Goal: Task Accomplishment & Management: Use online tool/utility

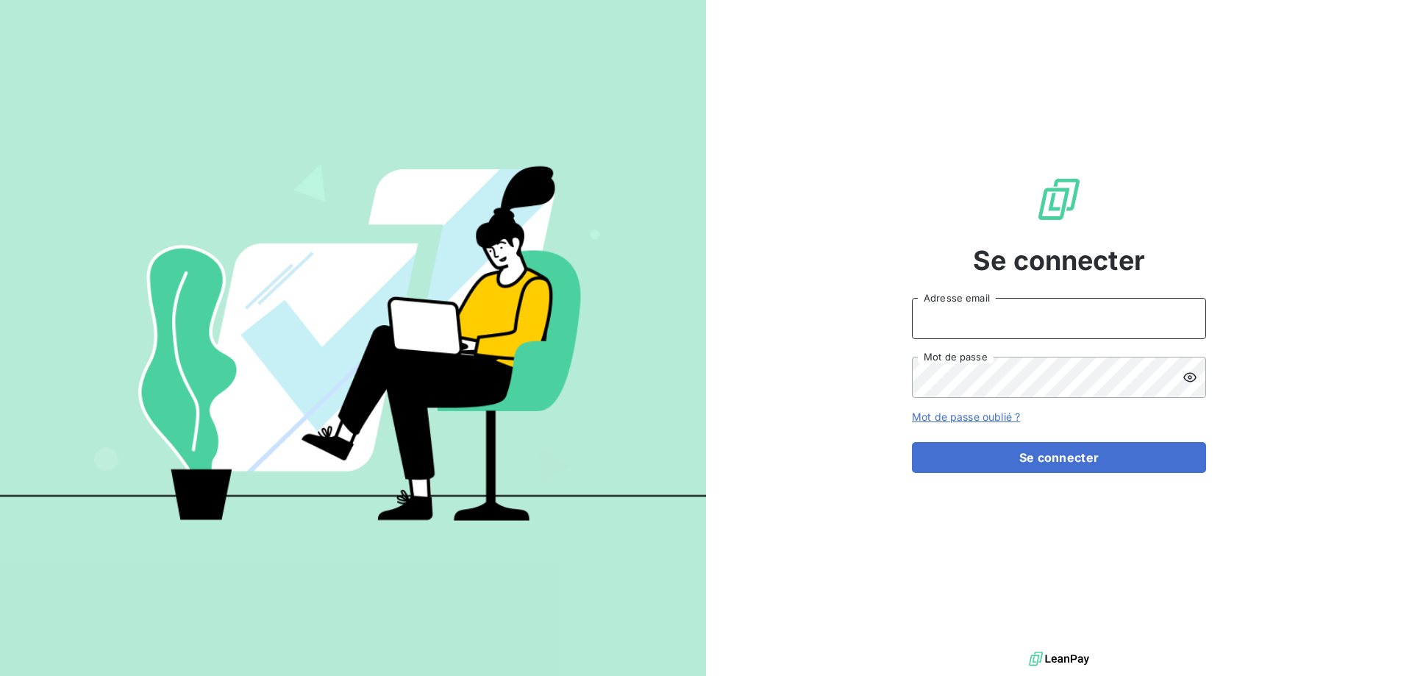
type input "[PERSON_NAME][EMAIL_ADDRESS][DOMAIN_NAME]"
click at [1009, 435] on form "[PERSON_NAME][EMAIL_ADDRESS][DOMAIN_NAME] Adresse email Mot de passe Mot de pas…" at bounding box center [1059, 385] width 294 height 175
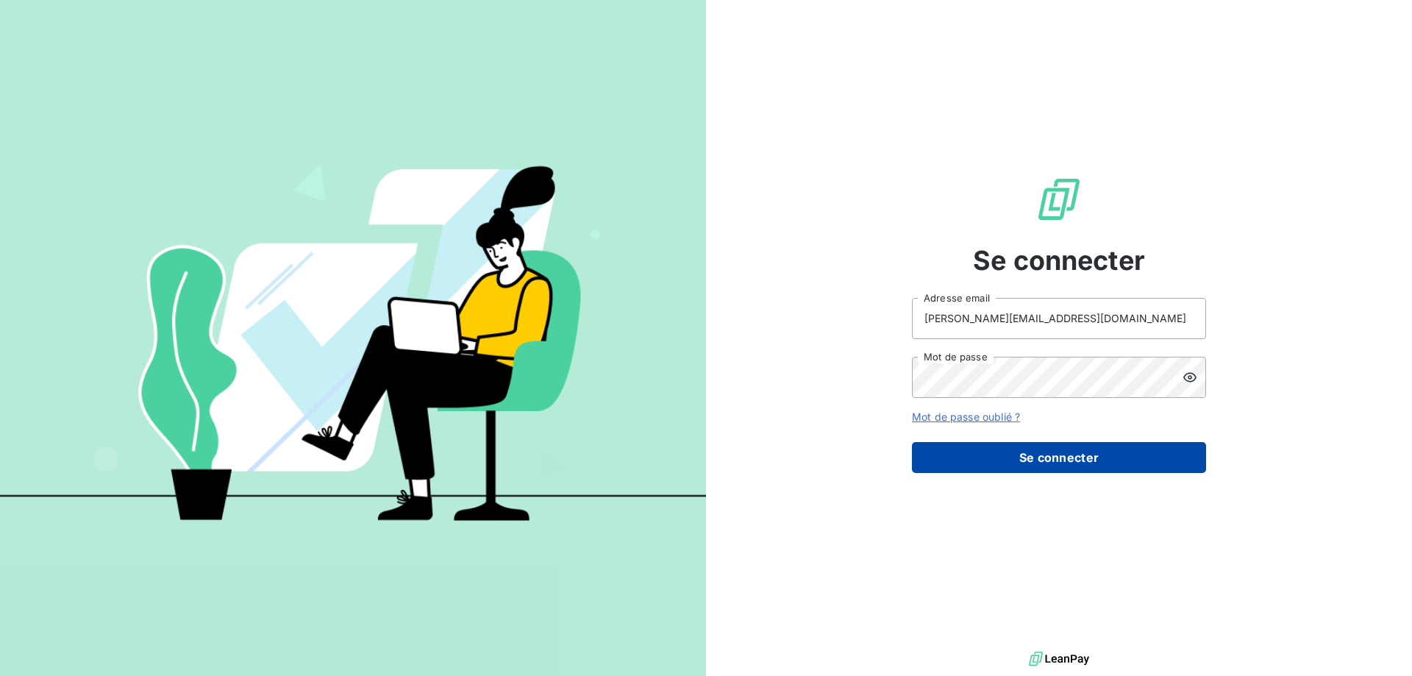
click at [1043, 463] on button "Se connecter" at bounding box center [1059, 457] width 294 height 31
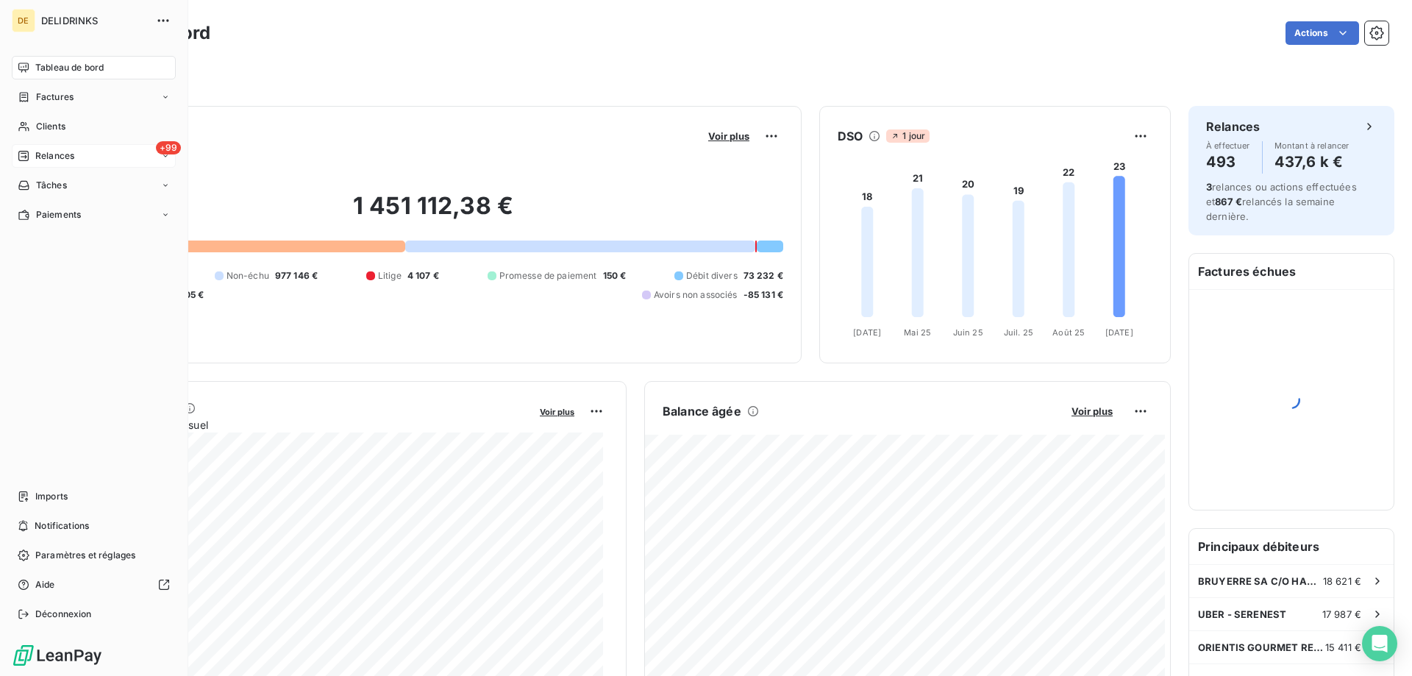
click at [19, 151] on icon at bounding box center [23, 156] width 10 height 10
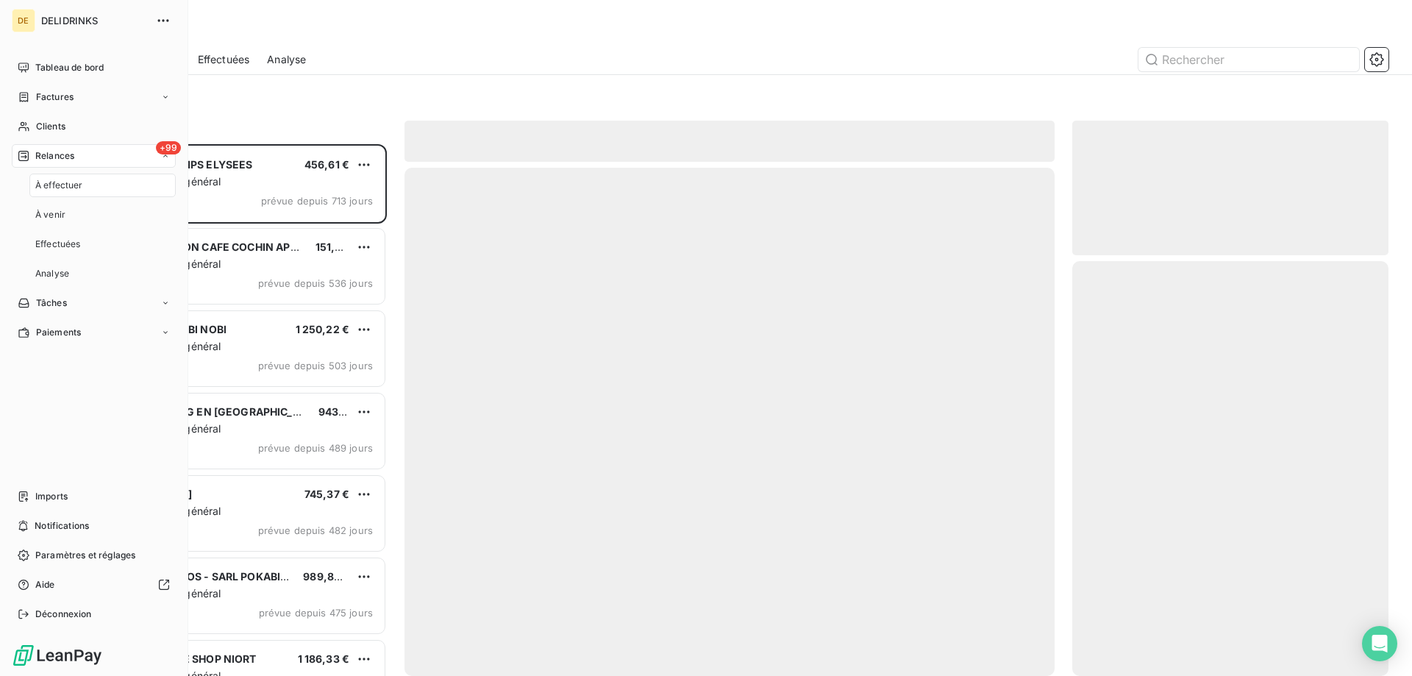
scroll to position [521, 305]
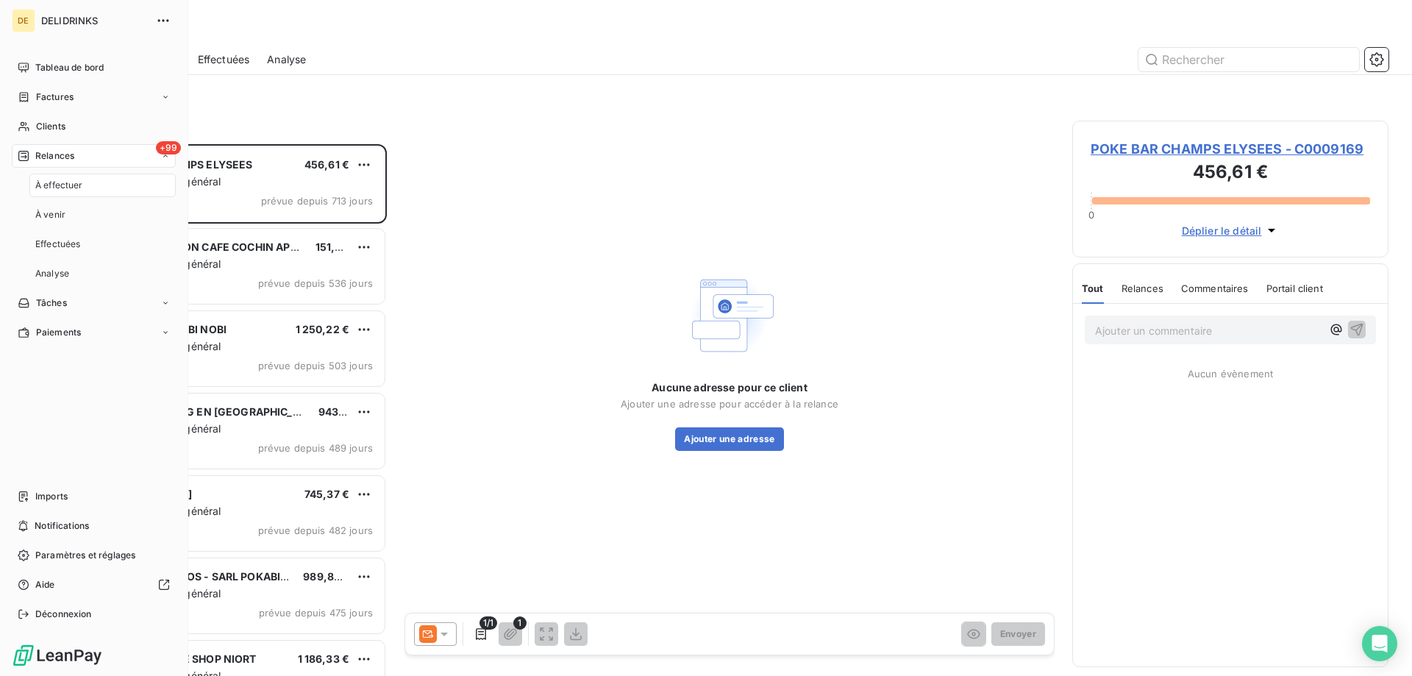
click at [55, 193] on div "À effectuer" at bounding box center [102, 186] width 146 height 24
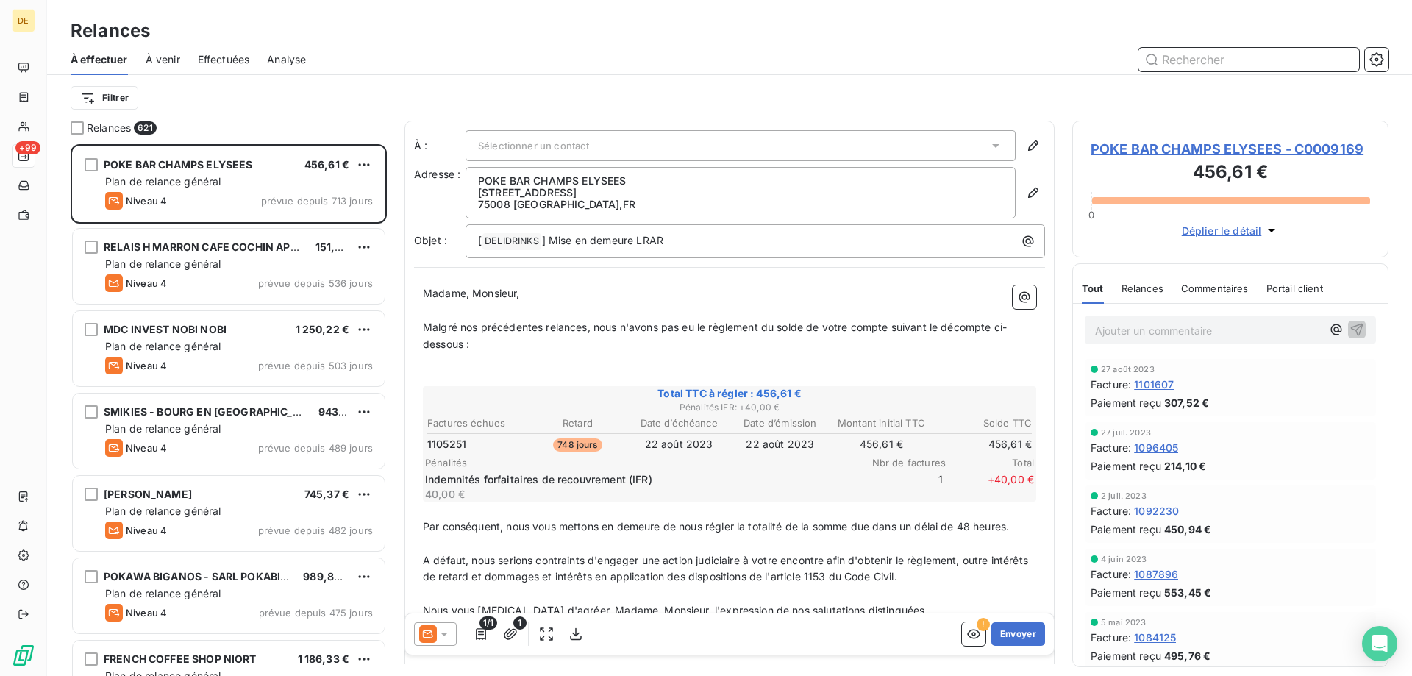
click at [1290, 62] on input "text" at bounding box center [1248, 60] width 221 height 24
type input "C0010573"
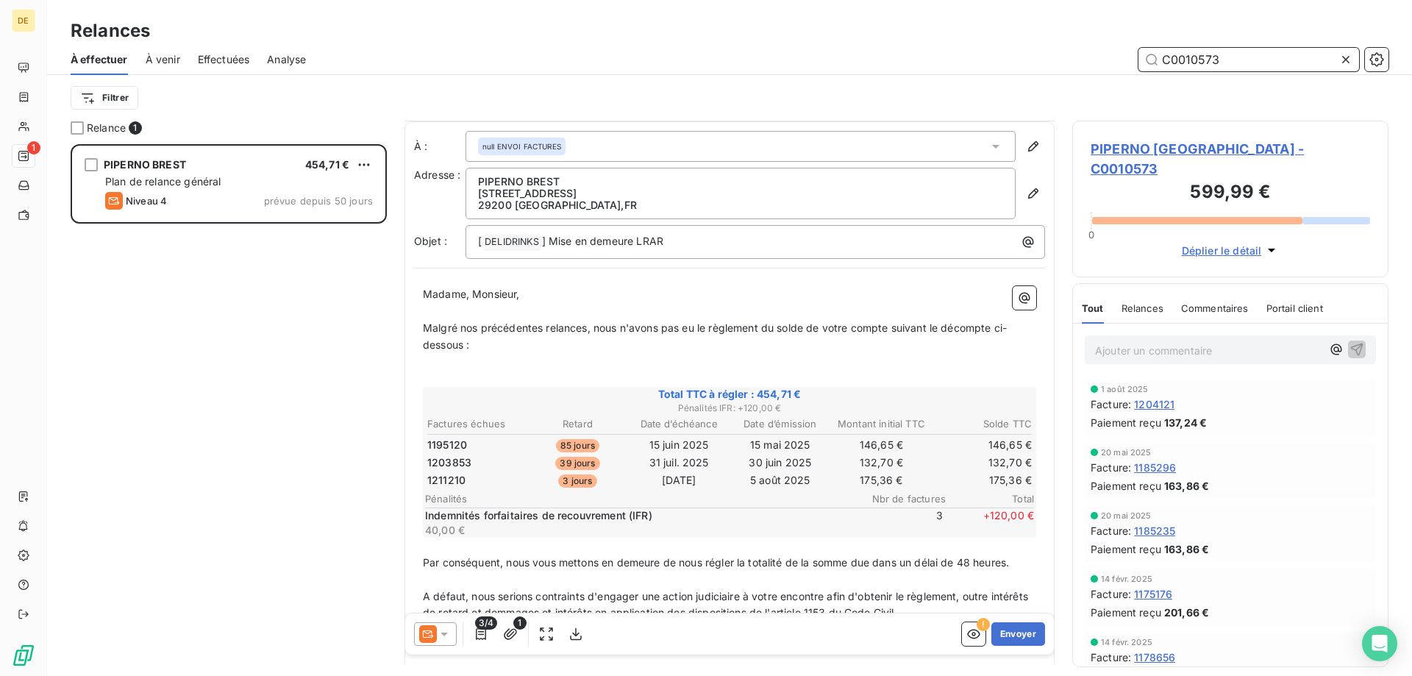
scroll to position [118, 0]
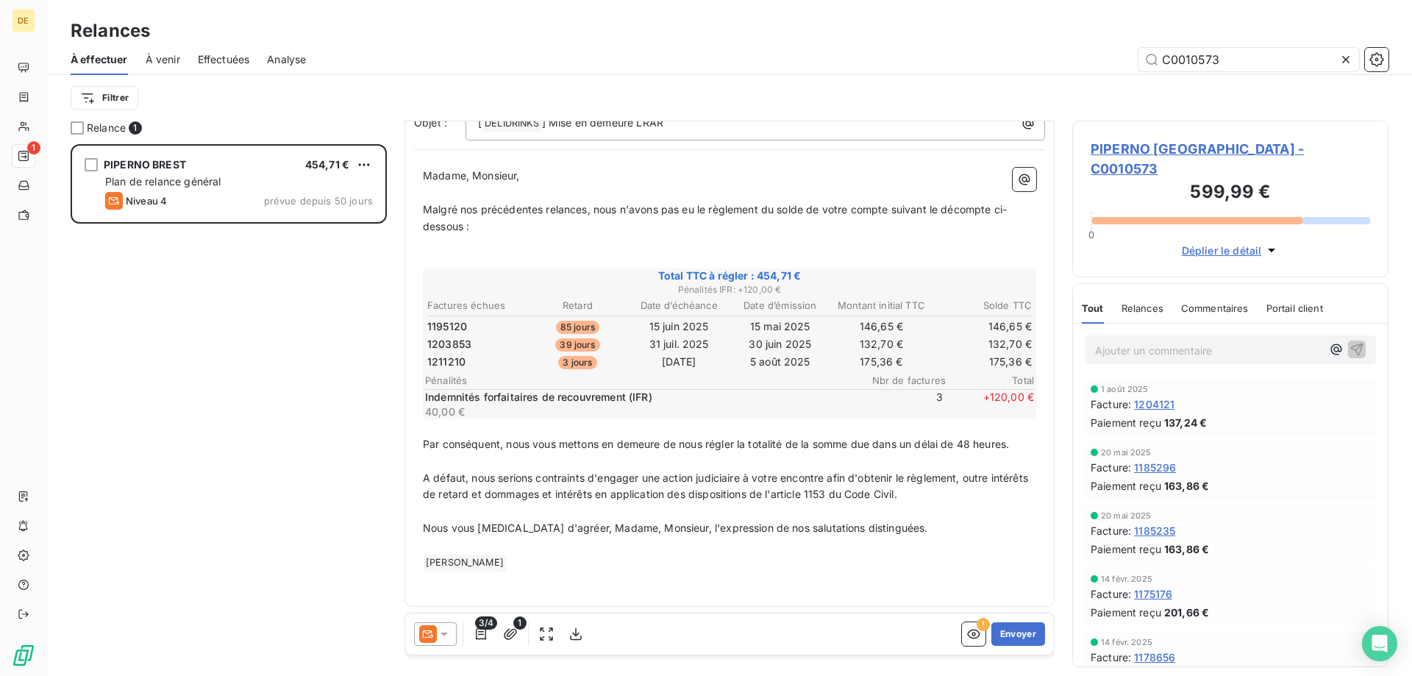
click at [444, 646] on div "3/4 1 ! Envoyer" at bounding box center [729, 633] width 649 height 41
click at [446, 637] on icon at bounding box center [444, 633] width 15 height 15
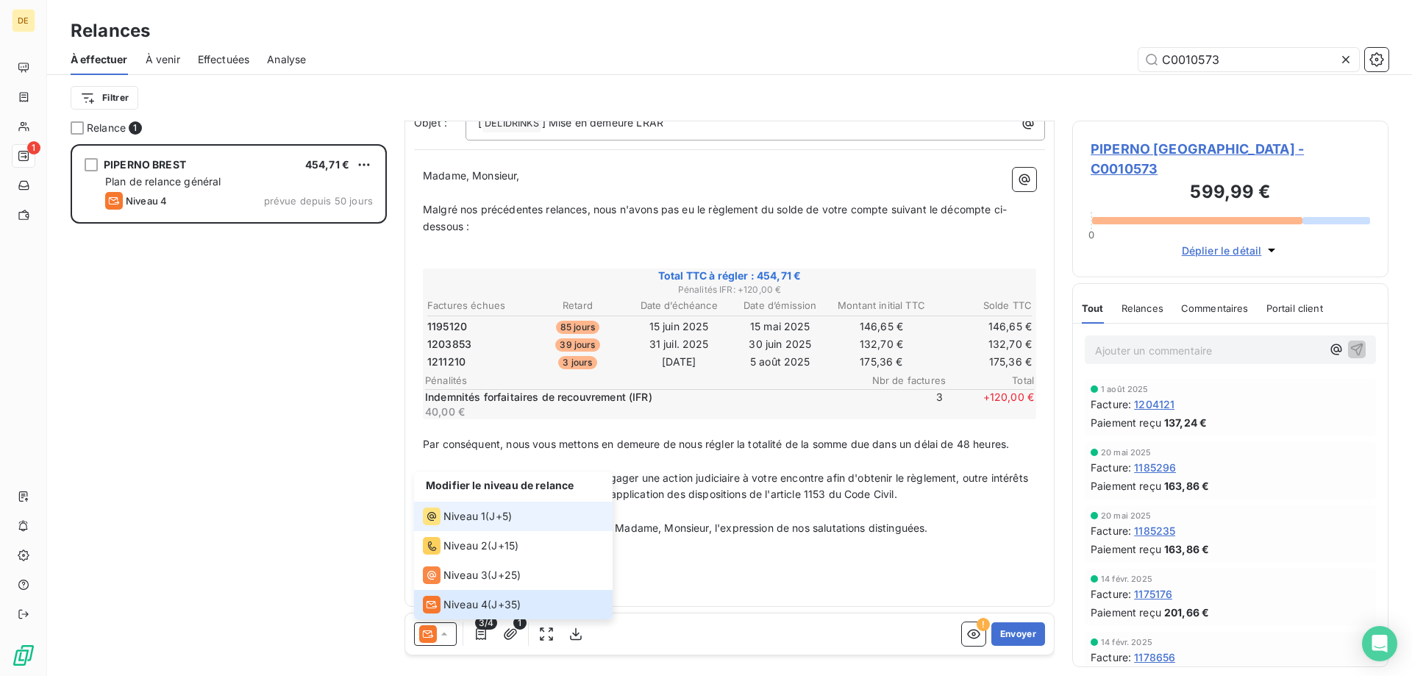
click at [482, 512] on span "Niveau 1" at bounding box center [464, 516] width 42 height 15
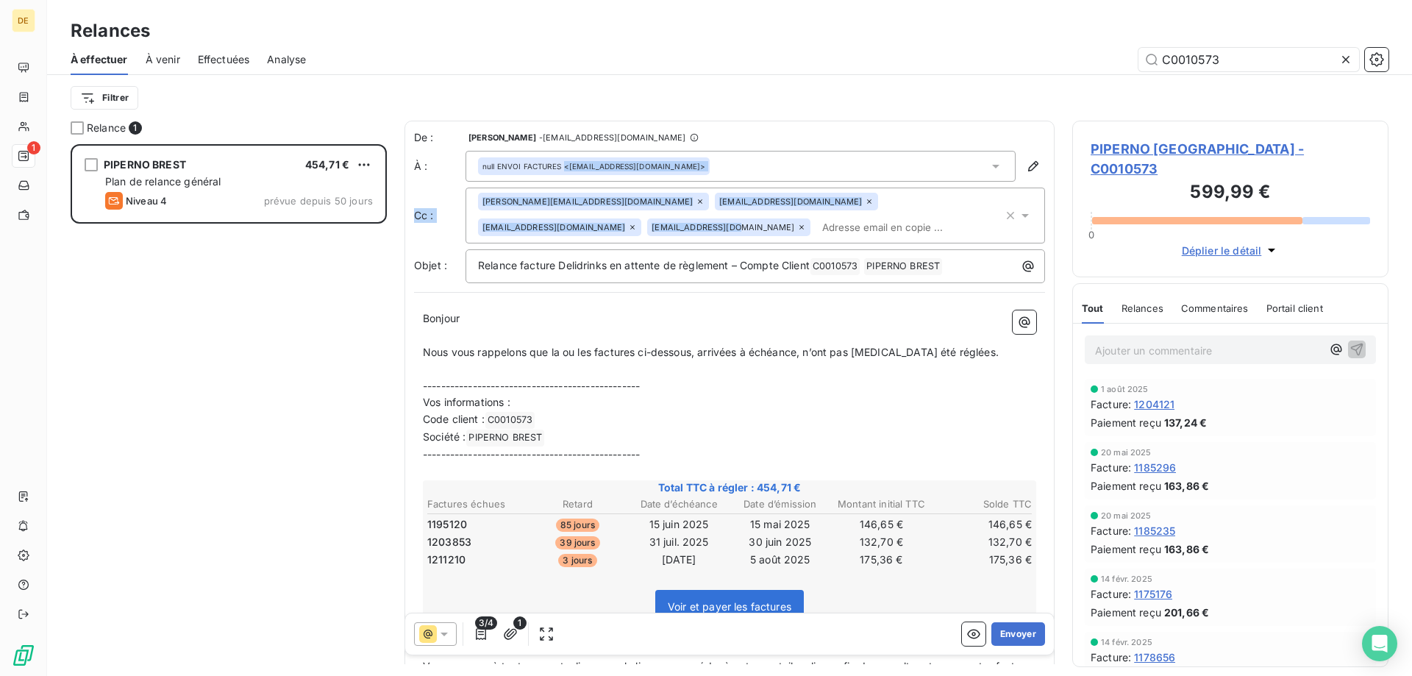
drag, startPoint x: 565, startPoint y: 226, endPoint x: 732, endPoint y: 167, distance: 177.2
click at [732, 167] on div "De : [PERSON_NAME] - [EMAIL_ADDRESS][DOMAIN_NAME] À : null ENVOI FACTURES <[EMA…" at bounding box center [729, 206] width 631 height 153
click at [816, 234] on input "text" at bounding box center [901, 227] width 170 height 22
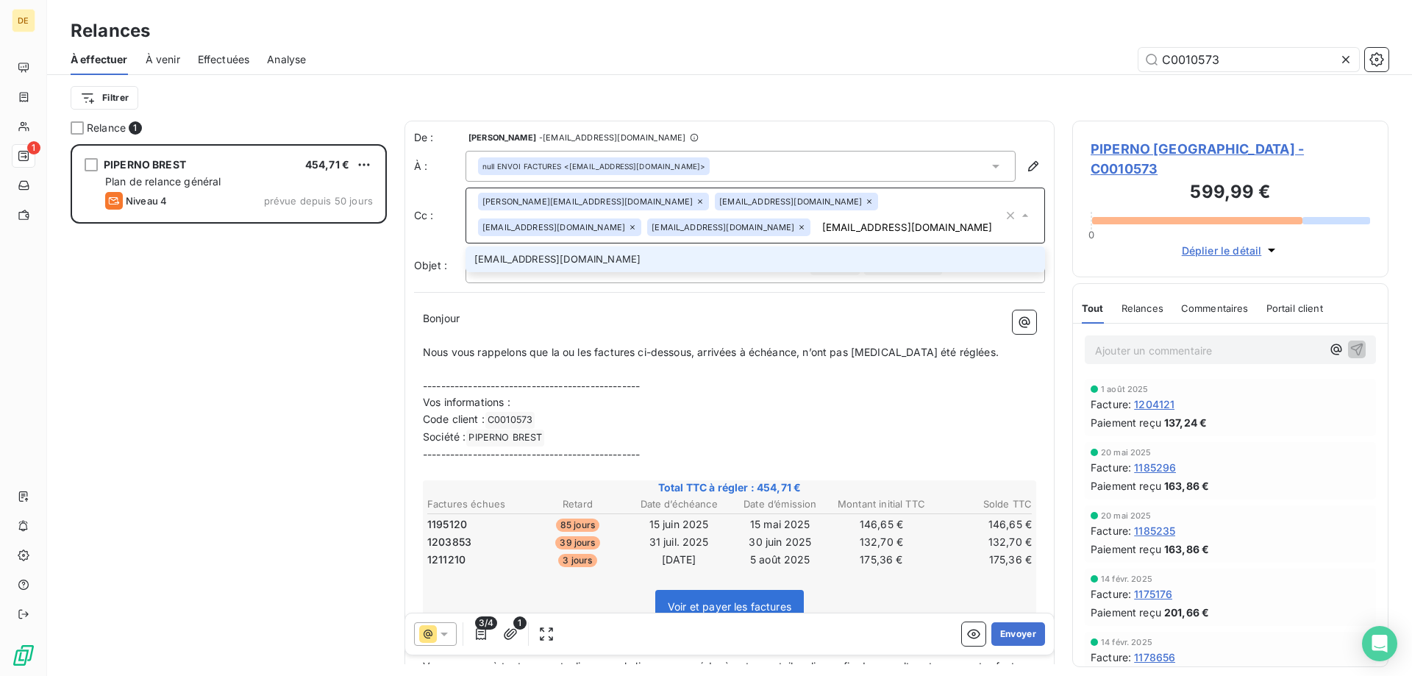
type input "[EMAIL_ADDRESS][DOMAIN_NAME]"
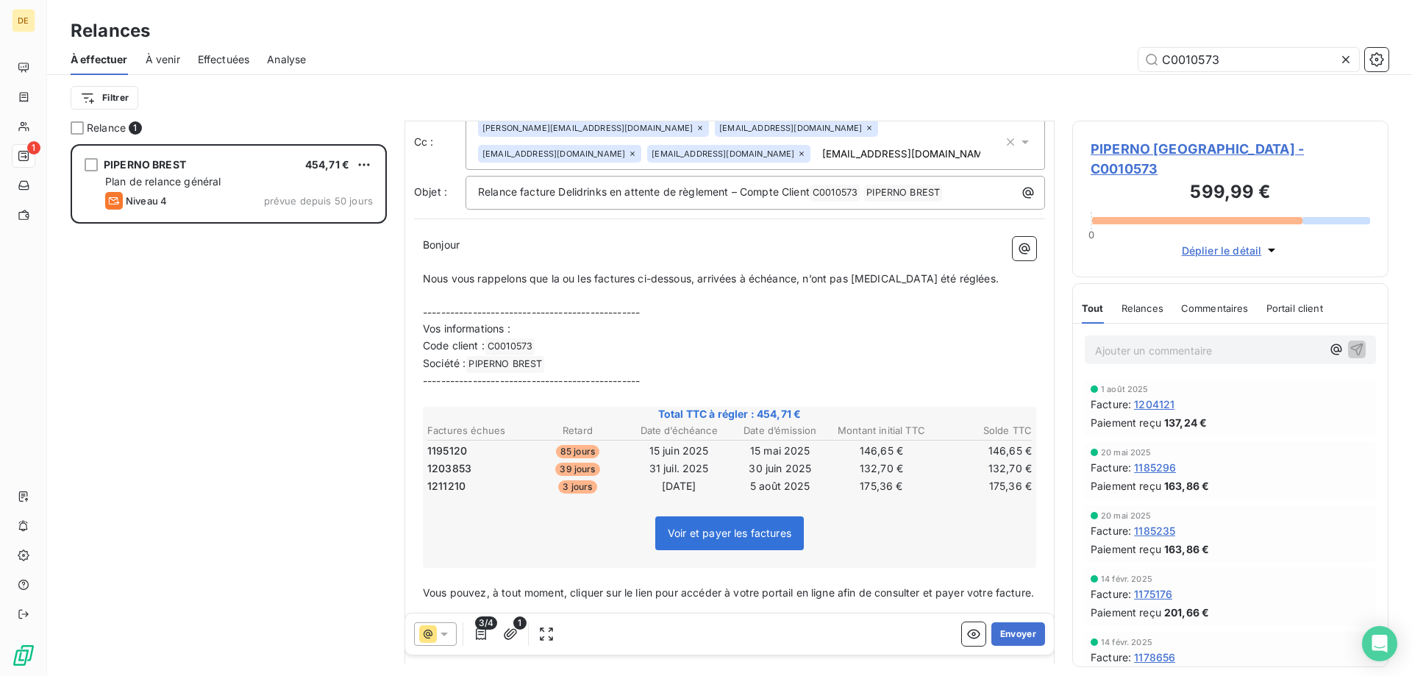
scroll to position [221, 0]
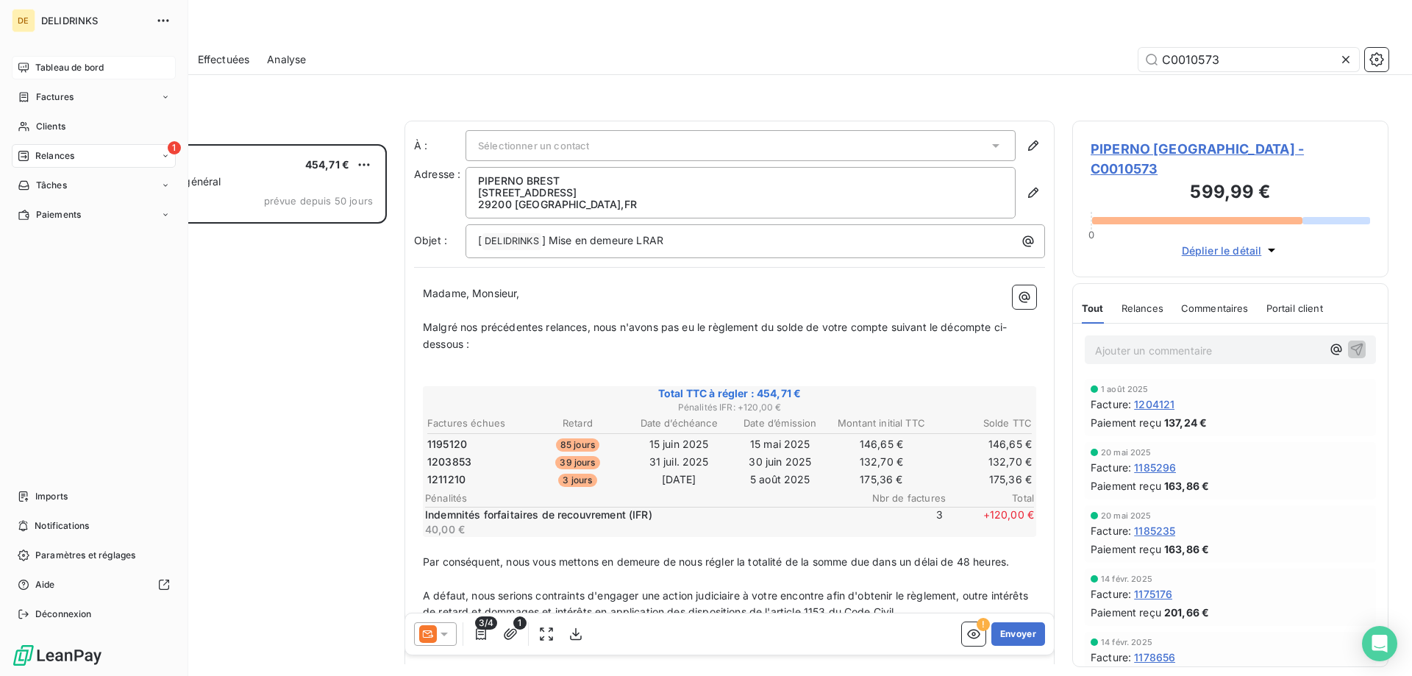
click at [35, 62] on span "Tableau de bord" at bounding box center [69, 67] width 68 height 13
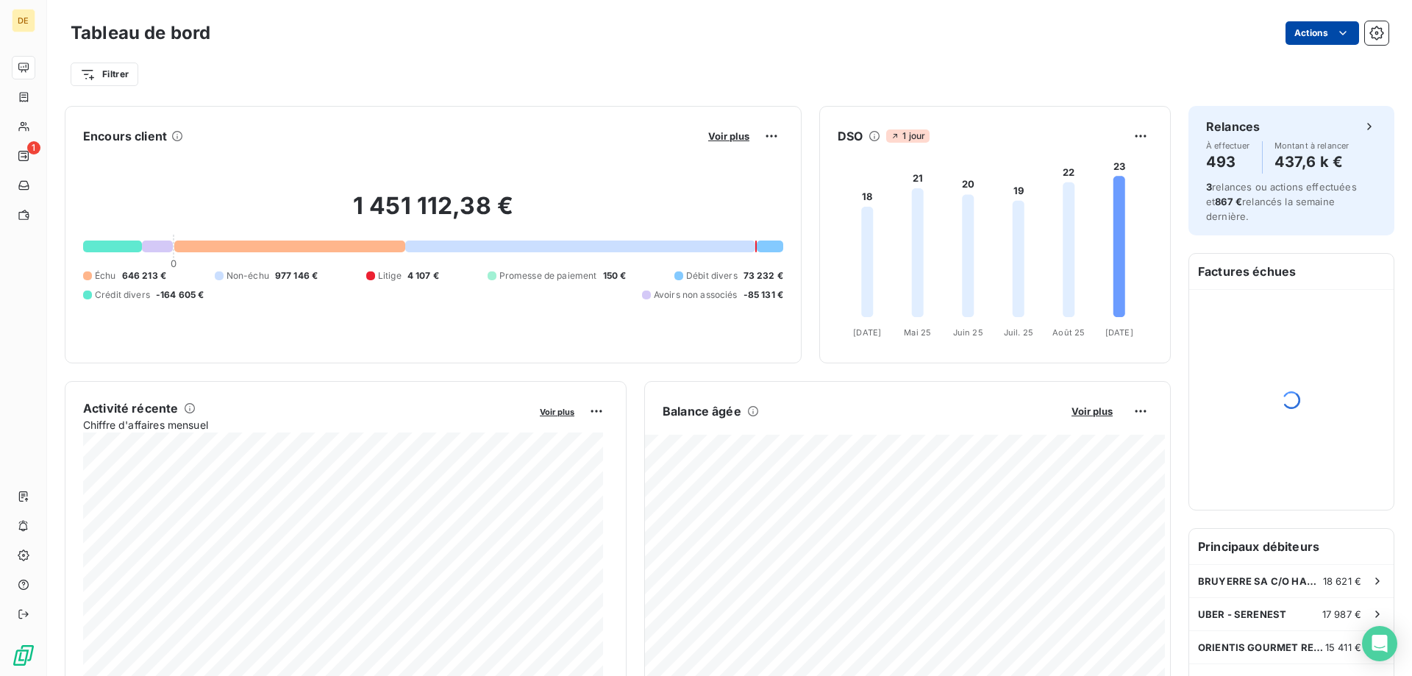
click at [1318, 38] on html "DE 1 Tableau de bord Actions Filtrer Encours client Voir plus 1 451 112,38 € 0 …" at bounding box center [706, 338] width 1412 height 676
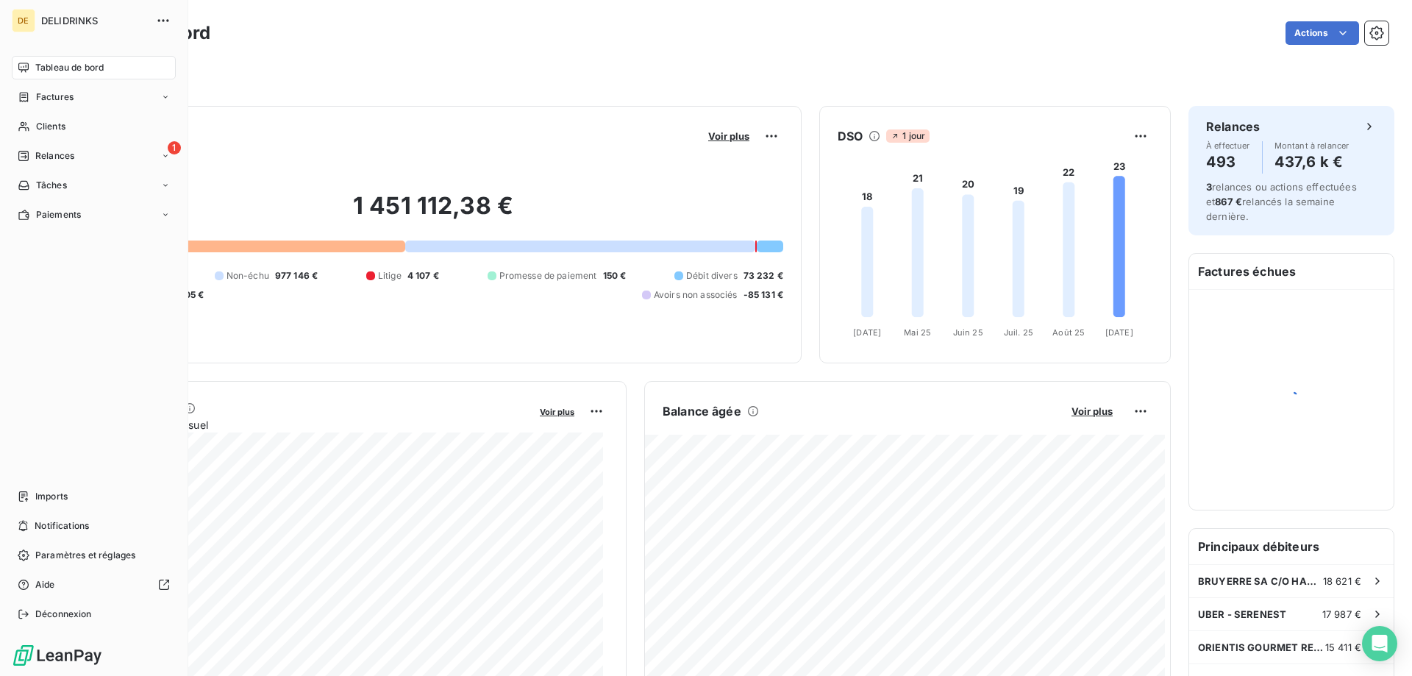
click at [25, 152] on html "DE DELIDRINKS Tableau de bord Factures Clients 1 Relances Tâches Paiements Impo…" at bounding box center [706, 338] width 1412 height 676
click at [33, 152] on div "Relances" at bounding box center [46, 155] width 57 height 13
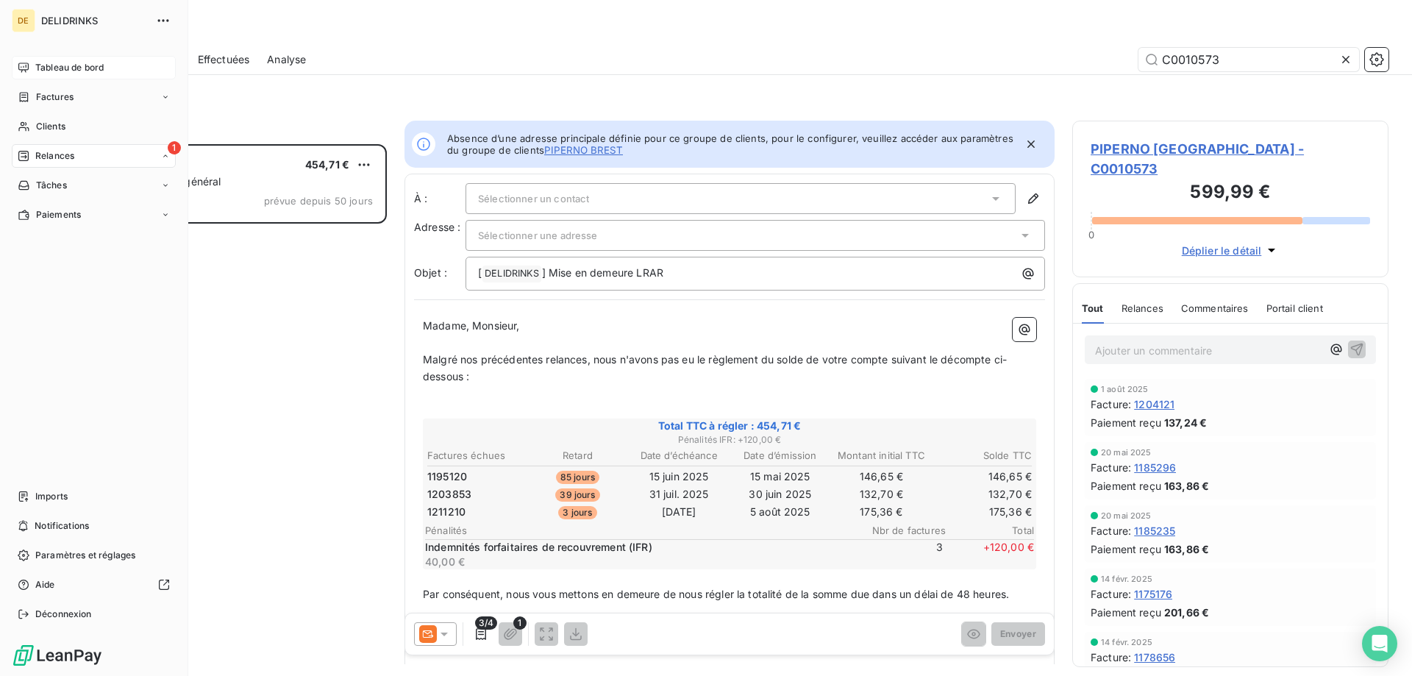
scroll to position [12, 12]
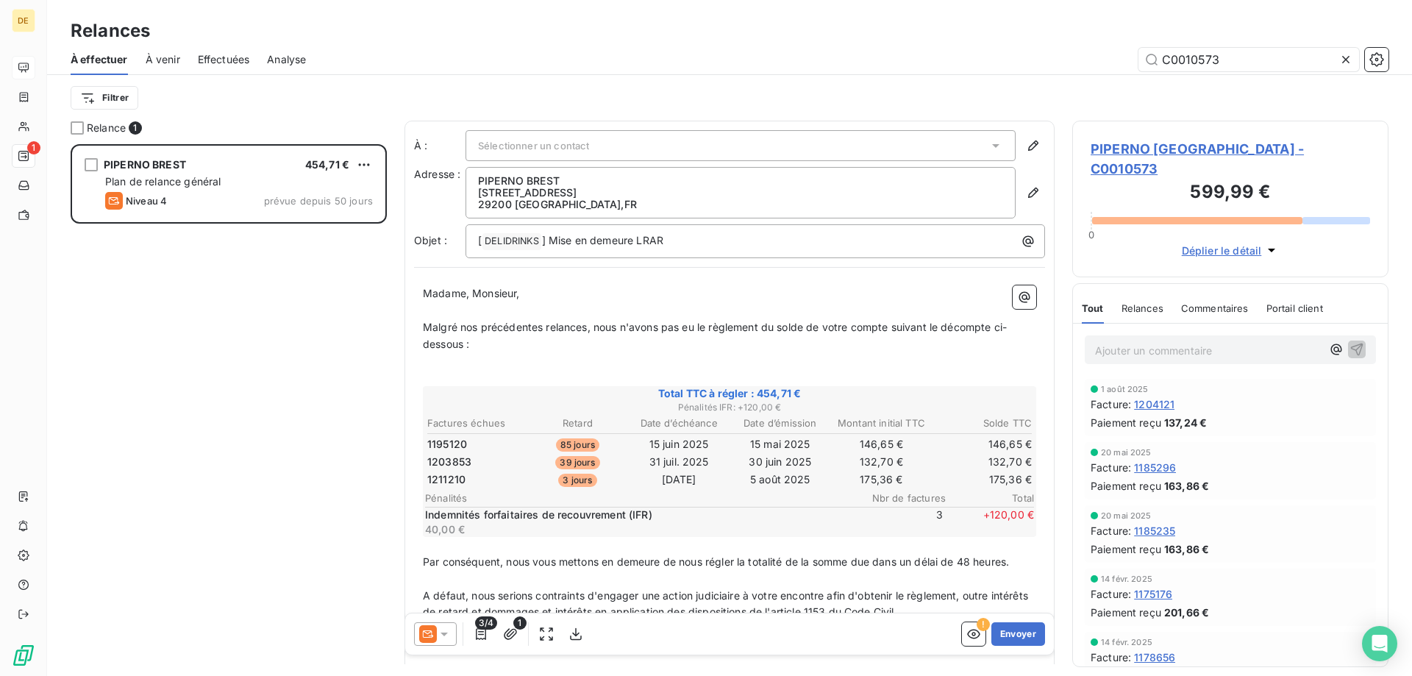
drag, startPoint x: 1218, startPoint y: 63, endPoint x: 1187, endPoint y: 74, distance: 32.6
click at [1187, 74] on div "À effectuer À venir Effectuées Analyse C0010573" at bounding box center [729, 59] width 1365 height 31
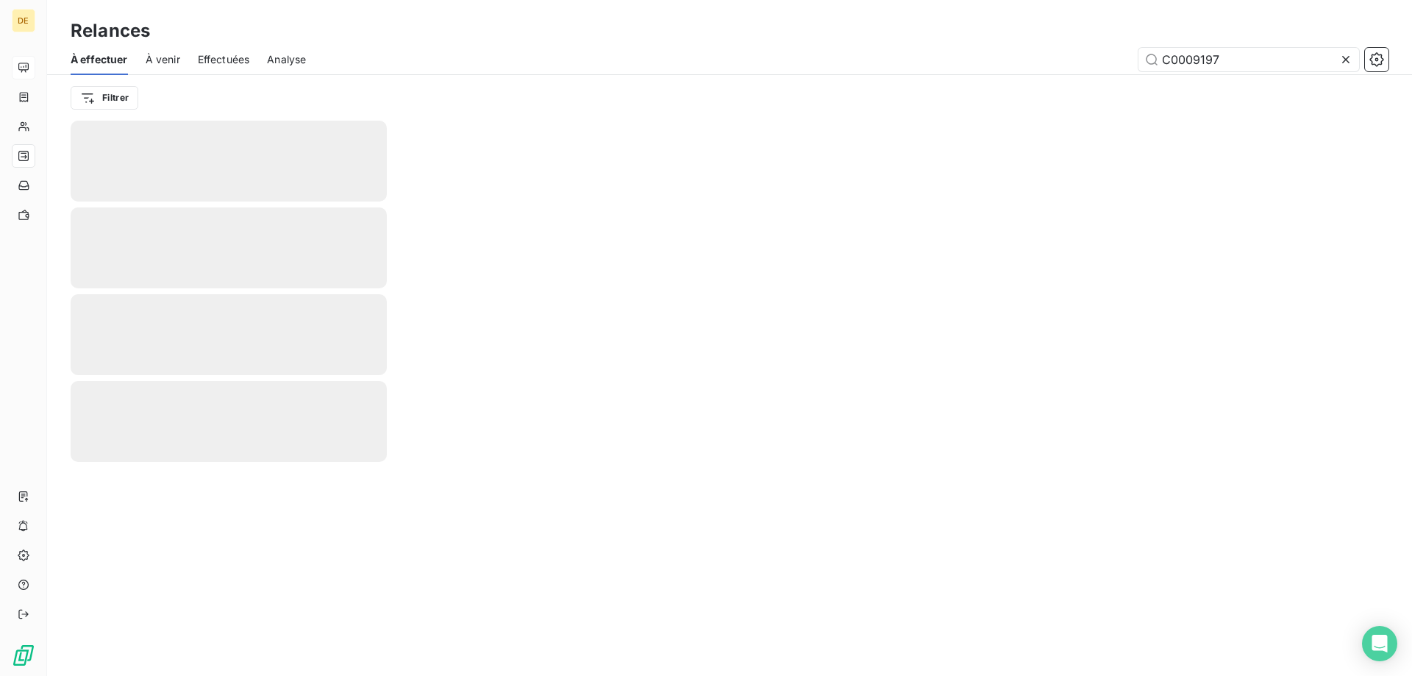
type input "C0009197"
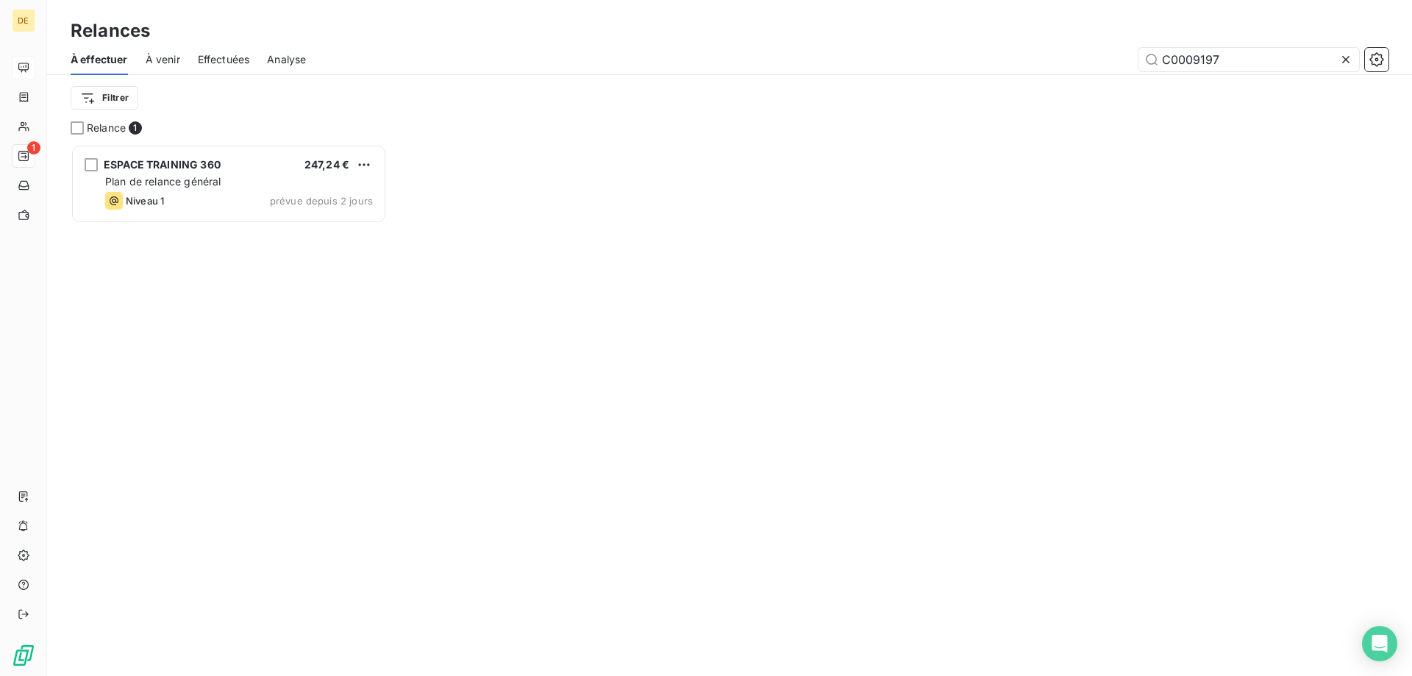
scroll to position [521, 305]
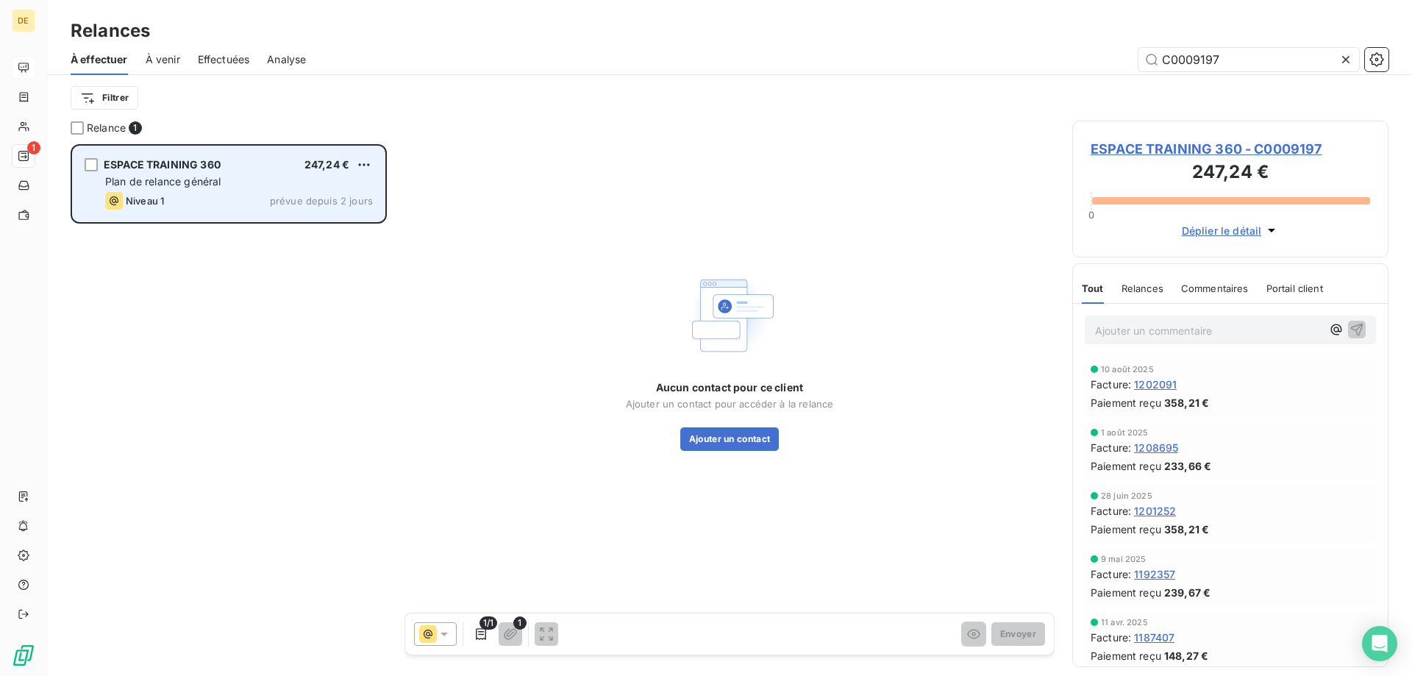
click at [172, 174] on div "ESPACE TRAINING 360 247,24 € Plan de relance général [PERSON_NAME] 1 prévue dep…" at bounding box center [229, 183] width 312 height 75
click at [85, 165] on div "grid" at bounding box center [91, 164] width 13 height 13
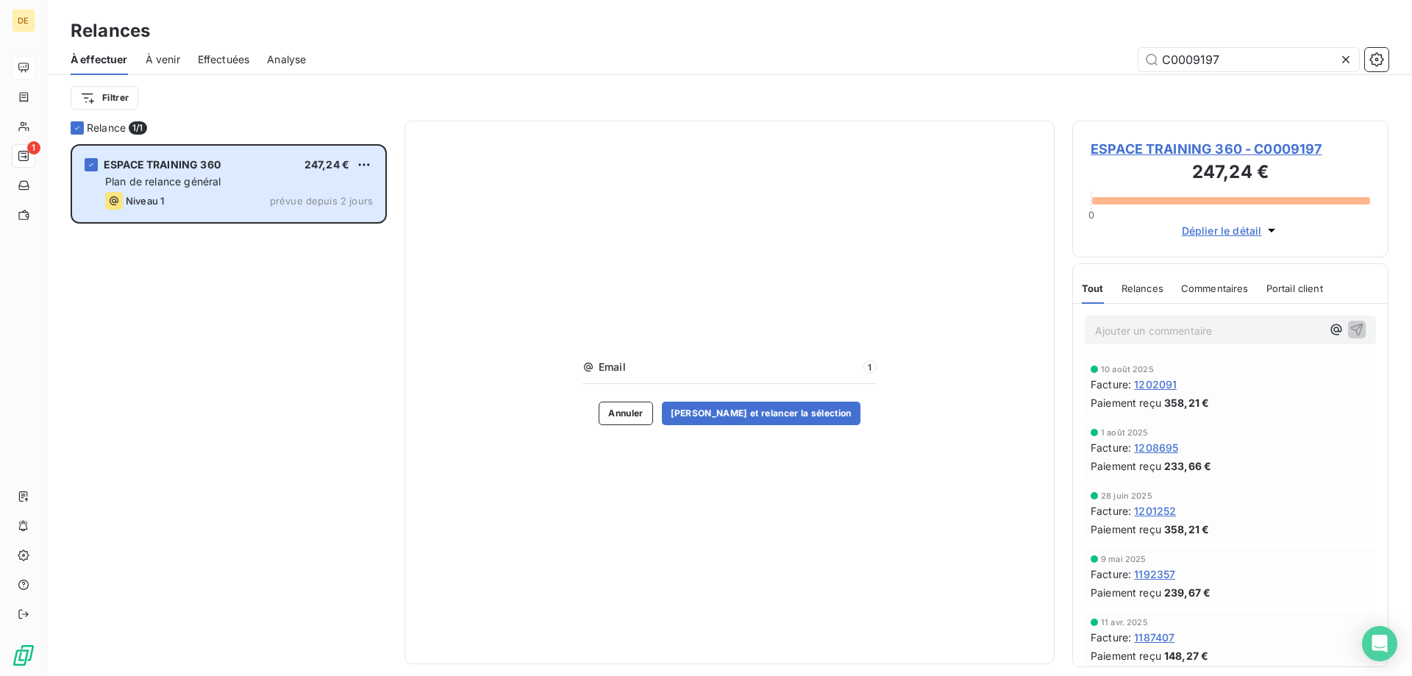
click at [1212, 155] on span "ESPACE TRAINING 360 - C0009197" at bounding box center [1229, 149] width 279 height 20
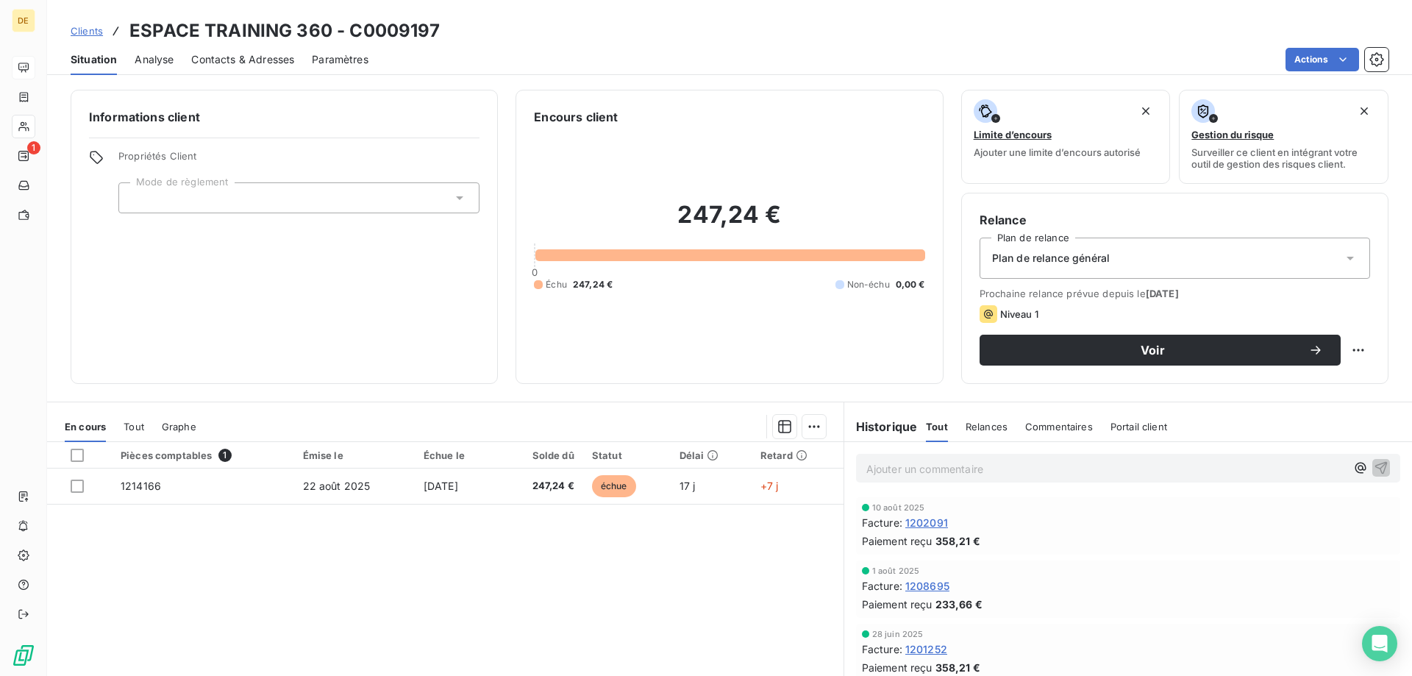
click at [1233, 254] on div "Plan de relance général" at bounding box center [1174, 257] width 390 height 41
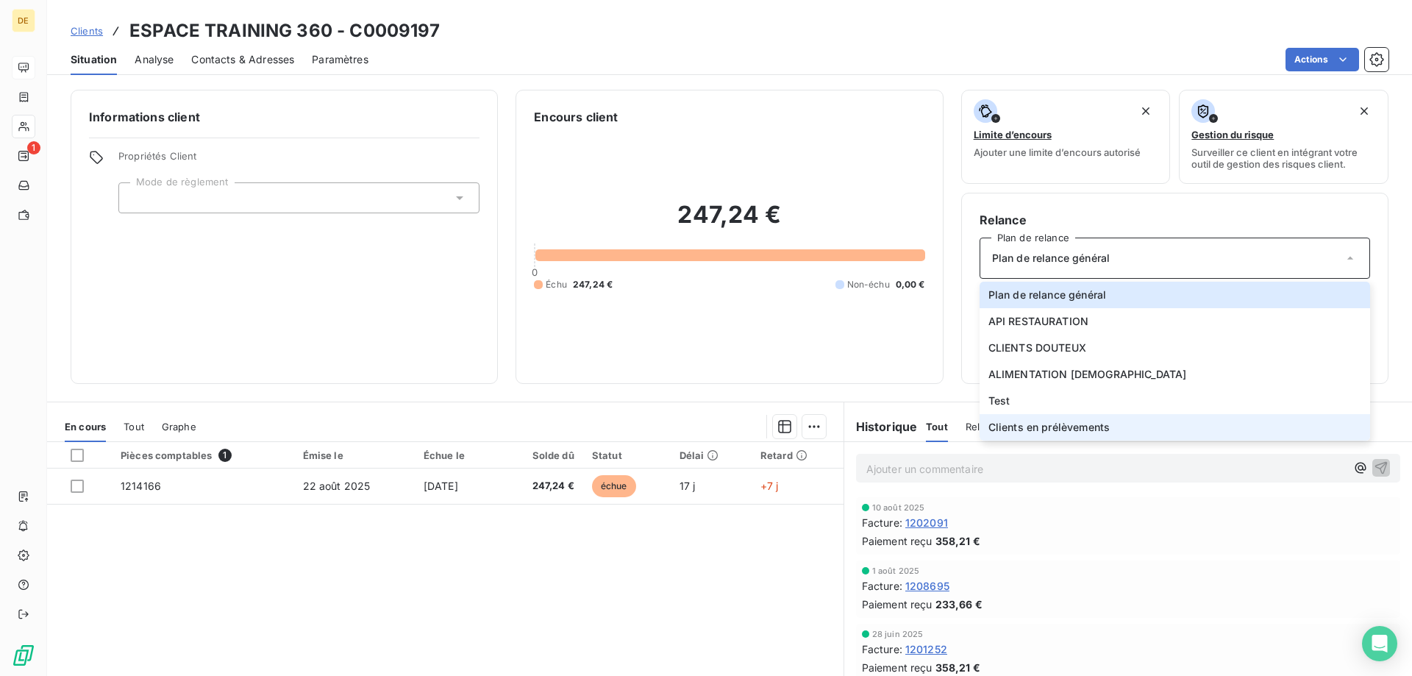
click at [1052, 428] on span "Clients en prélèvements" at bounding box center [1048, 427] width 121 height 15
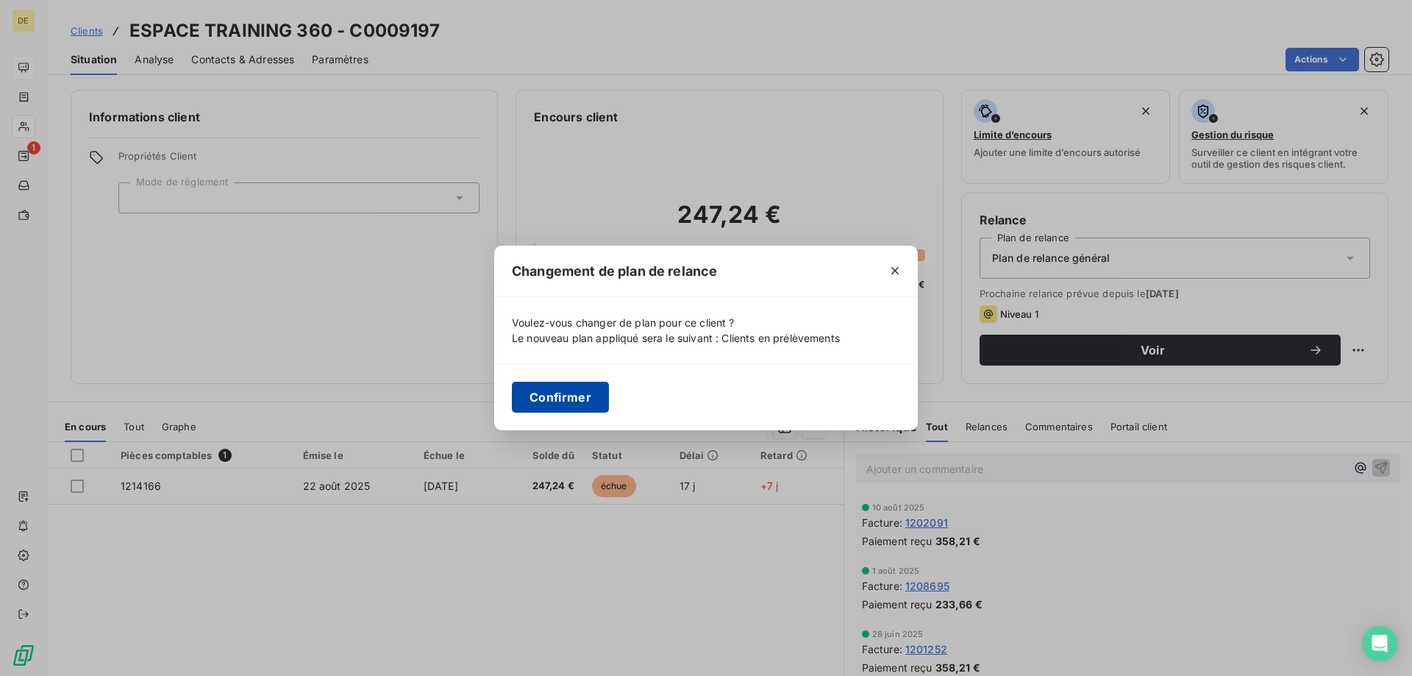
click at [548, 404] on button "Confirmer" at bounding box center [560, 397] width 97 height 31
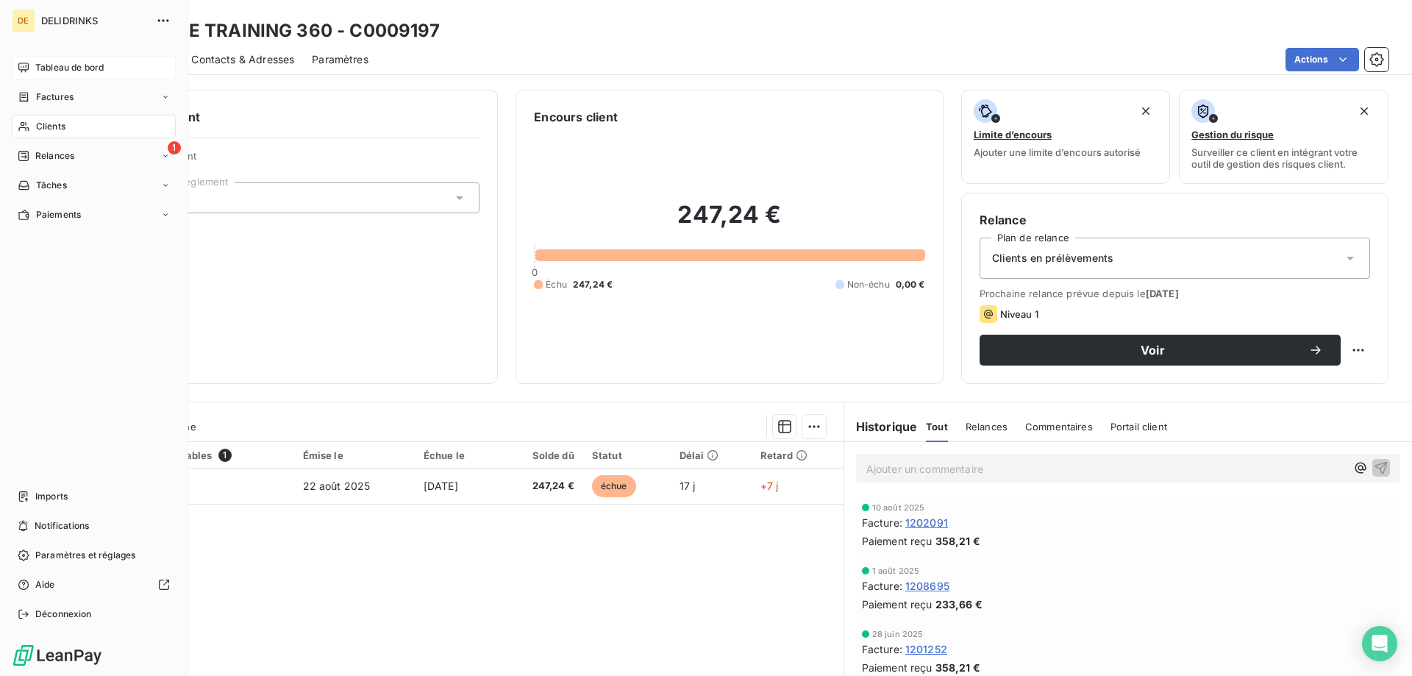
click at [53, 126] on span "Clients" at bounding box center [50, 126] width 29 height 13
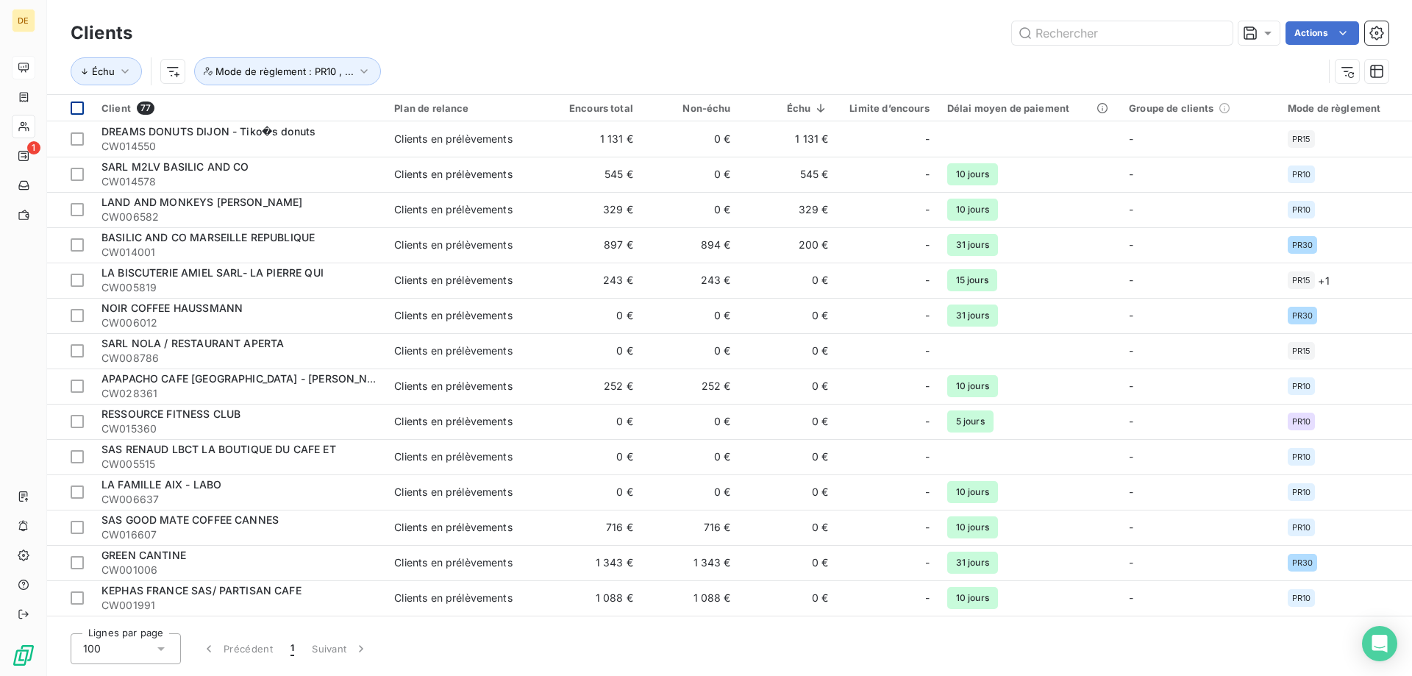
click at [76, 110] on div at bounding box center [77, 107] width 13 height 13
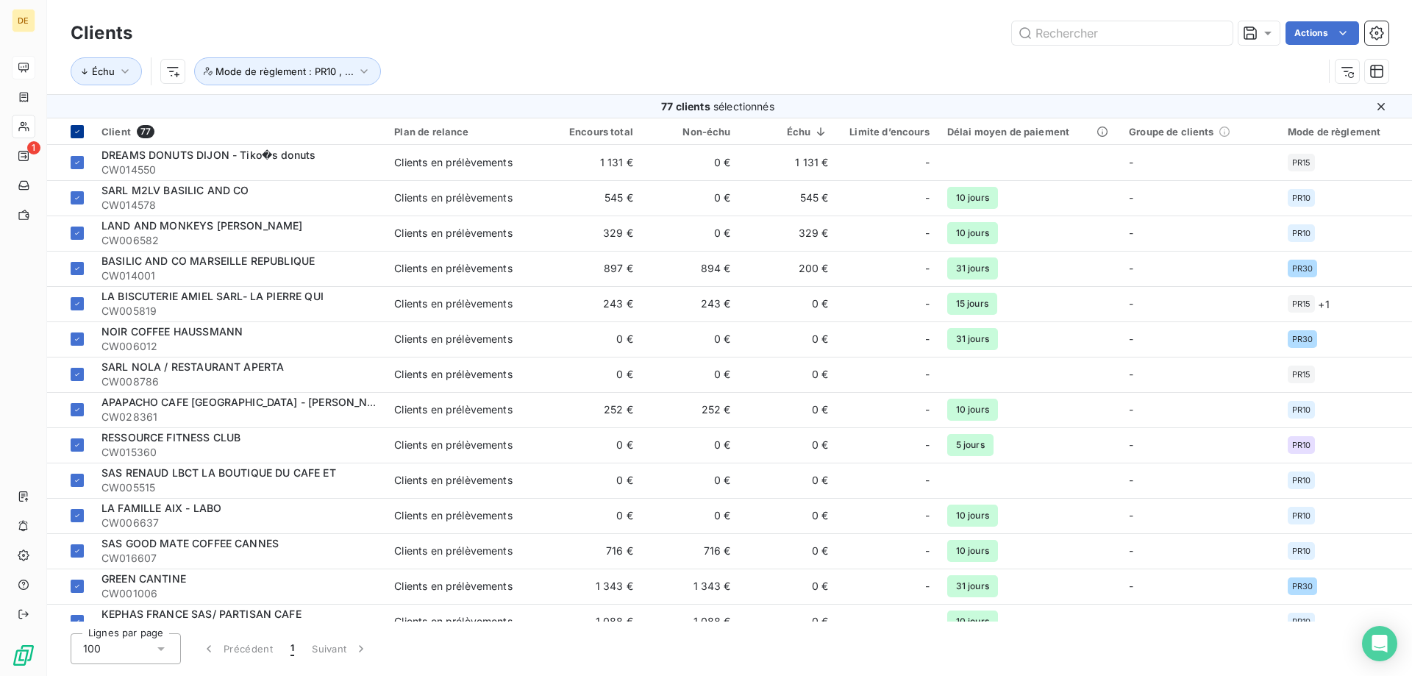
click at [76, 110] on div "77 clients sélectionnés" at bounding box center [718, 106] width 1294 height 15
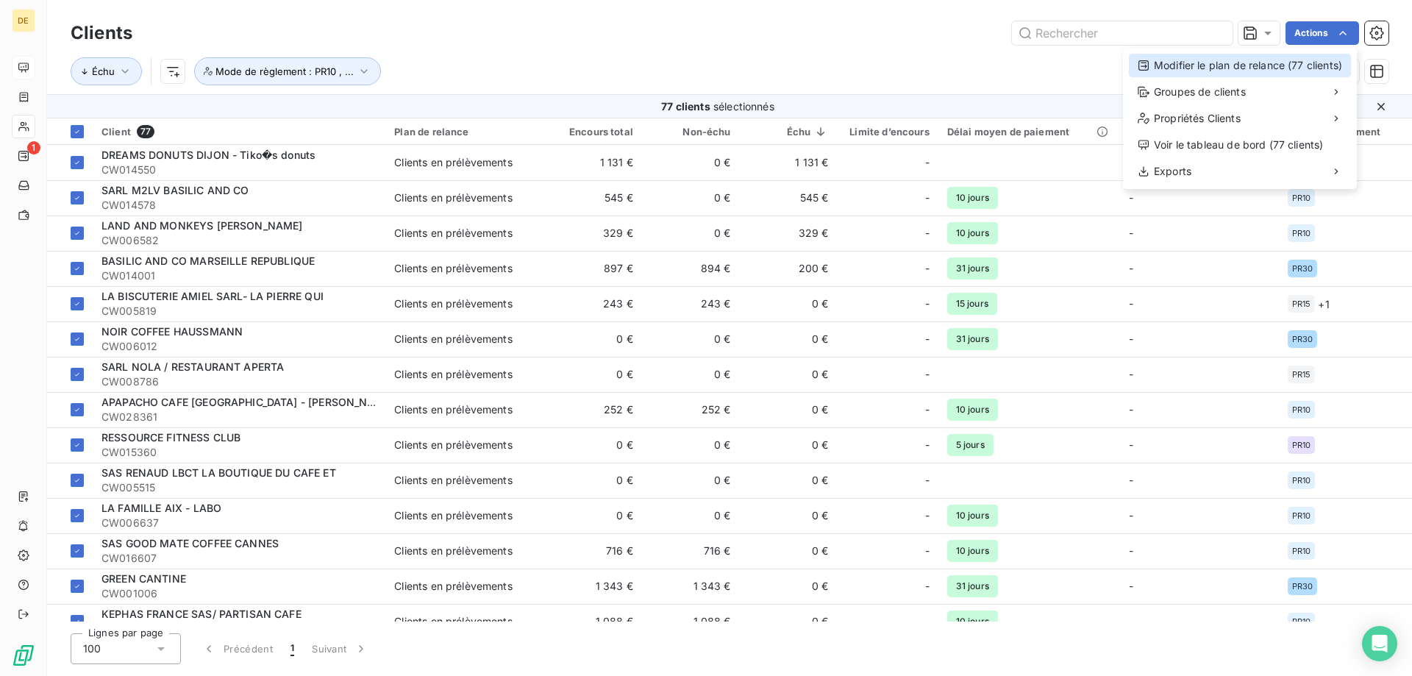
click at [1213, 74] on div "Modifier le plan de relance (77 clients)" at bounding box center [1240, 66] width 222 height 24
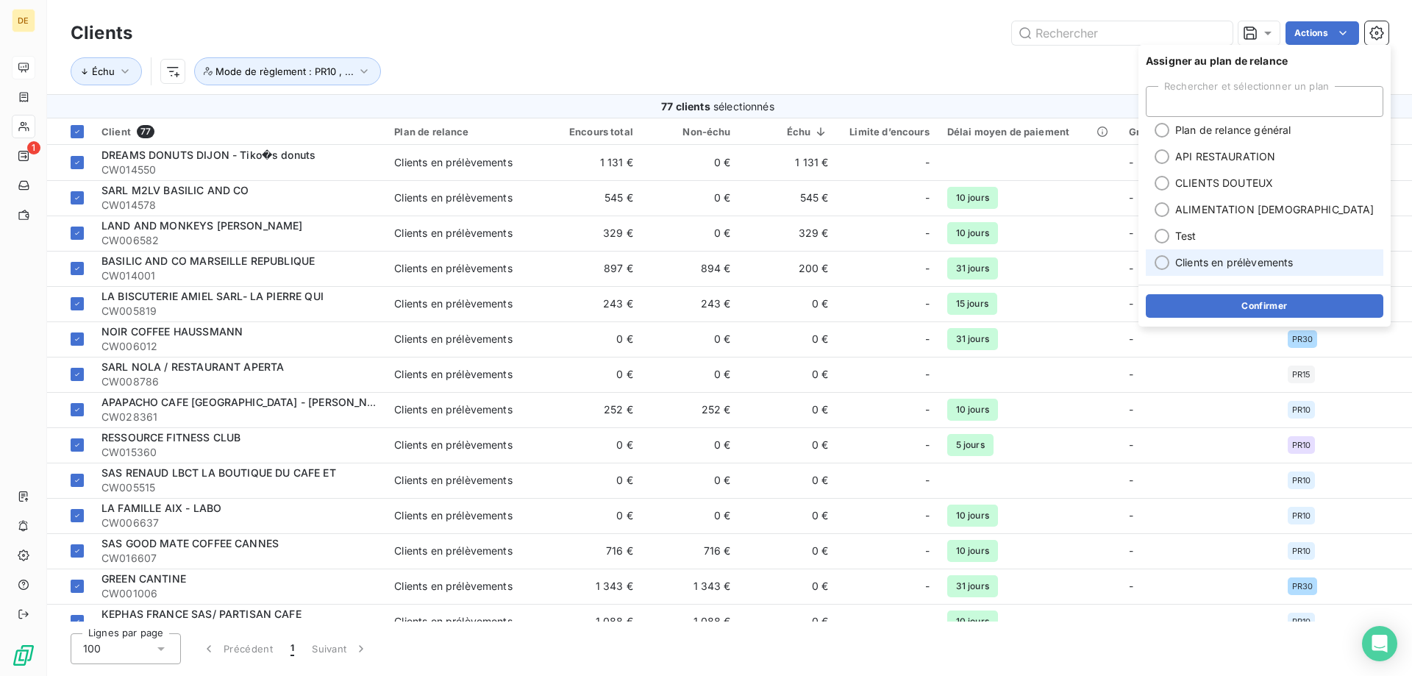
click at [1197, 266] on span "Clients en prélèvements" at bounding box center [1234, 262] width 118 height 15
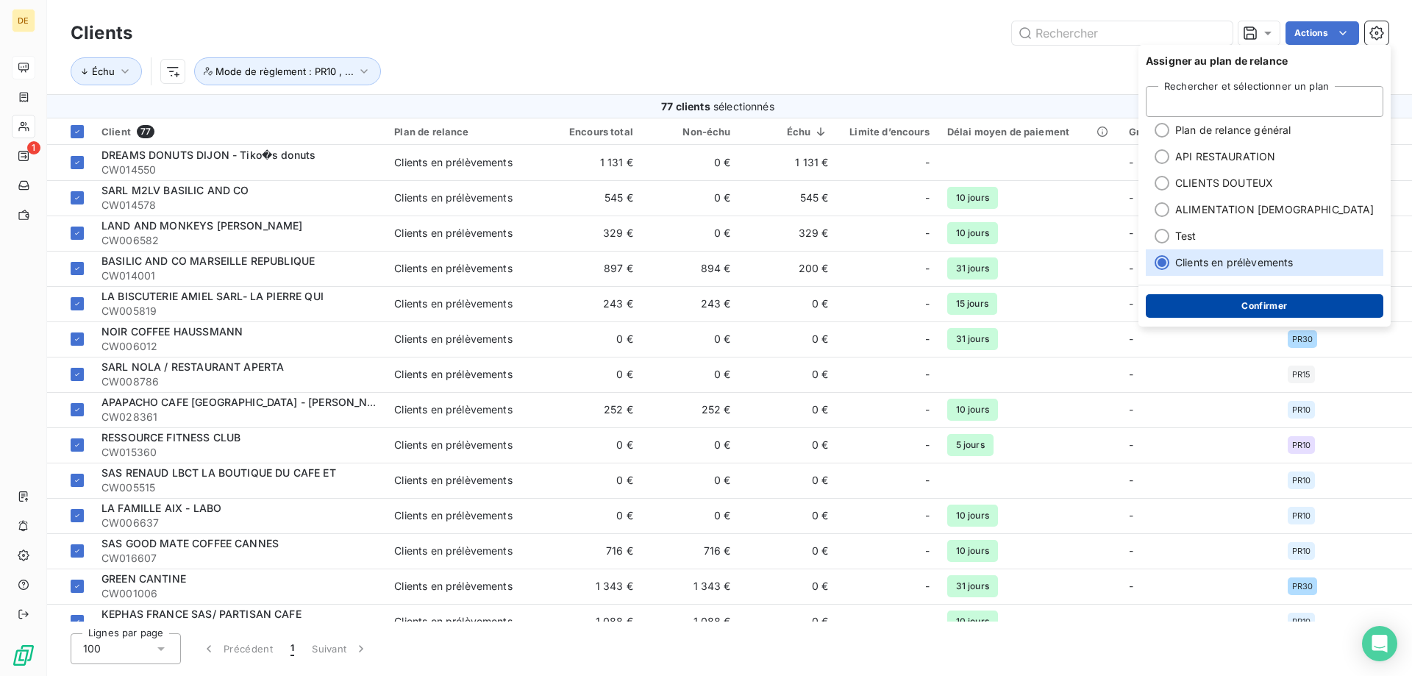
click at [1215, 302] on button "Confirmer" at bounding box center [1264, 306] width 237 height 24
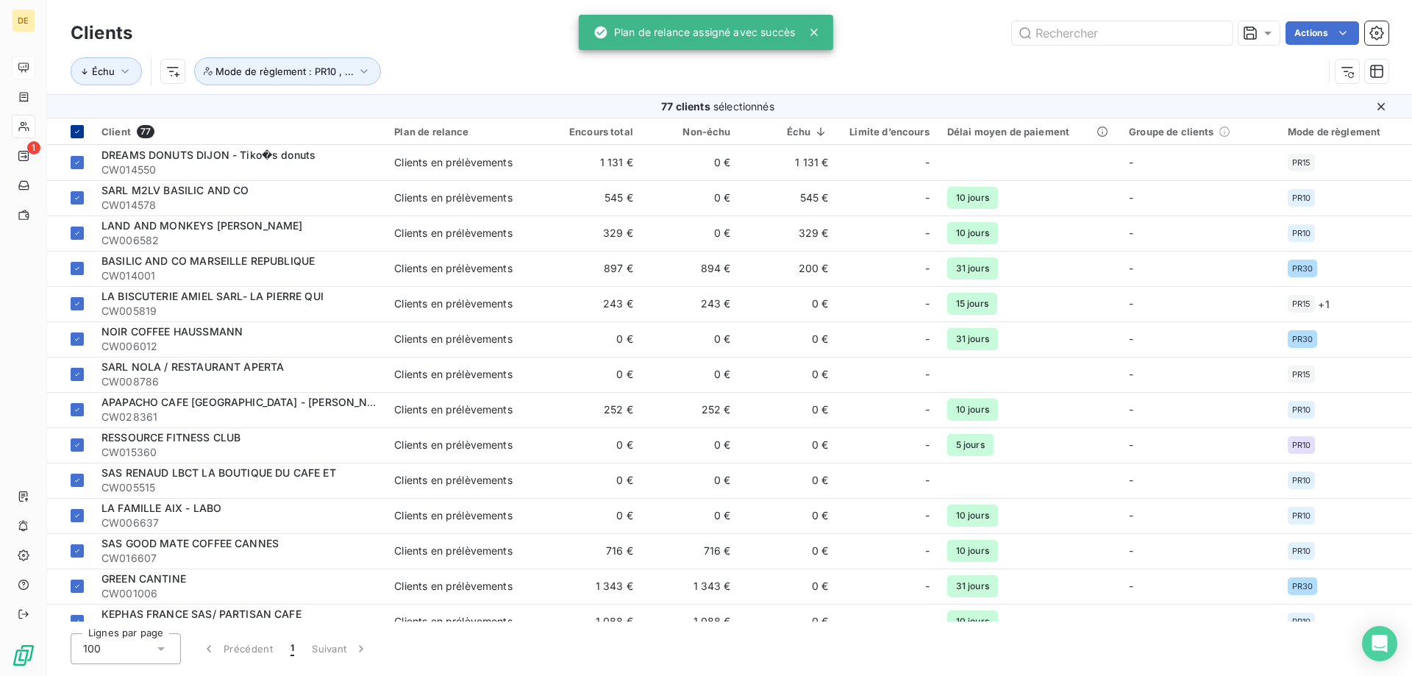
click at [71, 132] on div at bounding box center [77, 131] width 13 height 13
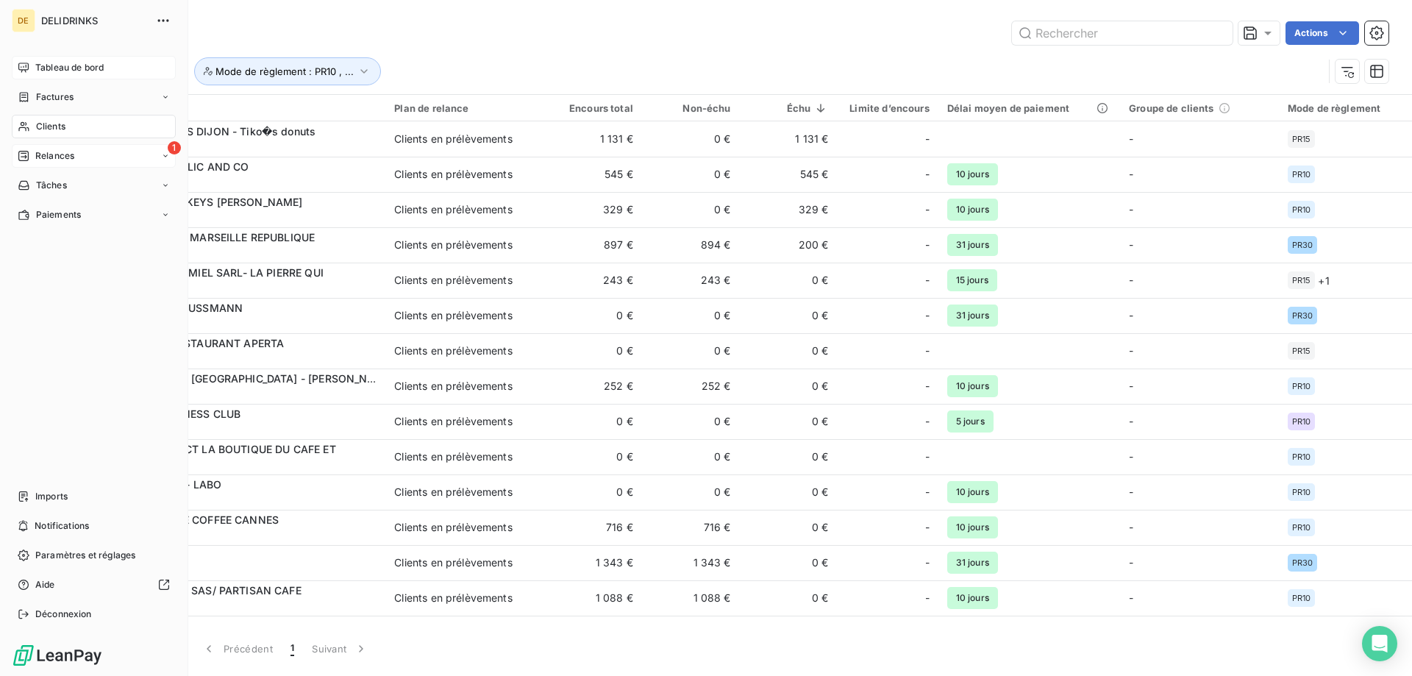
click at [51, 149] on span "Relances" at bounding box center [54, 155] width 39 height 13
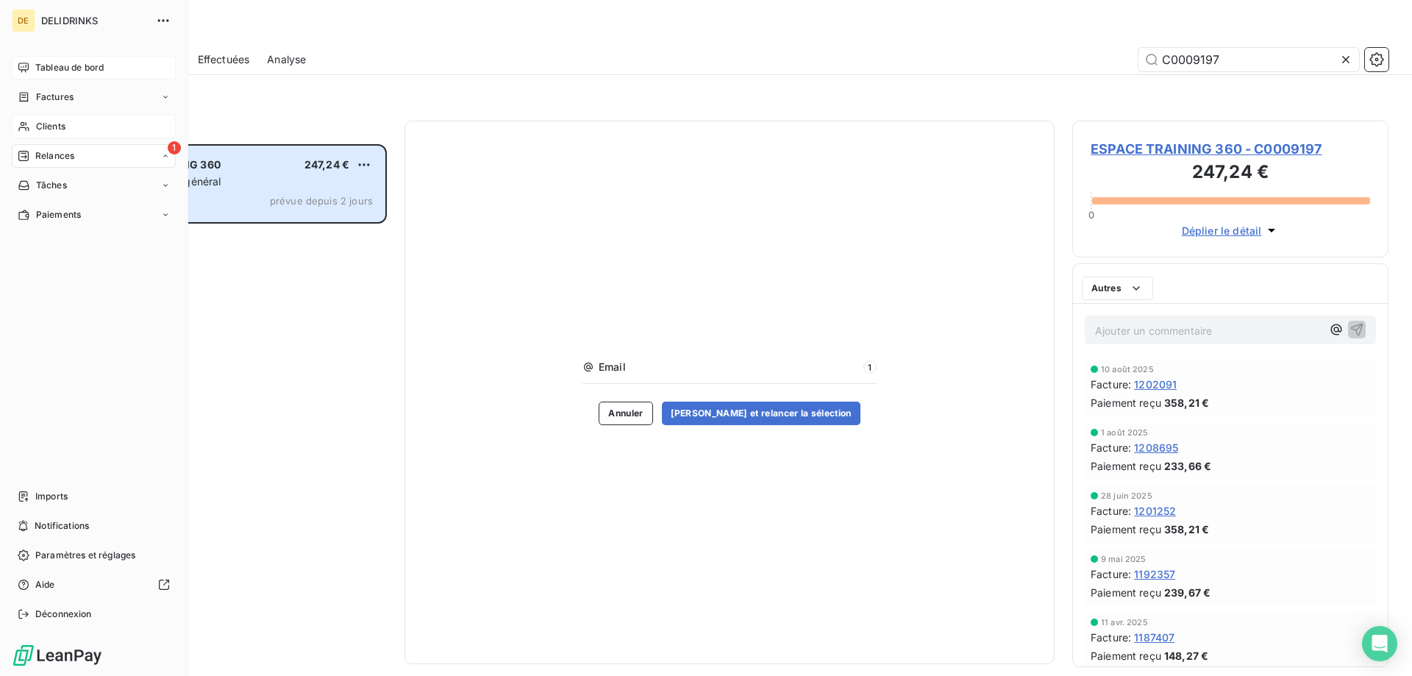
scroll to position [521, 305]
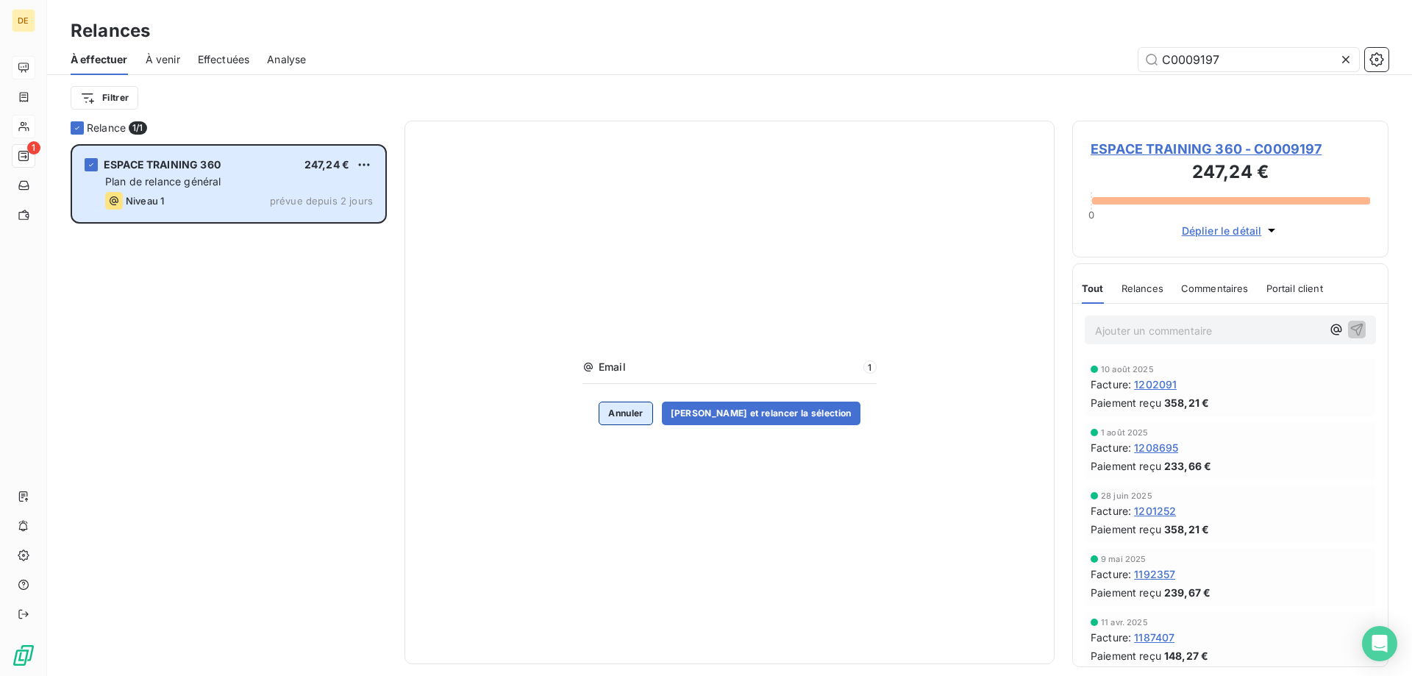
click at [636, 415] on button "Annuler" at bounding box center [626, 413] width 54 height 24
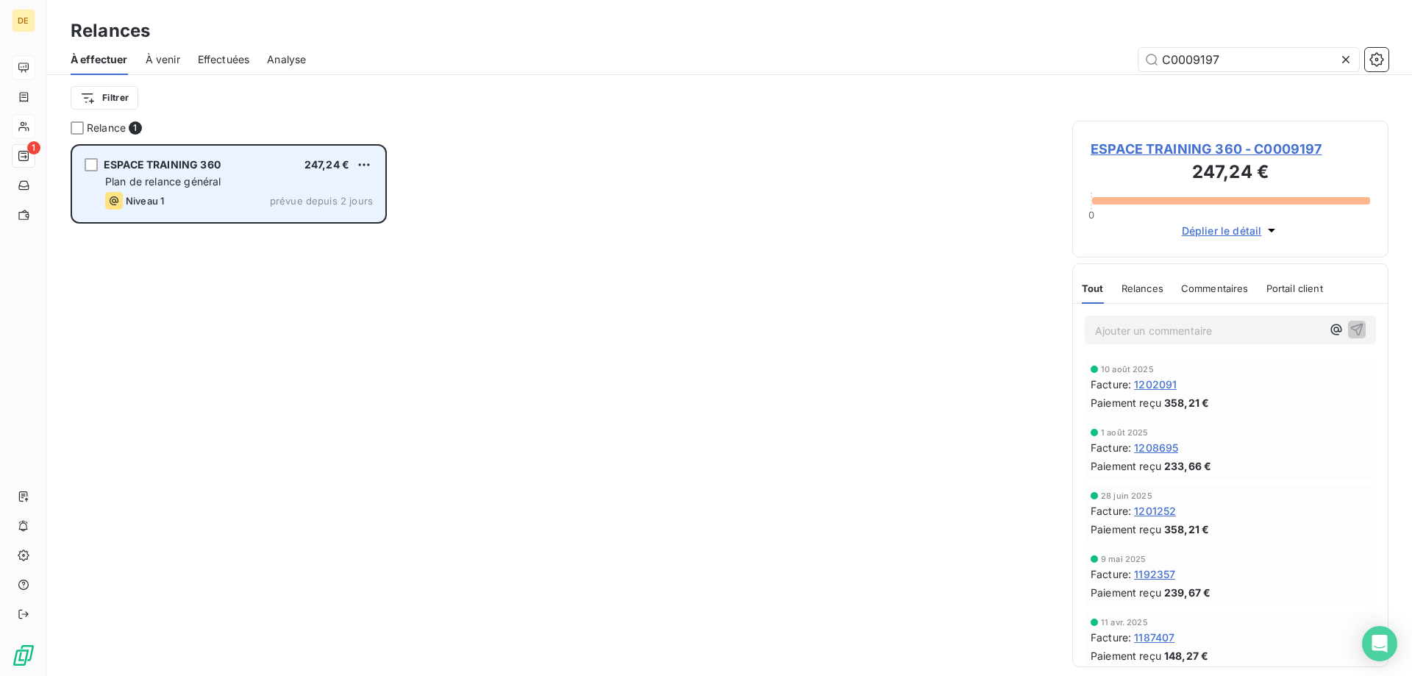
click at [273, 186] on div "Plan de relance général" at bounding box center [239, 181] width 268 height 15
click at [191, 169] on span "ESPACE TRAINING 360" at bounding box center [162, 164] width 117 height 12
click at [188, 170] on span "ESPACE TRAINING 360" at bounding box center [162, 164] width 117 height 12
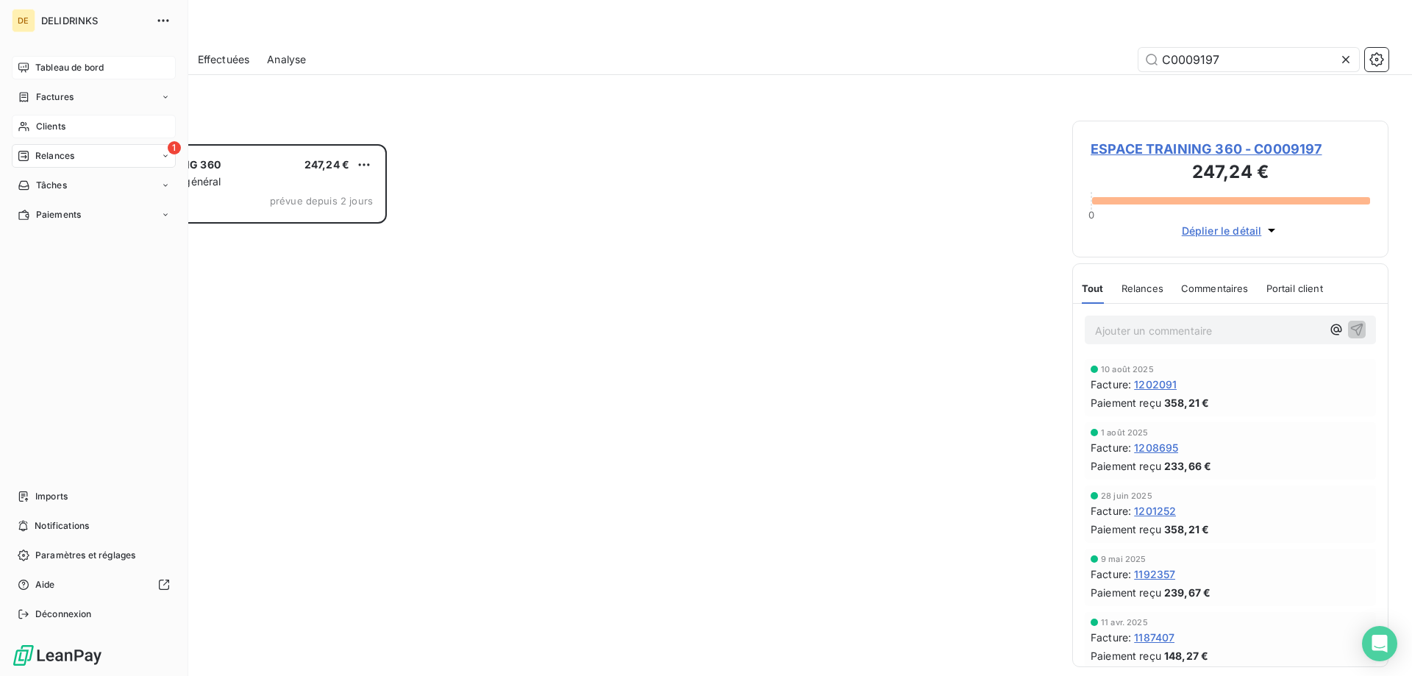
click at [37, 152] on span "Relances" at bounding box center [54, 155] width 39 height 13
click at [74, 188] on span "À effectuer" at bounding box center [59, 185] width 48 height 13
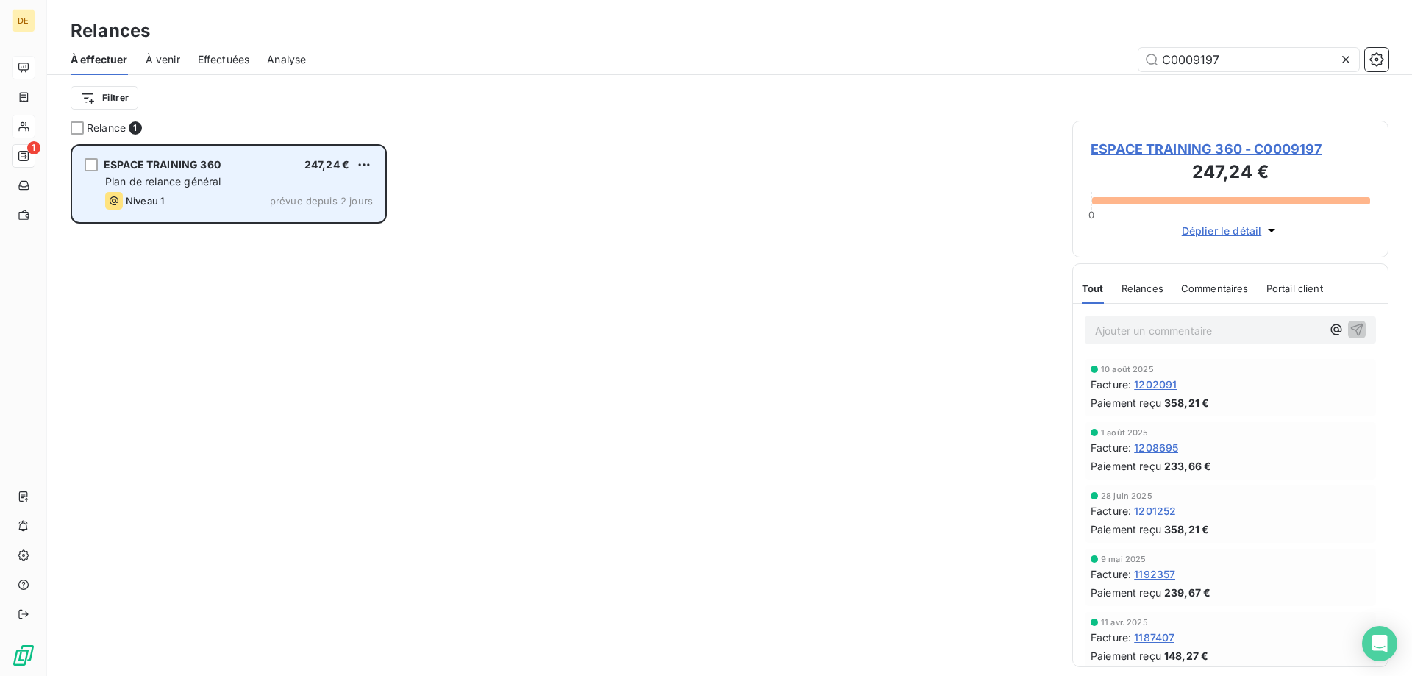
click at [251, 187] on div "Plan de relance général" at bounding box center [239, 181] width 268 height 15
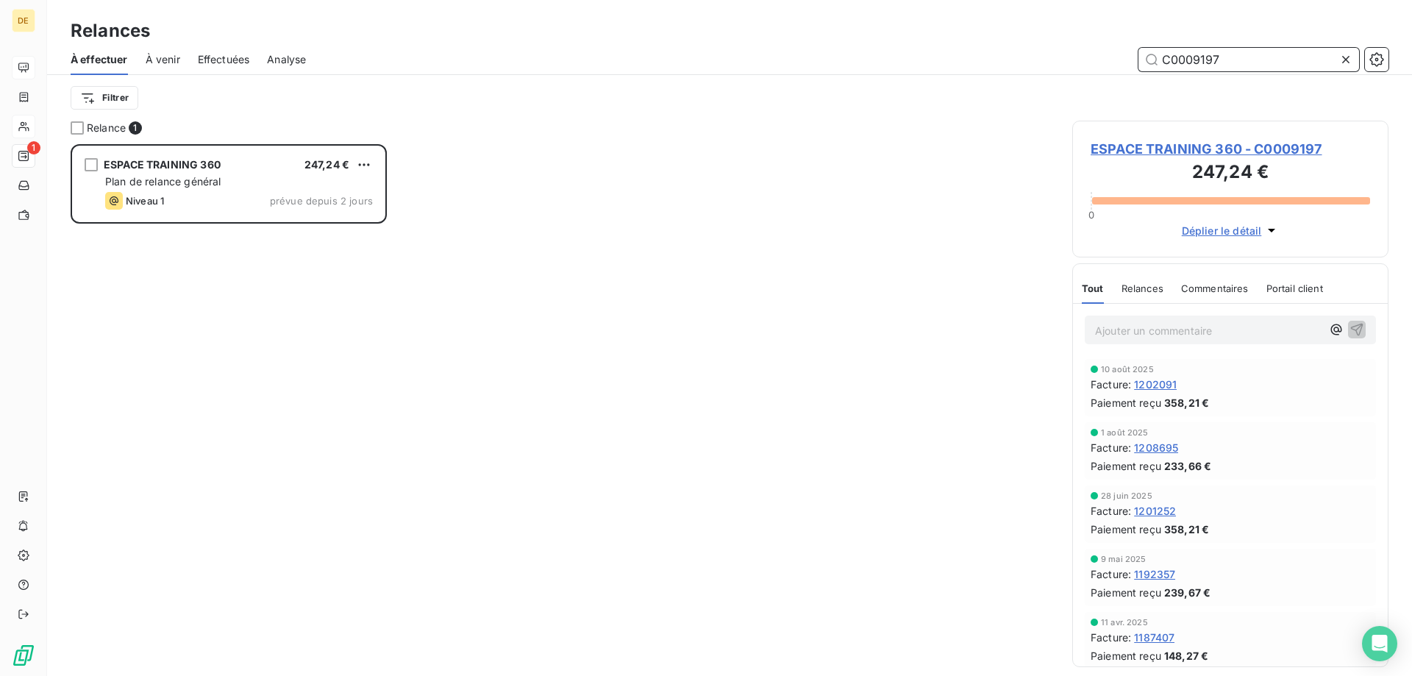
click at [1257, 60] on input "C0009197" at bounding box center [1248, 60] width 221 height 24
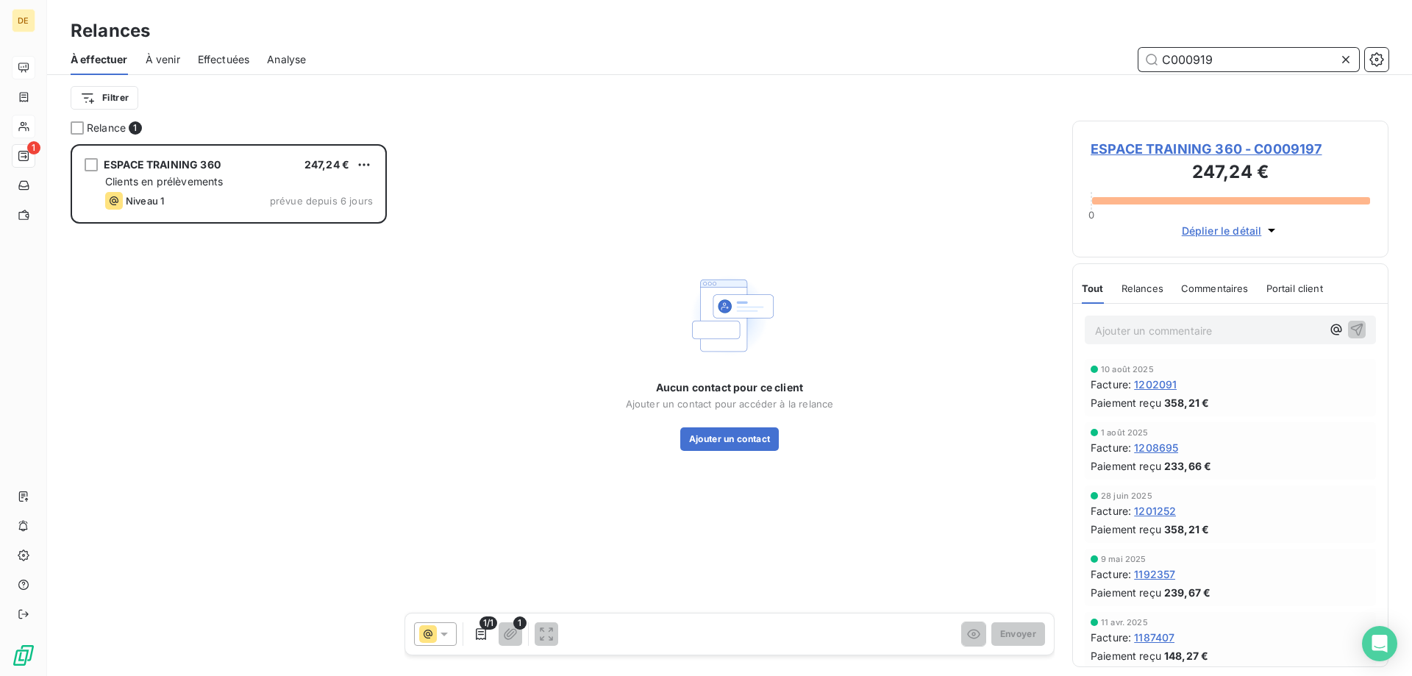
scroll to position [521, 305]
type input "C0009197"
click at [732, 440] on button "Ajouter un contact" at bounding box center [729, 439] width 99 height 24
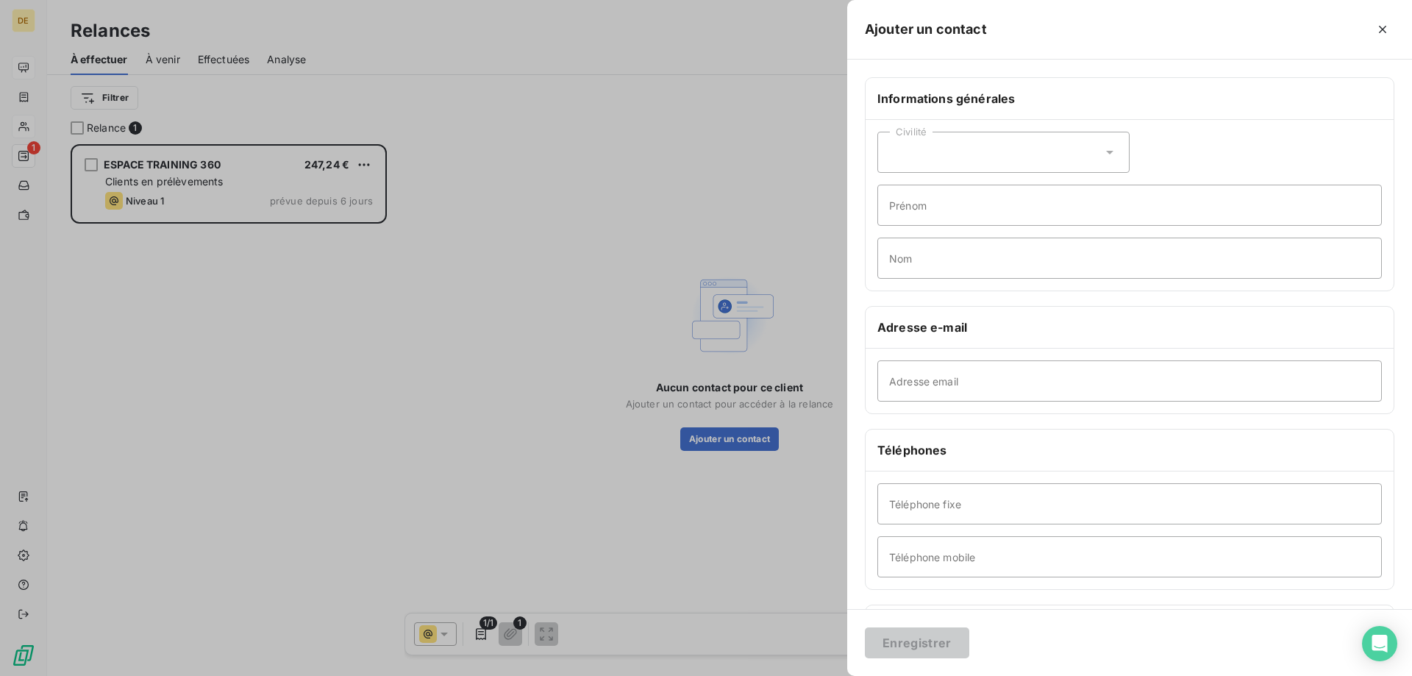
click at [918, 168] on div "Civilité" at bounding box center [1003, 152] width 252 height 41
click at [939, 213] on span "Monsieur" at bounding box center [929, 216] width 44 height 14
click at [944, 216] on input "Prénom" at bounding box center [1129, 205] width 504 height 41
type input "[PERSON_NAME]"
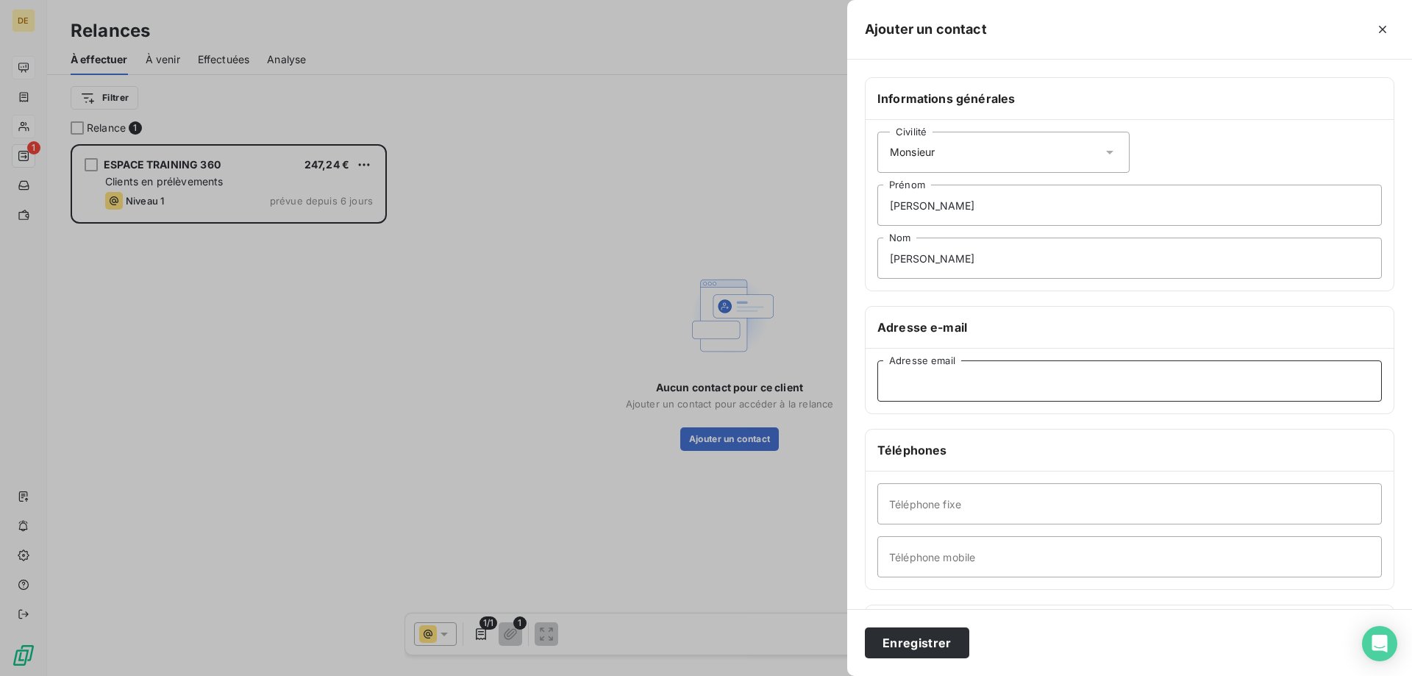
click at [946, 393] on input "Adresse email" at bounding box center [1129, 380] width 504 height 41
paste input "[EMAIL_ADDRESS][DOMAIN_NAME]"
type input "[EMAIL_ADDRESS][DOMAIN_NAME]"
click at [920, 504] on input "Téléphone fixe" at bounding box center [1129, 503] width 504 height 41
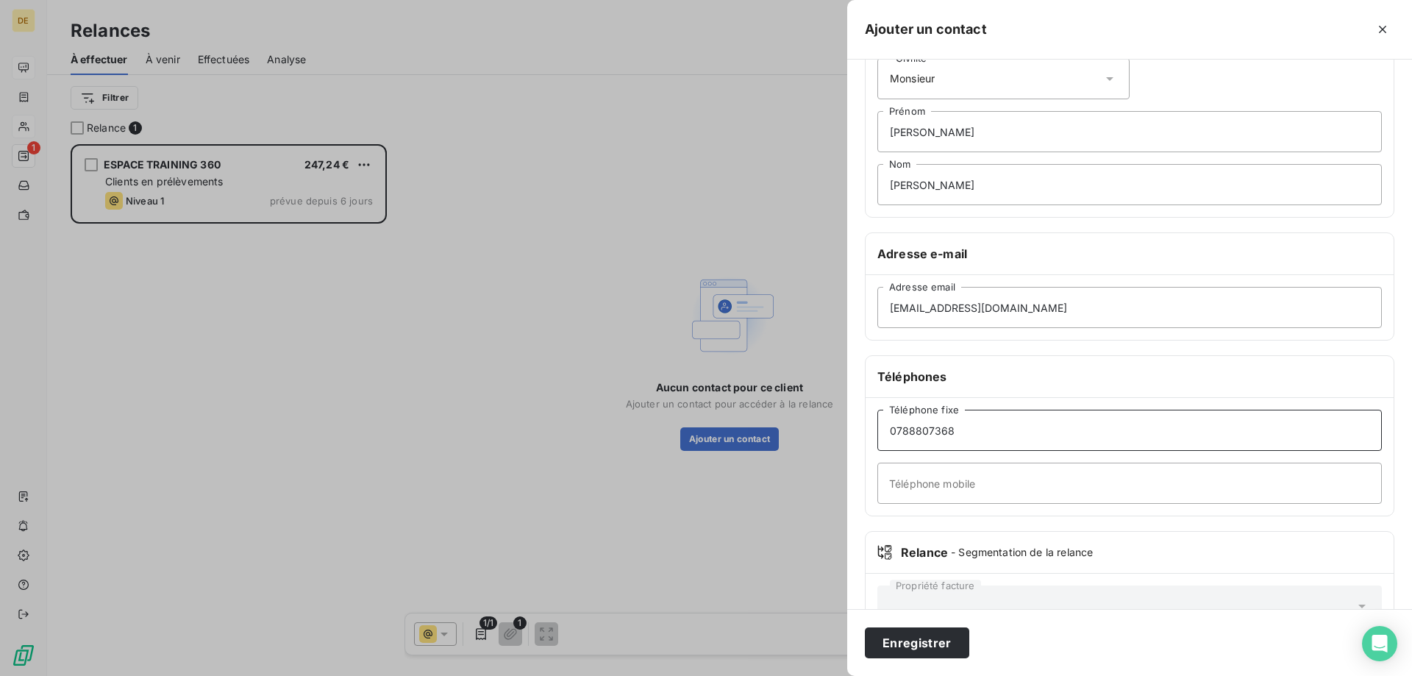
scroll to position [121, 0]
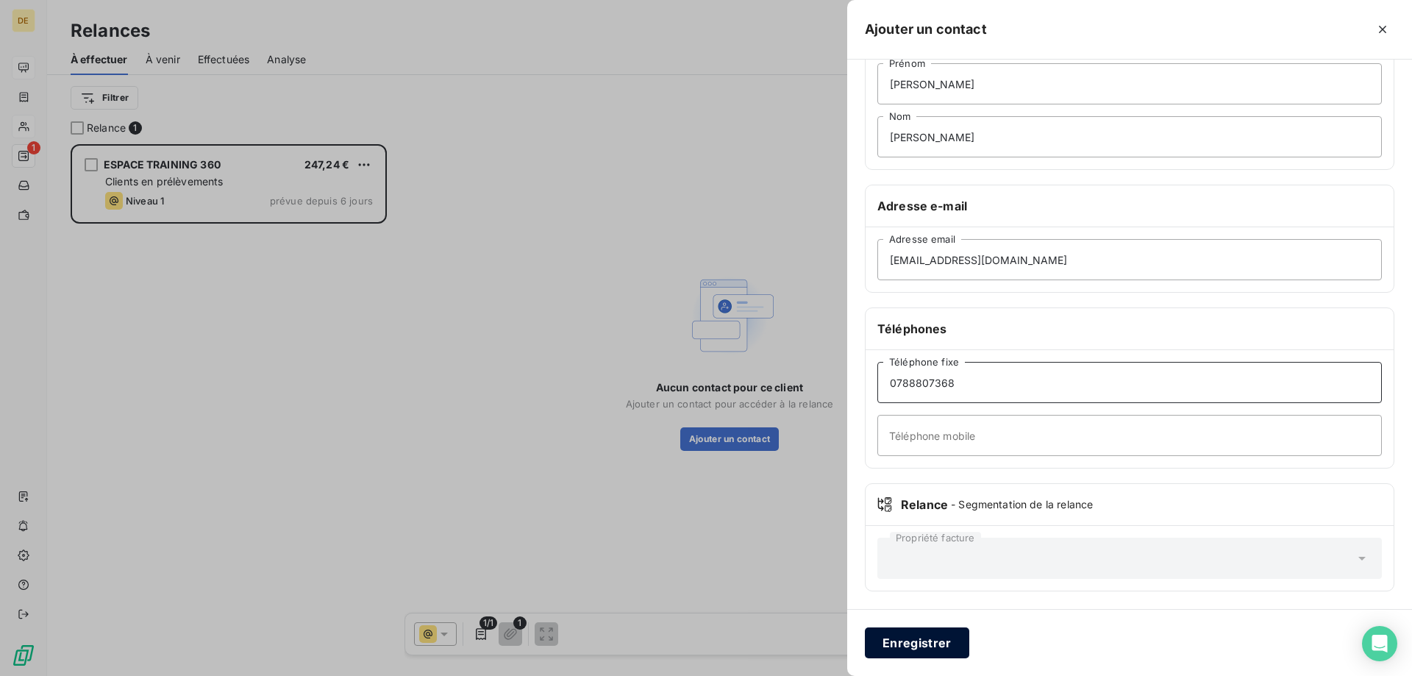
type input "0788807368"
click at [922, 643] on button "Enregistrer" at bounding box center [917, 642] width 104 height 31
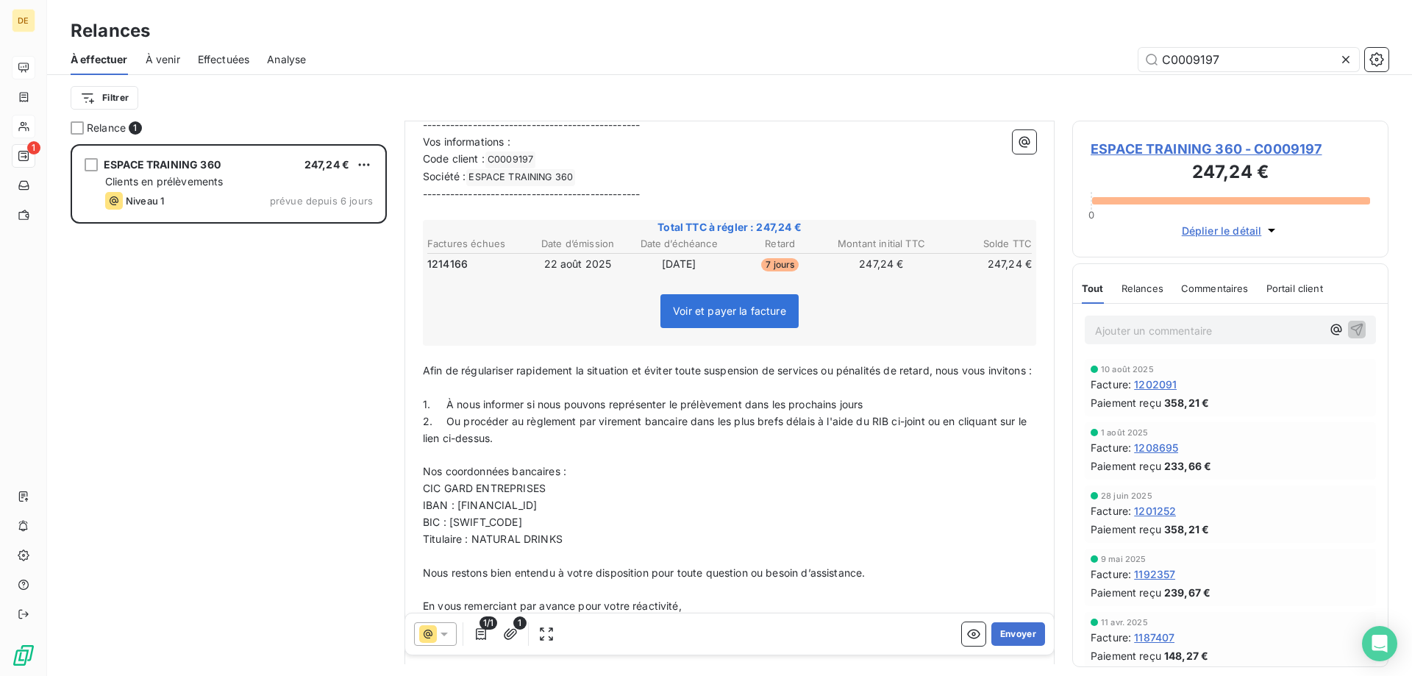
scroll to position [515, 0]
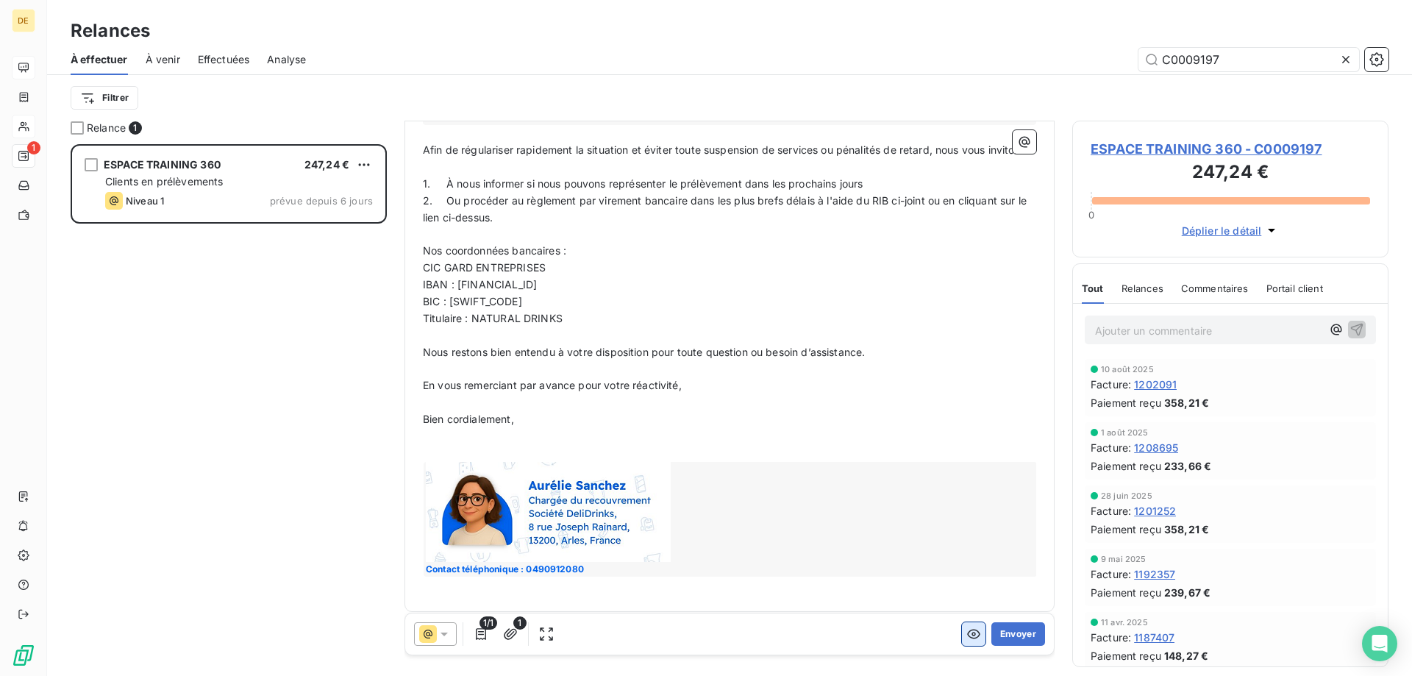
click at [966, 632] on icon "button" at bounding box center [973, 633] width 15 height 15
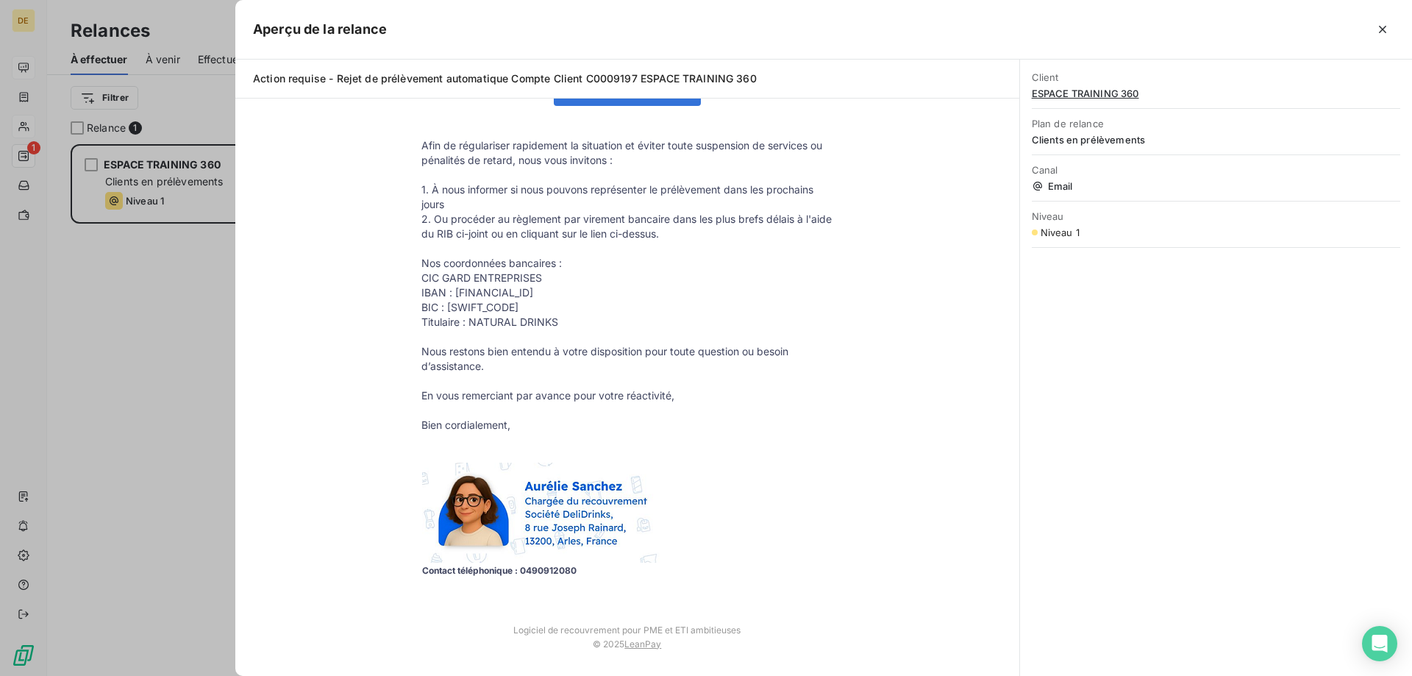
scroll to position [0, 0]
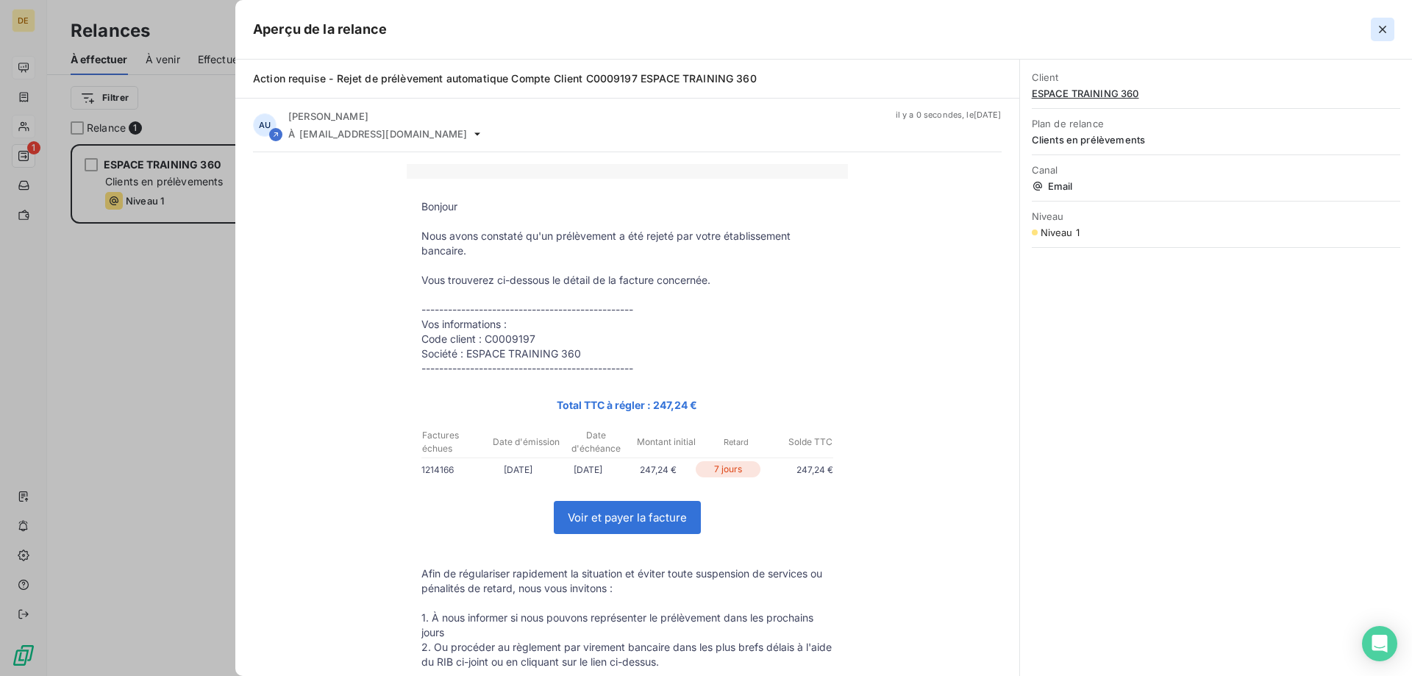
click at [1387, 32] on icon "button" at bounding box center [1382, 29] width 15 height 15
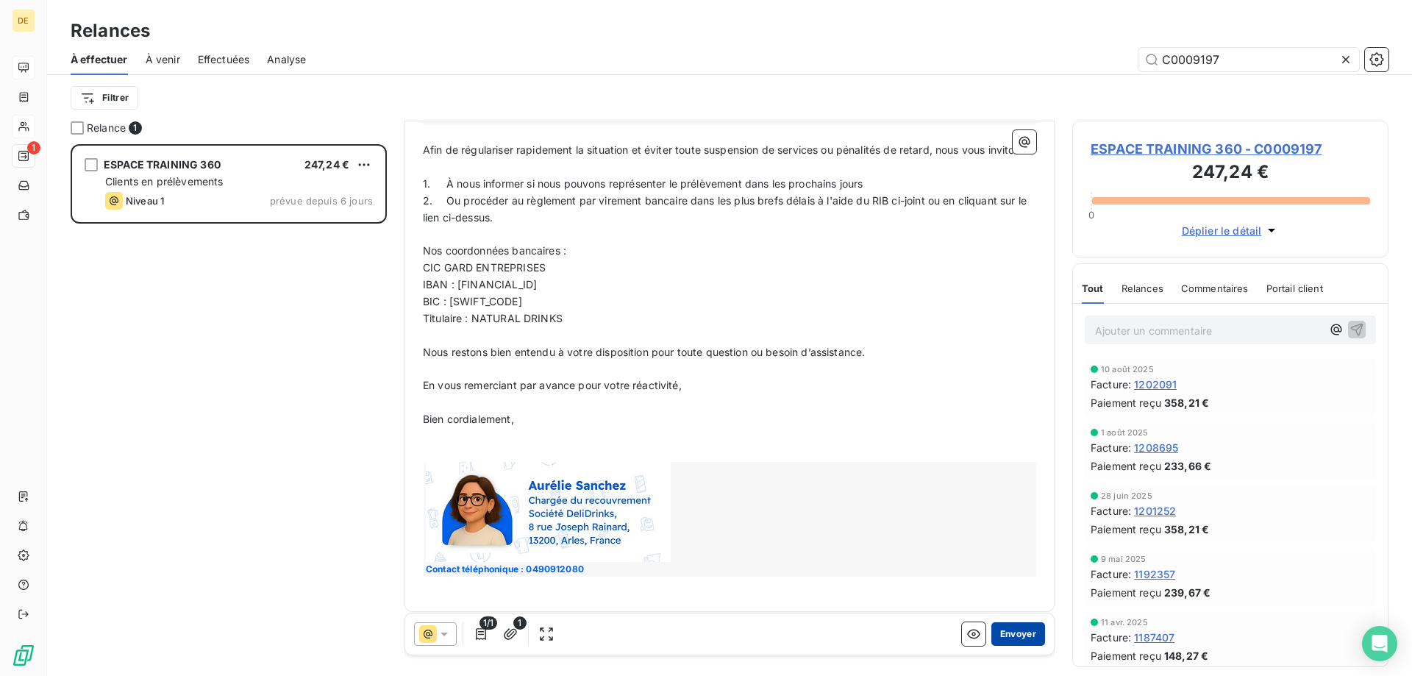
click at [1007, 635] on button "Envoyer" at bounding box center [1018, 634] width 54 height 24
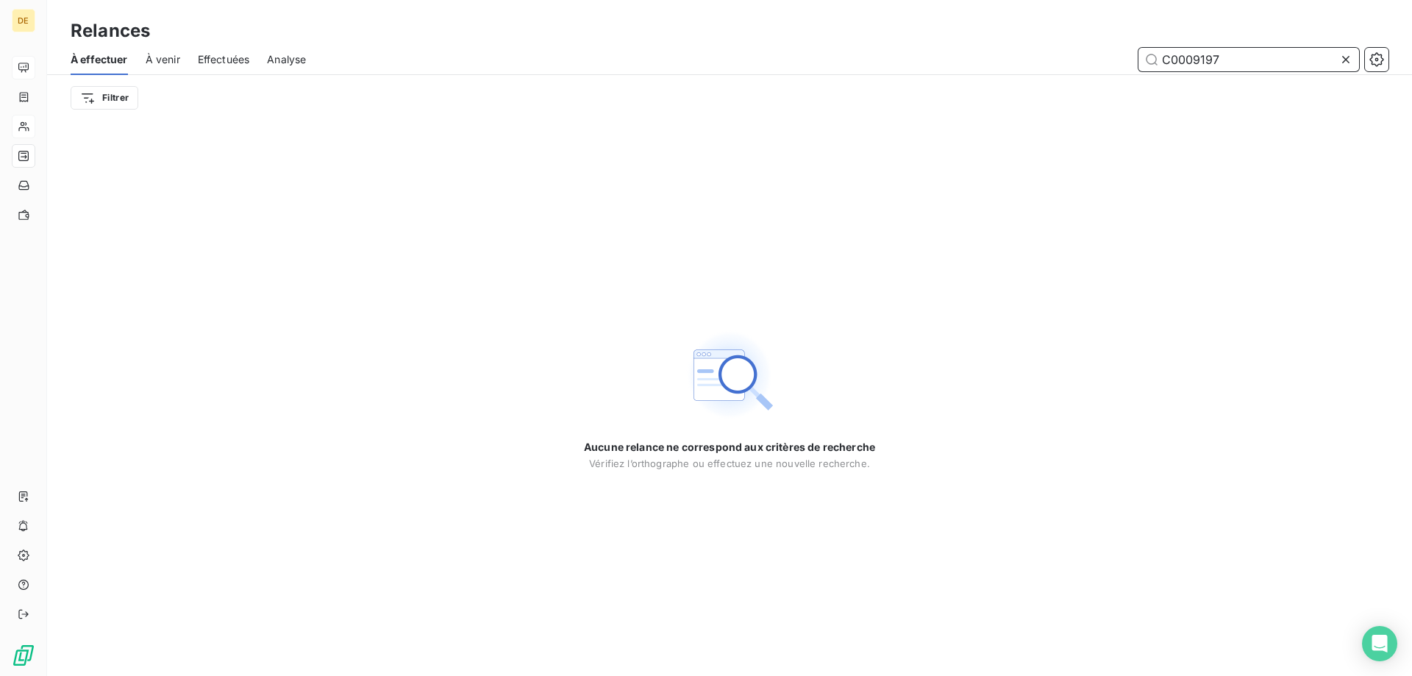
click at [1276, 60] on input "C0009197" at bounding box center [1248, 60] width 221 height 24
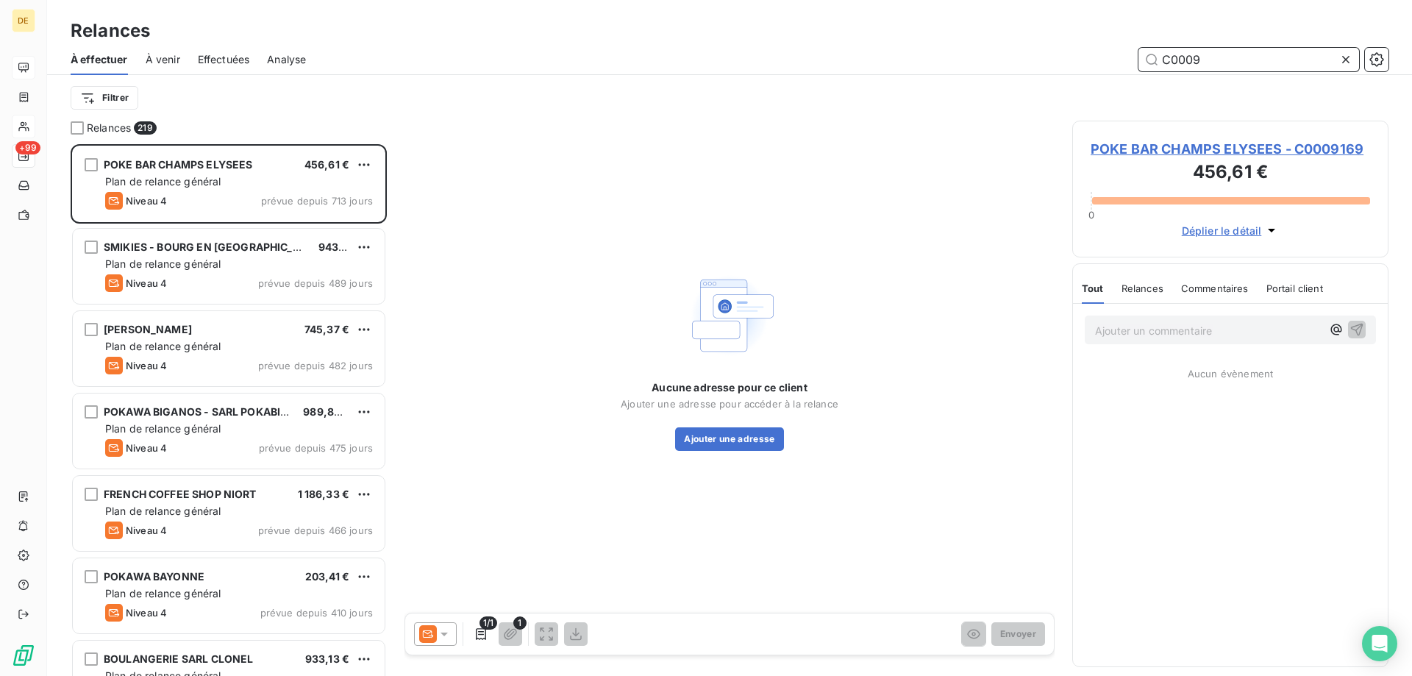
scroll to position [521, 305]
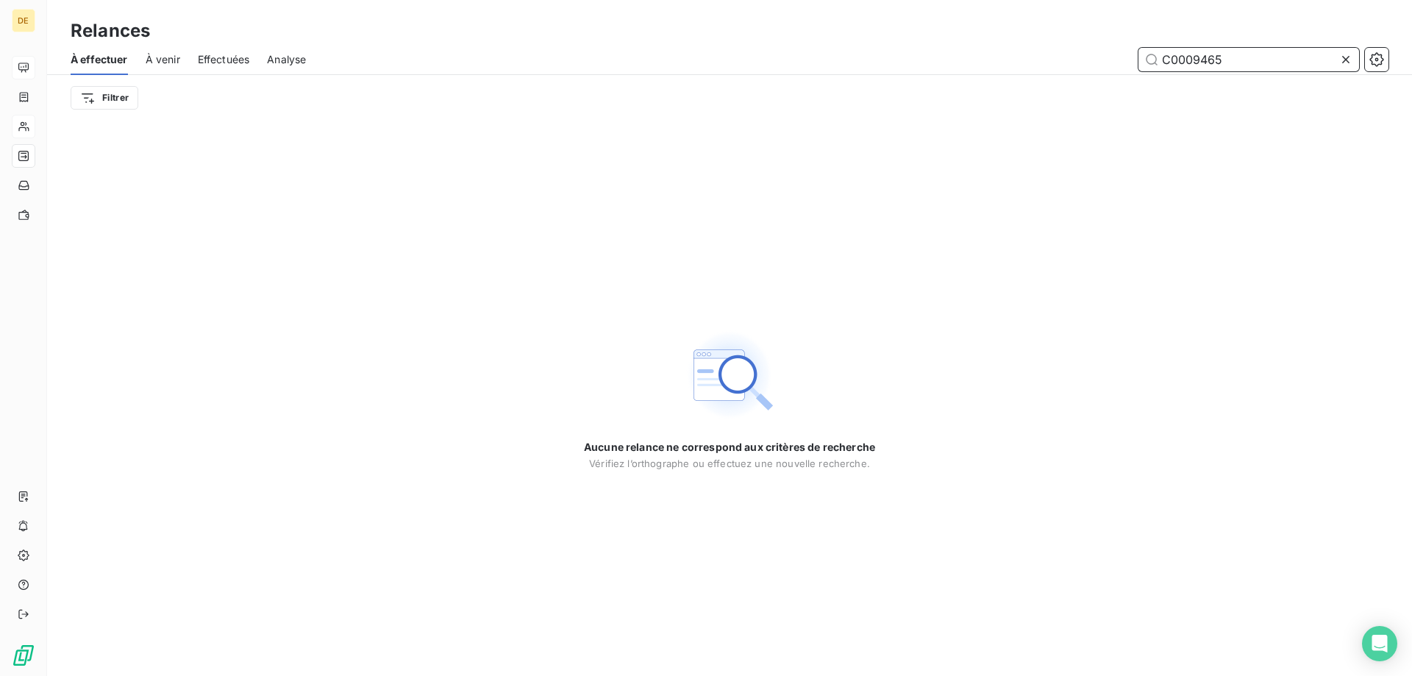
type input "C0009465"
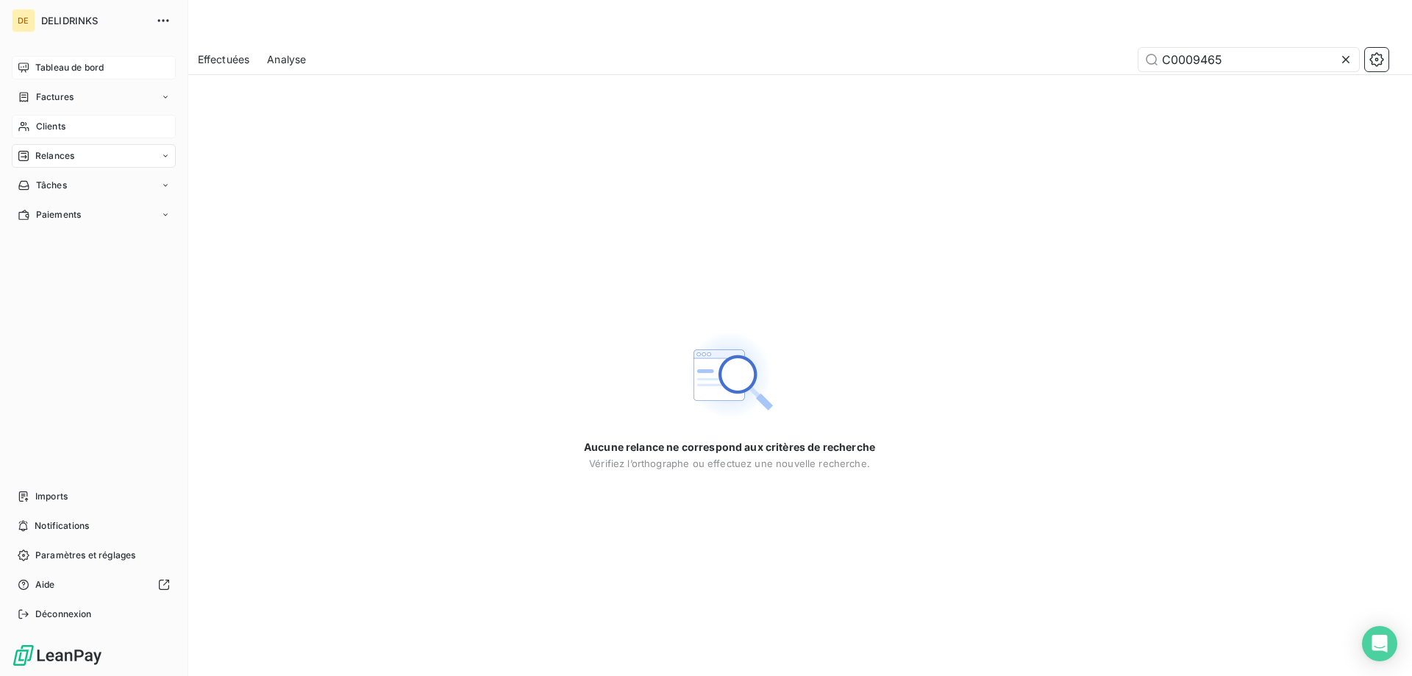
click at [64, 74] on span "Tableau de bord" at bounding box center [69, 67] width 68 height 13
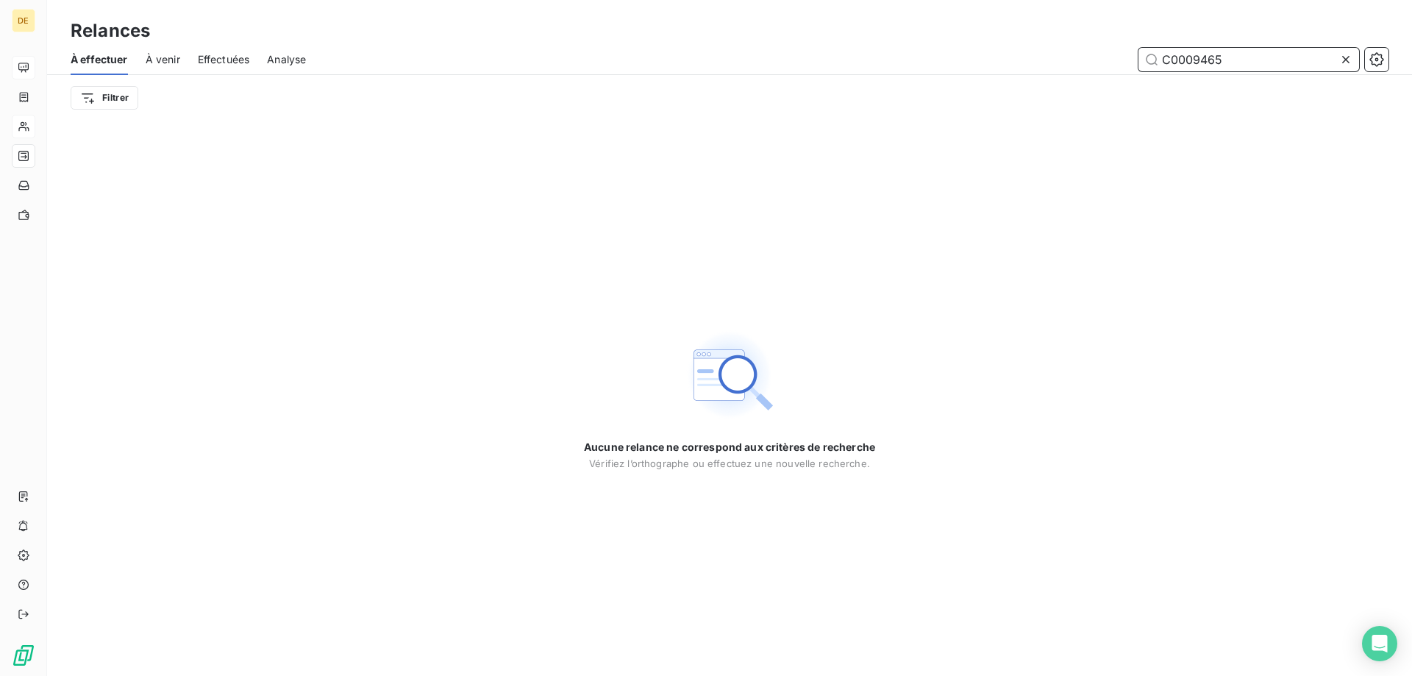
click at [1245, 55] on input "C0009465" at bounding box center [1248, 60] width 221 height 24
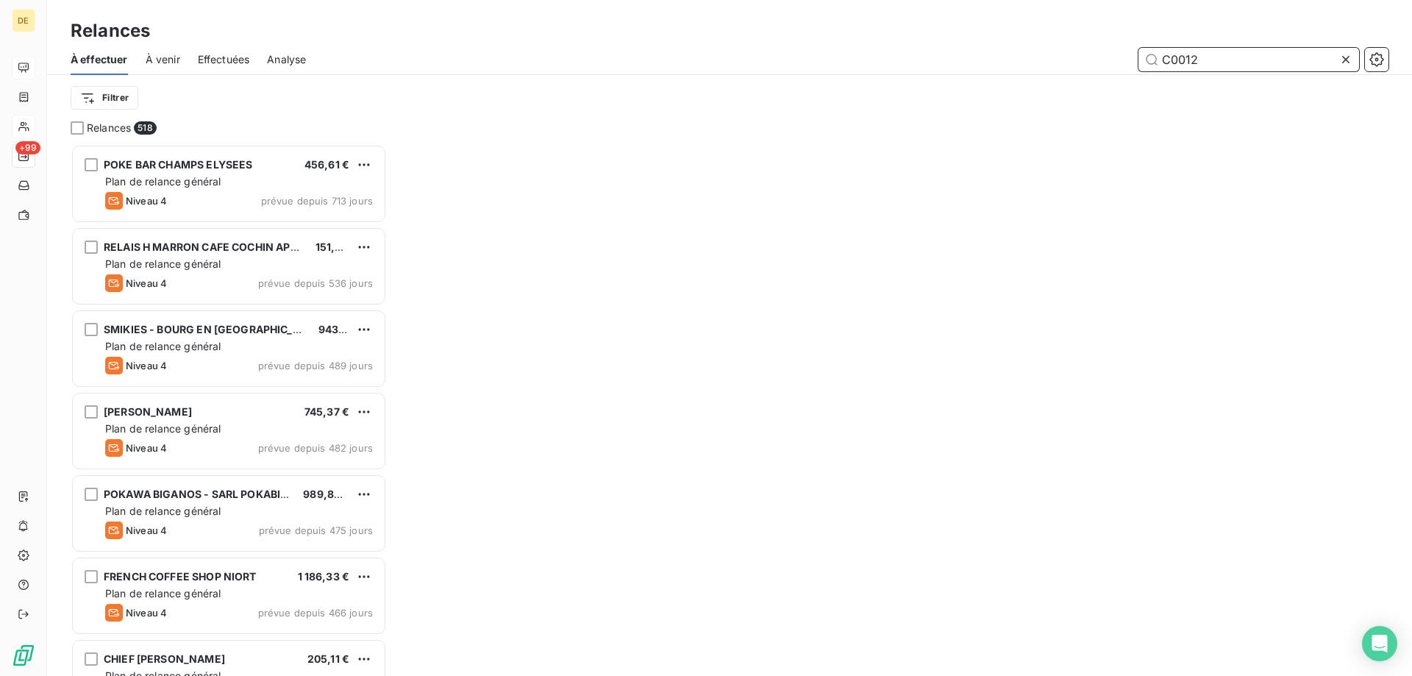
scroll to position [521, 305]
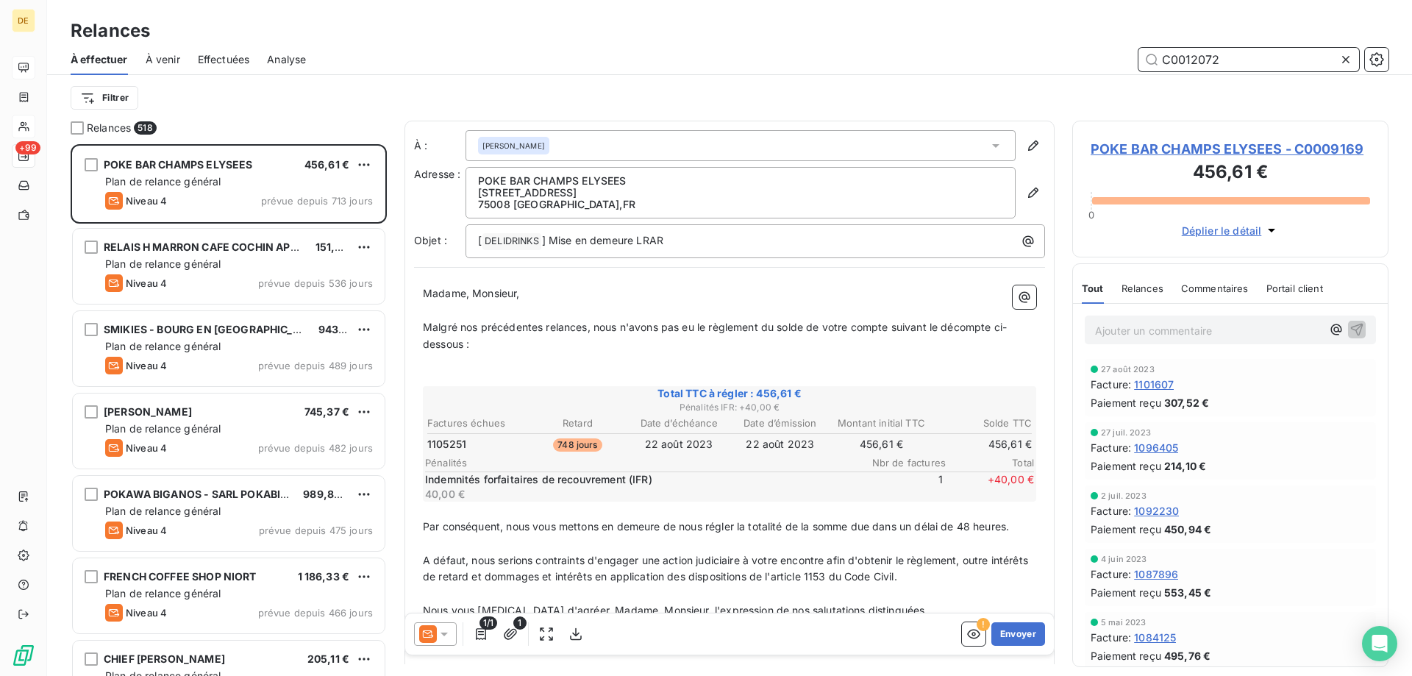
type input "C0012072"
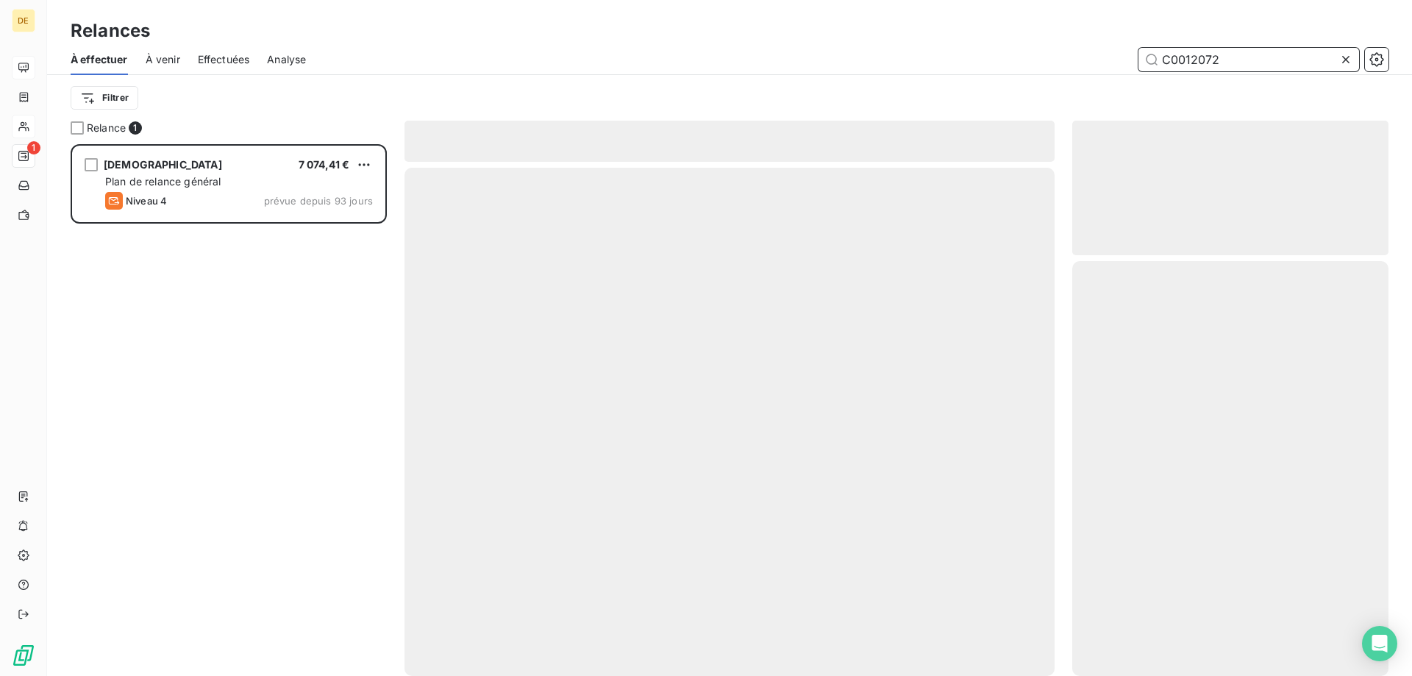
scroll to position [521, 305]
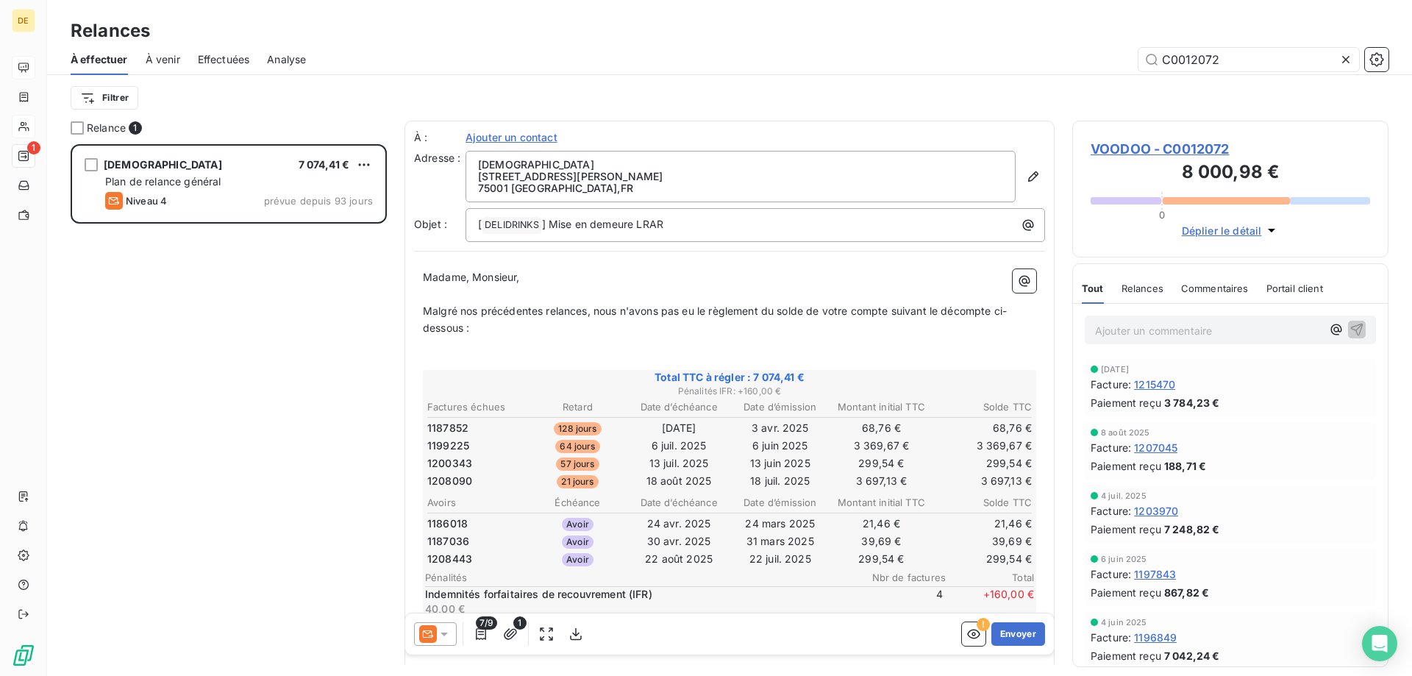
click at [456, 630] on div at bounding box center [435, 634] width 43 height 24
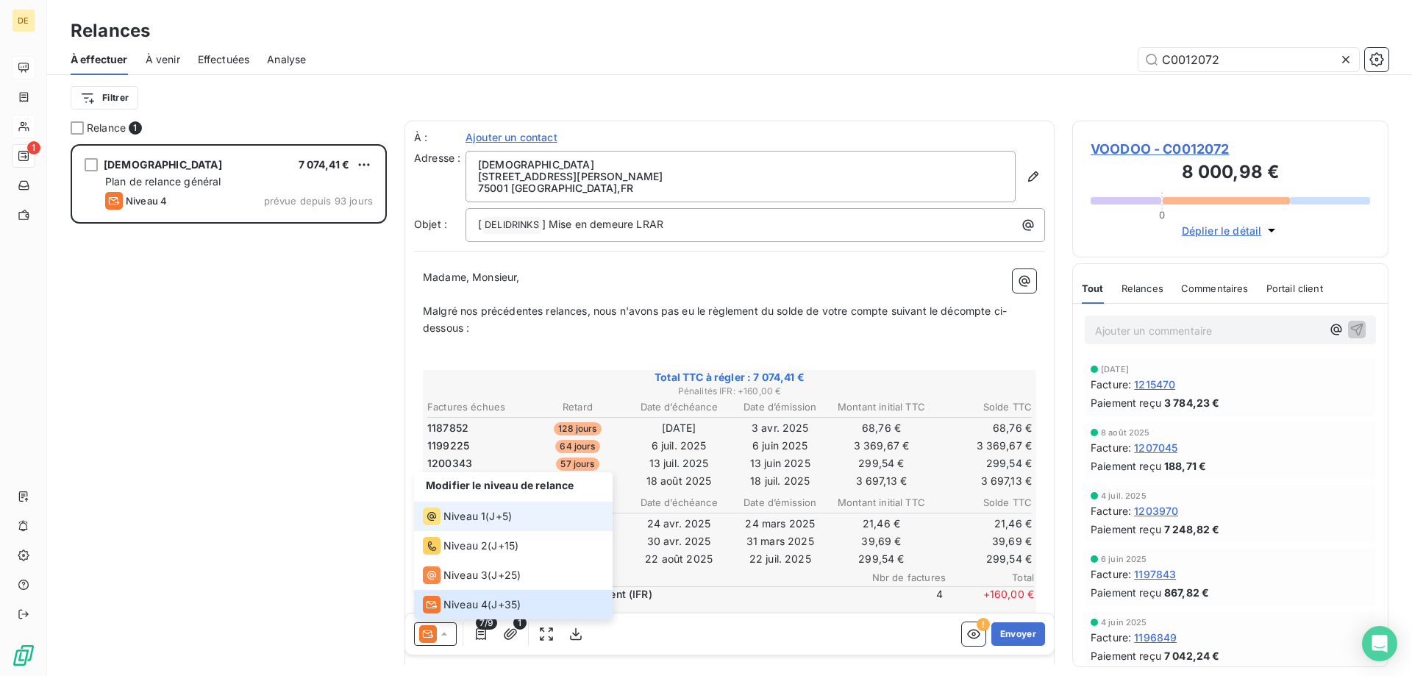
click at [470, 521] on span "Niveau 1" at bounding box center [464, 516] width 42 height 15
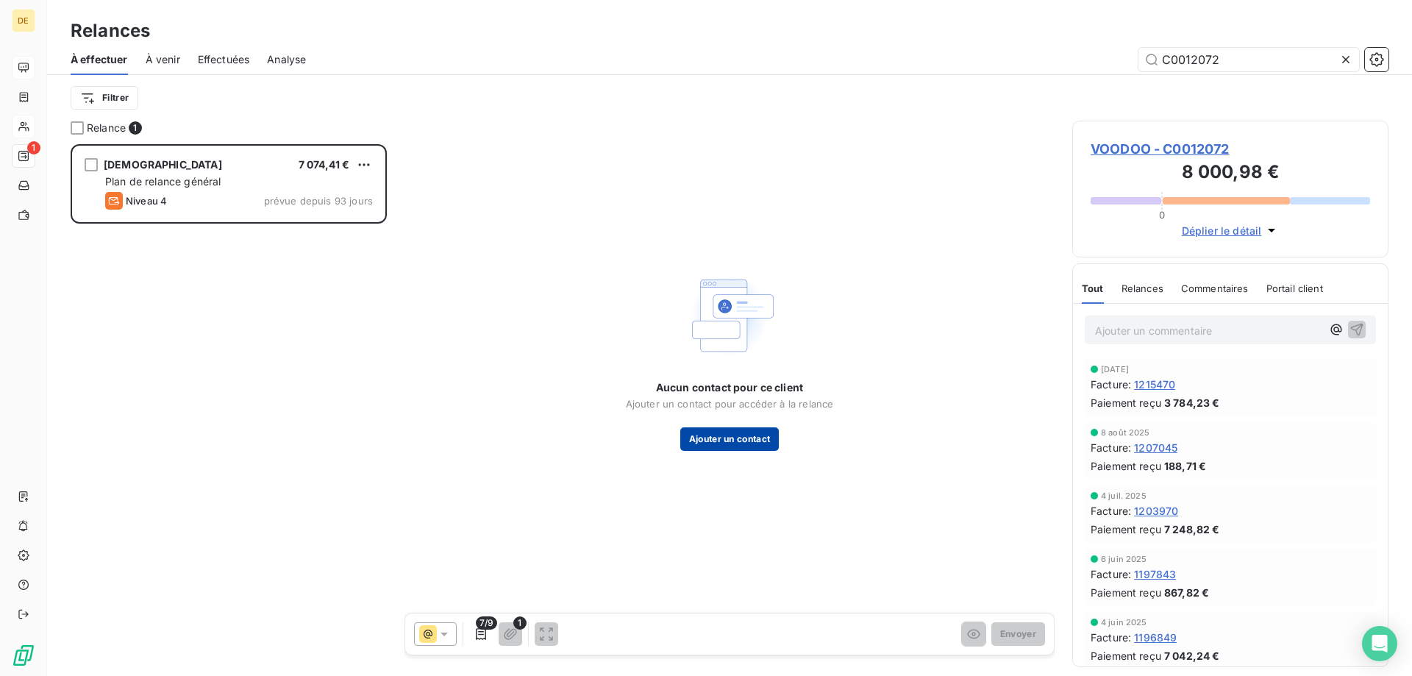
click at [722, 437] on button "Ajouter un contact" at bounding box center [729, 439] width 99 height 24
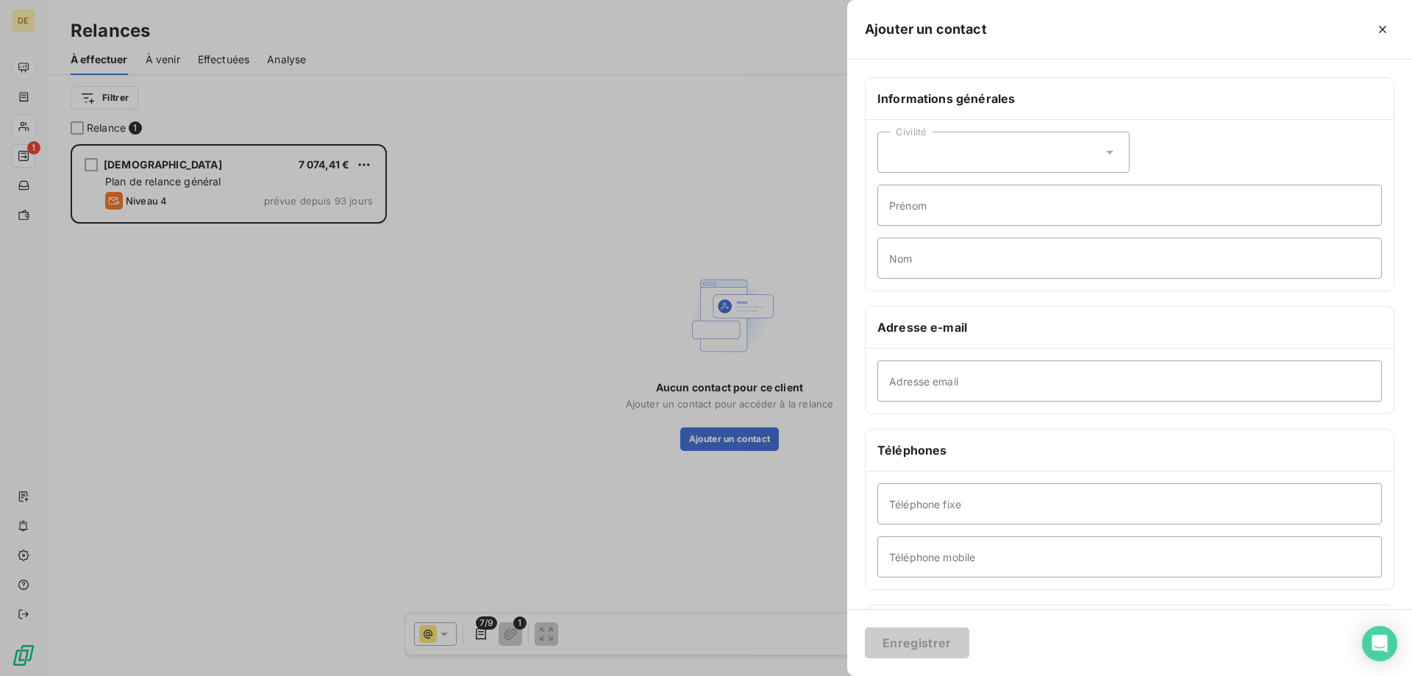
click at [1022, 164] on div "Civilité" at bounding box center [1003, 152] width 252 height 41
click at [951, 189] on li "Madame" at bounding box center [1003, 189] width 252 height 26
click at [940, 201] on input "Prénom" at bounding box center [1129, 205] width 504 height 41
type input "[PERSON_NAME]"
type input "MORALES"
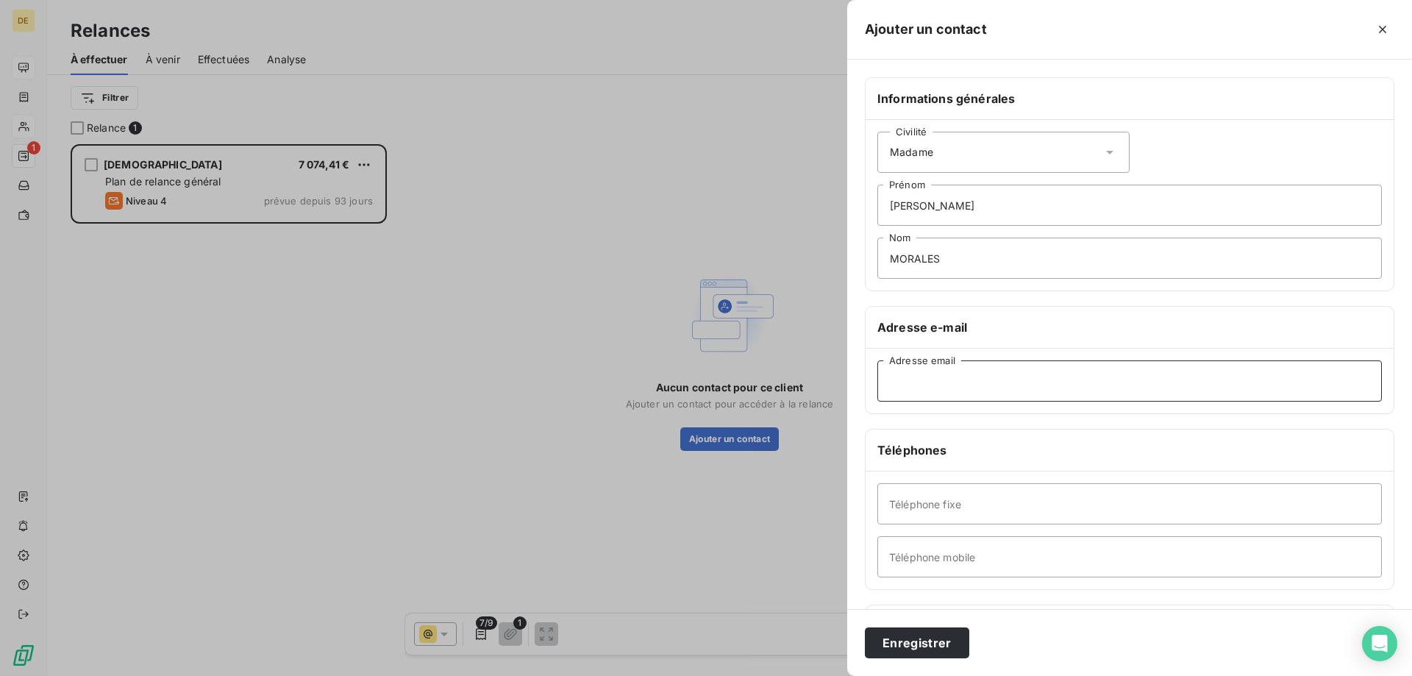
click at [937, 385] on input "Adresse email" at bounding box center [1129, 380] width 504 height 41
paste input "[PERSON_NAME][EMAIL_ADDRESS][DOMAIN_NAME]"
type input "[PERSON_NAME][EMAIL_ADDRESS][DOMAIN_NAME]"
click at [924, 501] on input "Téléphone fixe" at bounding box center [1129, 503] width 504 height 41
click at [917, 547] on input "Téléphone mobile" at bounding box center [1129, 556] width 504 height 41
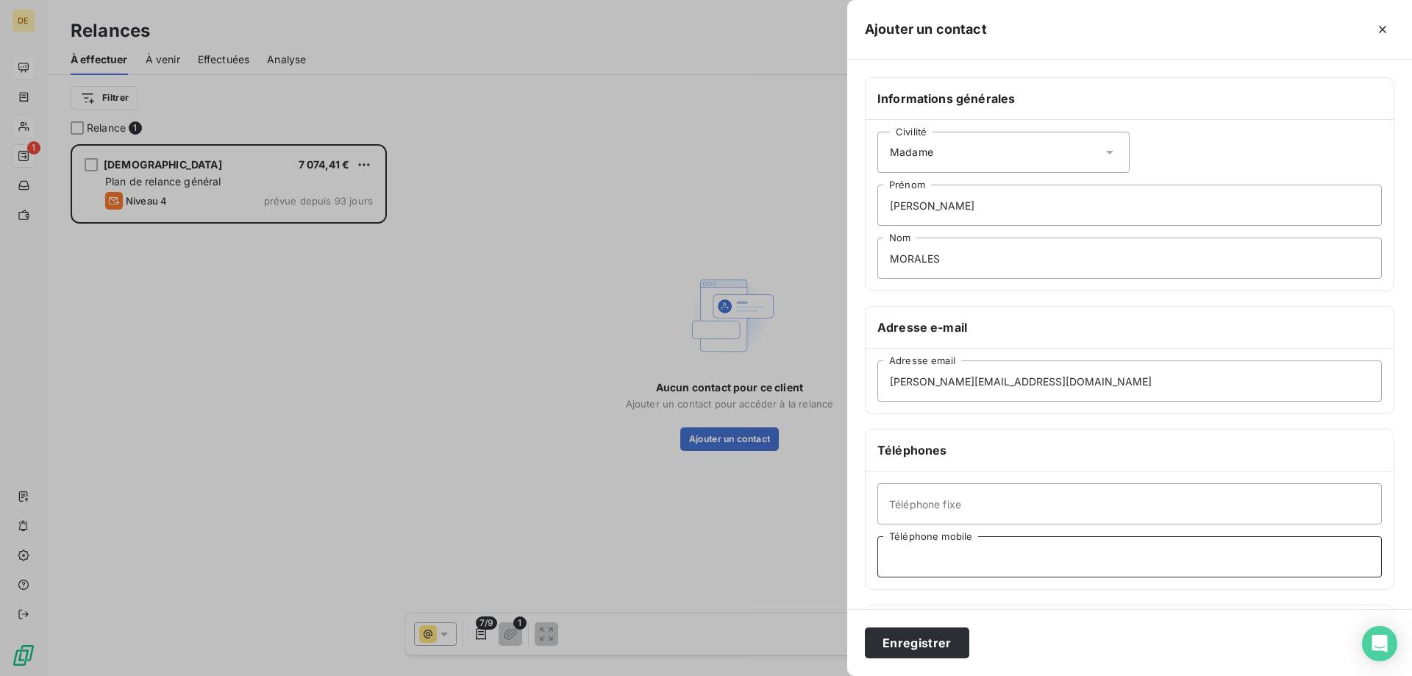
paste input "0628513695"
type input "0628513695"
click at [900, 631] on button "Enregistrer" at bounding box center [917, 642] width 104 height 31
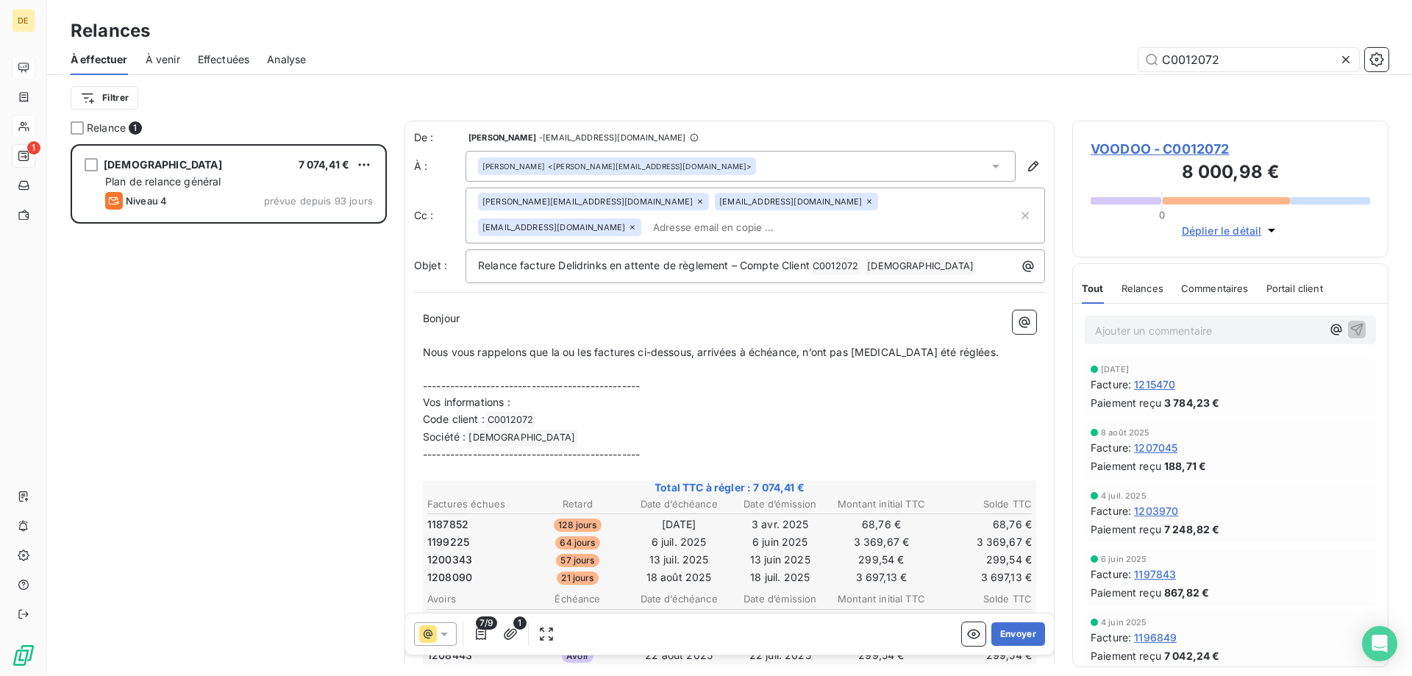
scroll to position [74, 0]
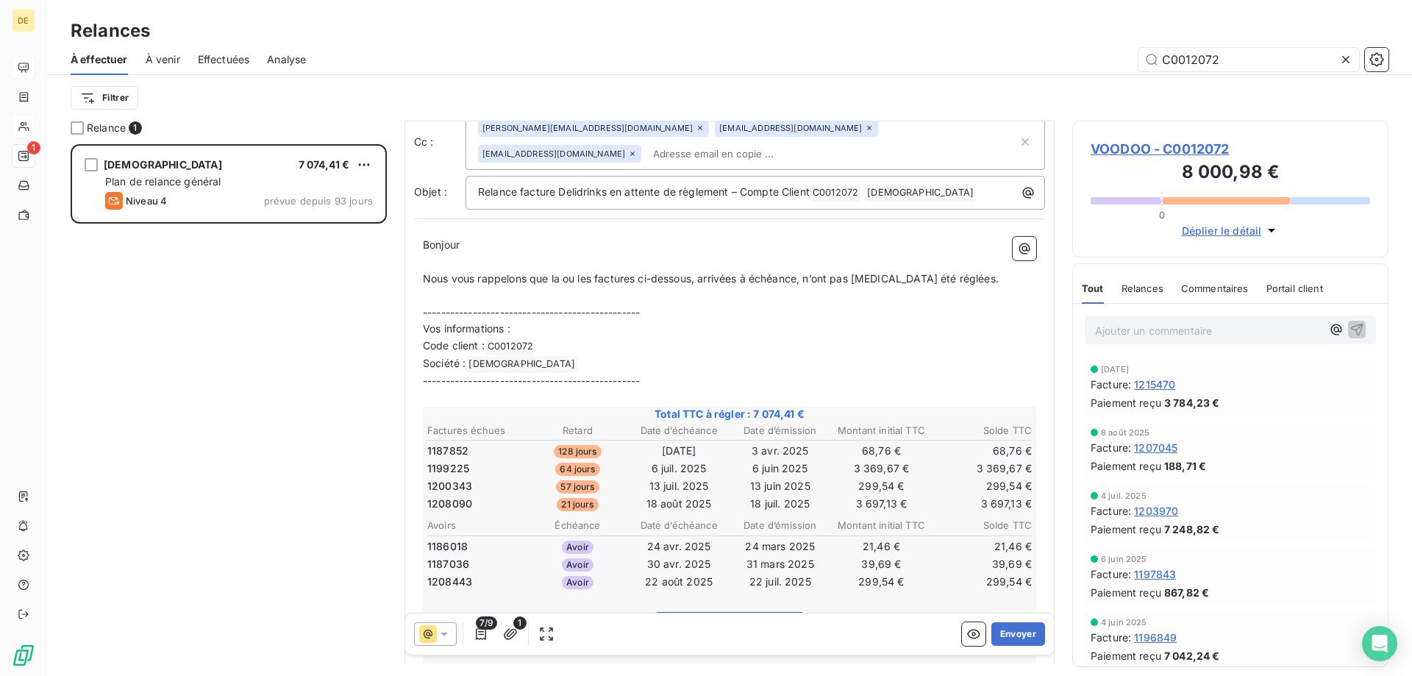
click at [154, 58] on span "À venir" at bounding box center [163, 59] width 35 height 15
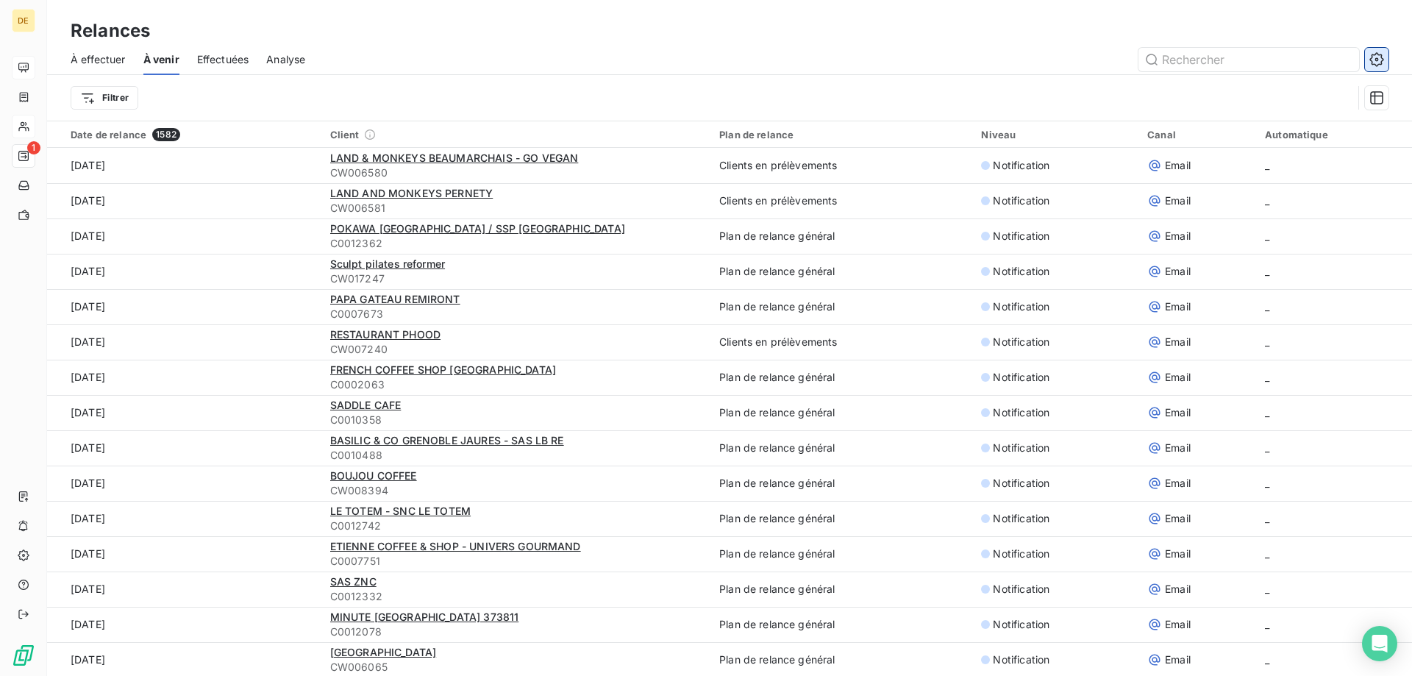
click at [1376, 62] on icon "button" at bounding box center [1376, 59] width 15 height 15
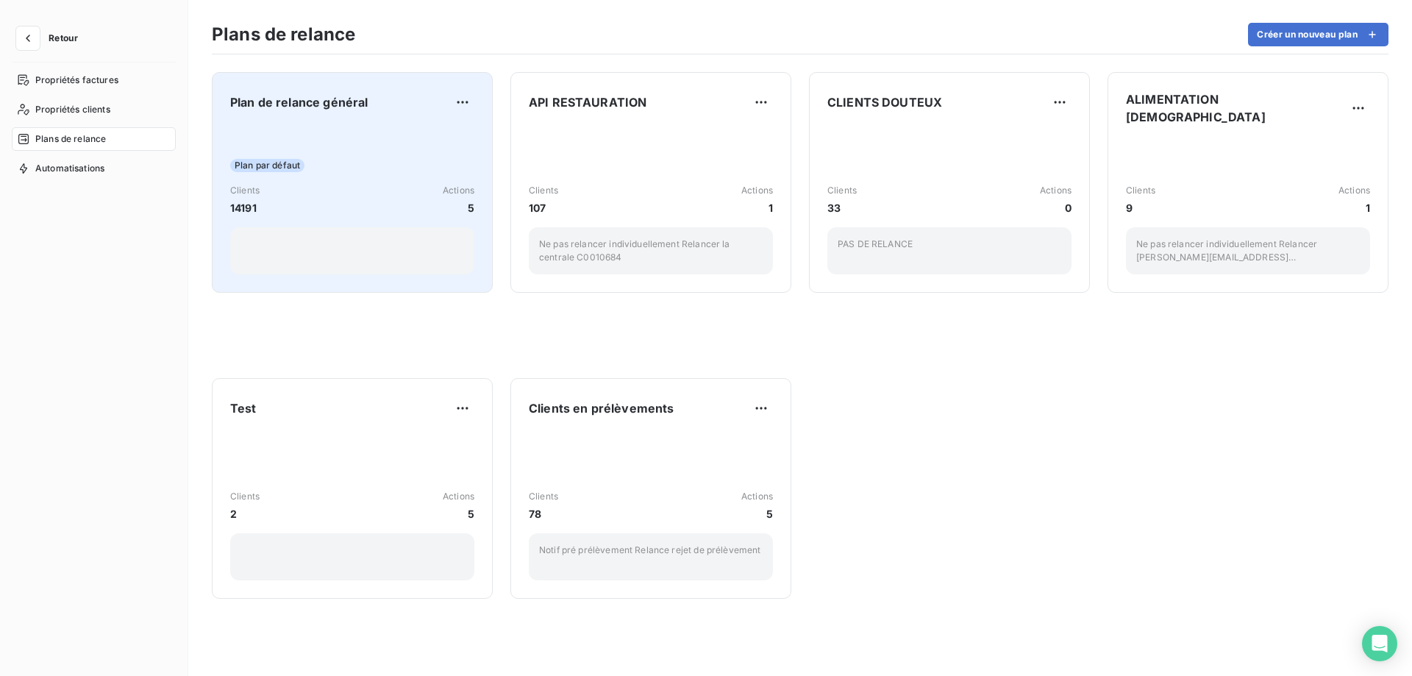
click at [378, 210] on div "Clients 14191 Actions 5" at bounding box center [352, 200] width 244 height 32
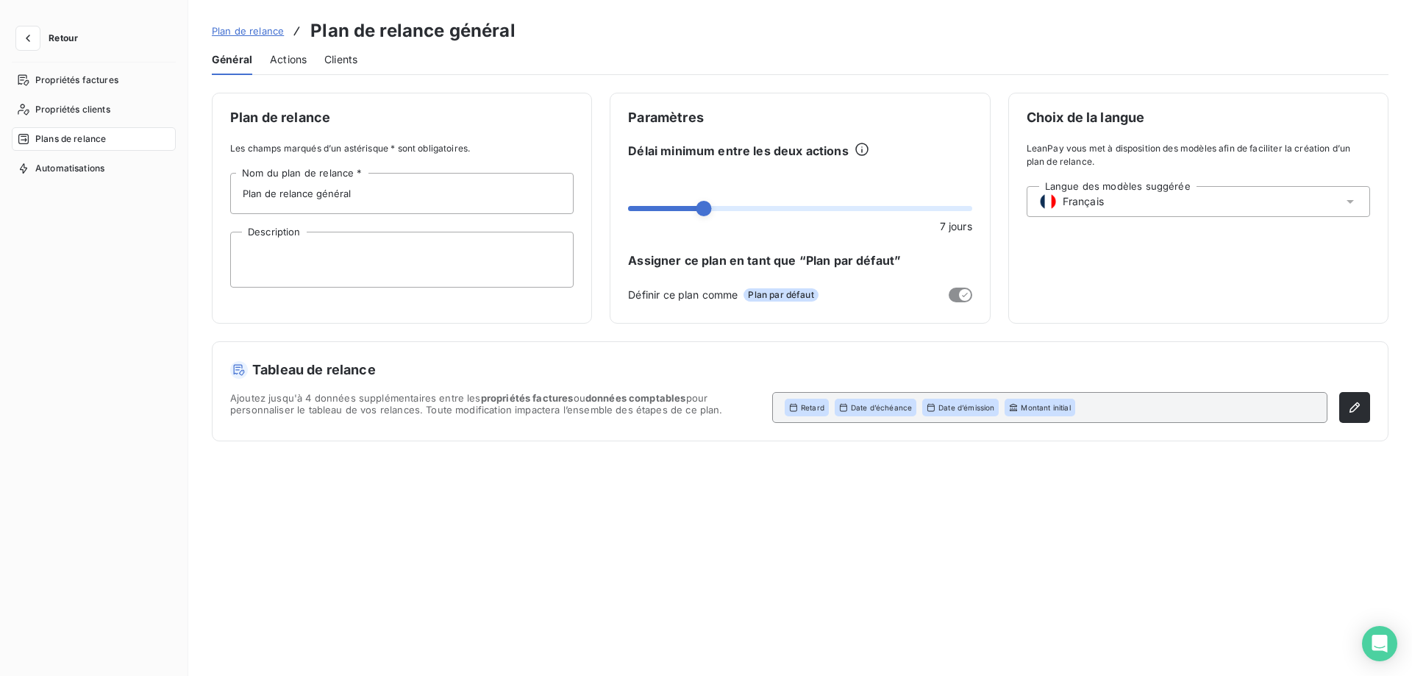
click at [1035, 409] on span "Montant initial" at bounding box center [1045, 407] width 49 height 10
click at [1354, 407] on icon "button" at bounding box center [1354, 407] width 15 height 15
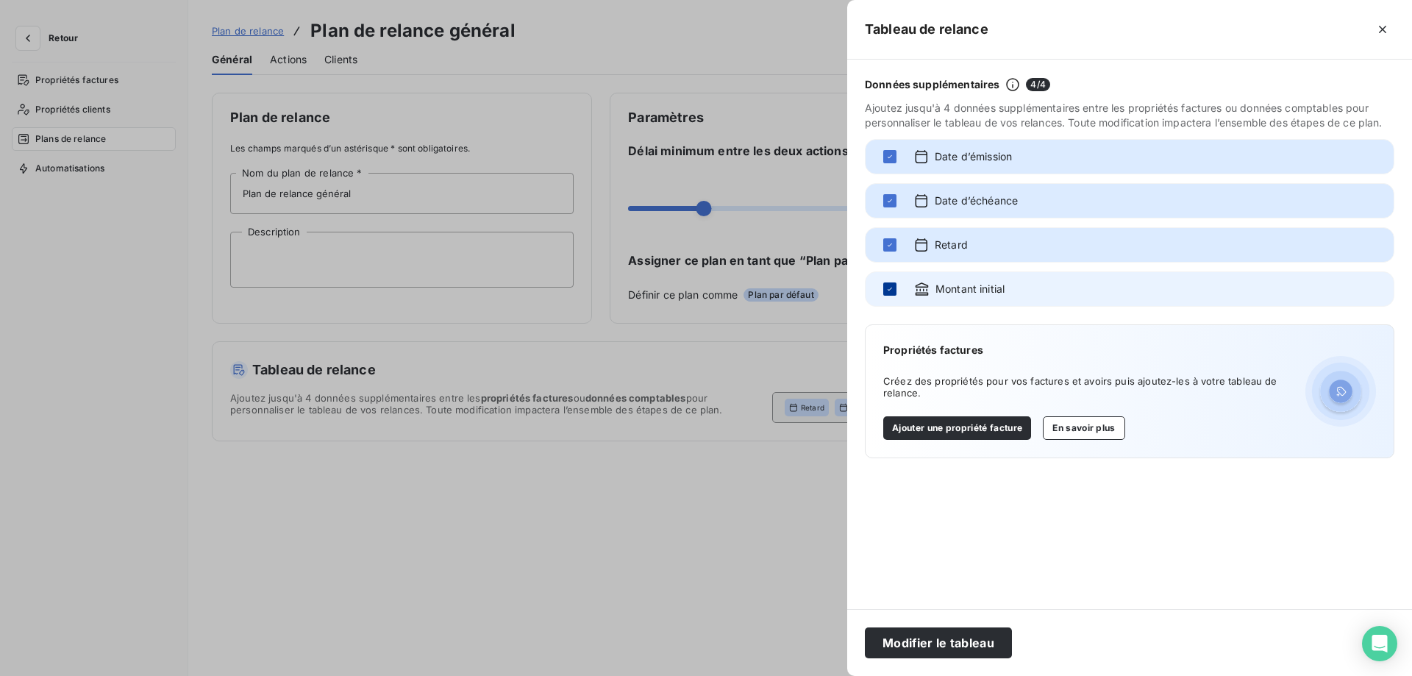
click at [885, 287] on icon at bounding box center [889, 289] width 9 height 9
click at [924, 643] on button "Modifier le tableau" at bounding box center [938, 642] width 147 height 31
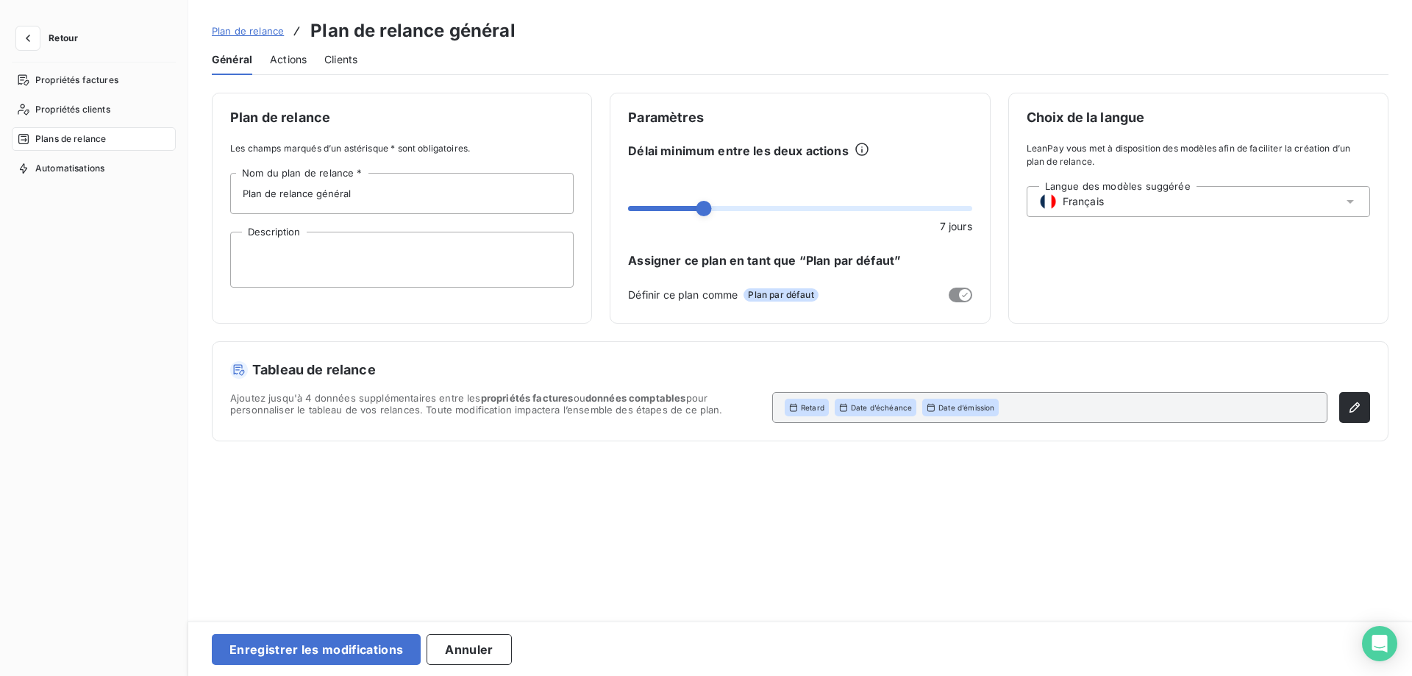
click at [46, 54] on div "Retour" at bounding box center [94, 44] width 164 height 36
click at [23, 35] on icon "button" at bounding box center [28, 38] width 15 height 15
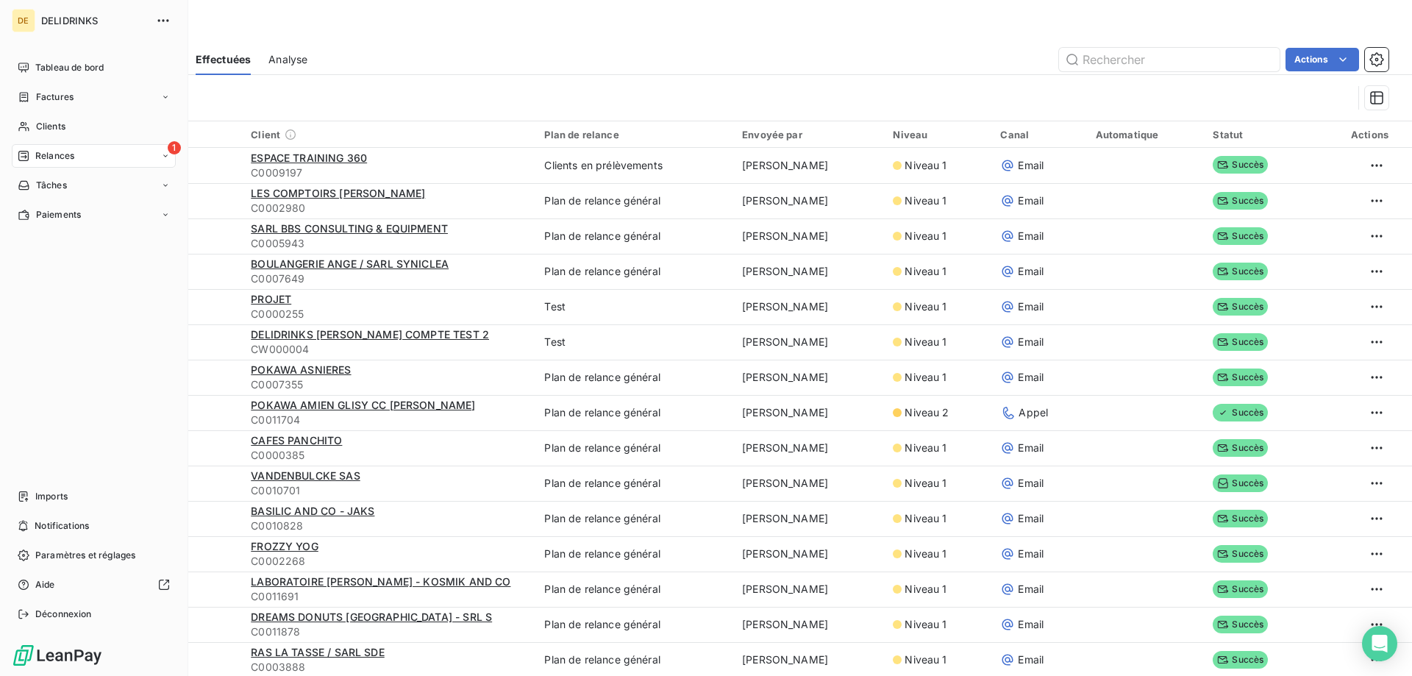
click at [30, 157] on div "Relances" at bounding box center [46, 155] width 57 height 13
click at [74, 159] on span "Relances" at bounding box center [54, 155] width 39 height 13
click at [37, 157] on span "Relances" at bounding box center [54, 155] width 39 height 13
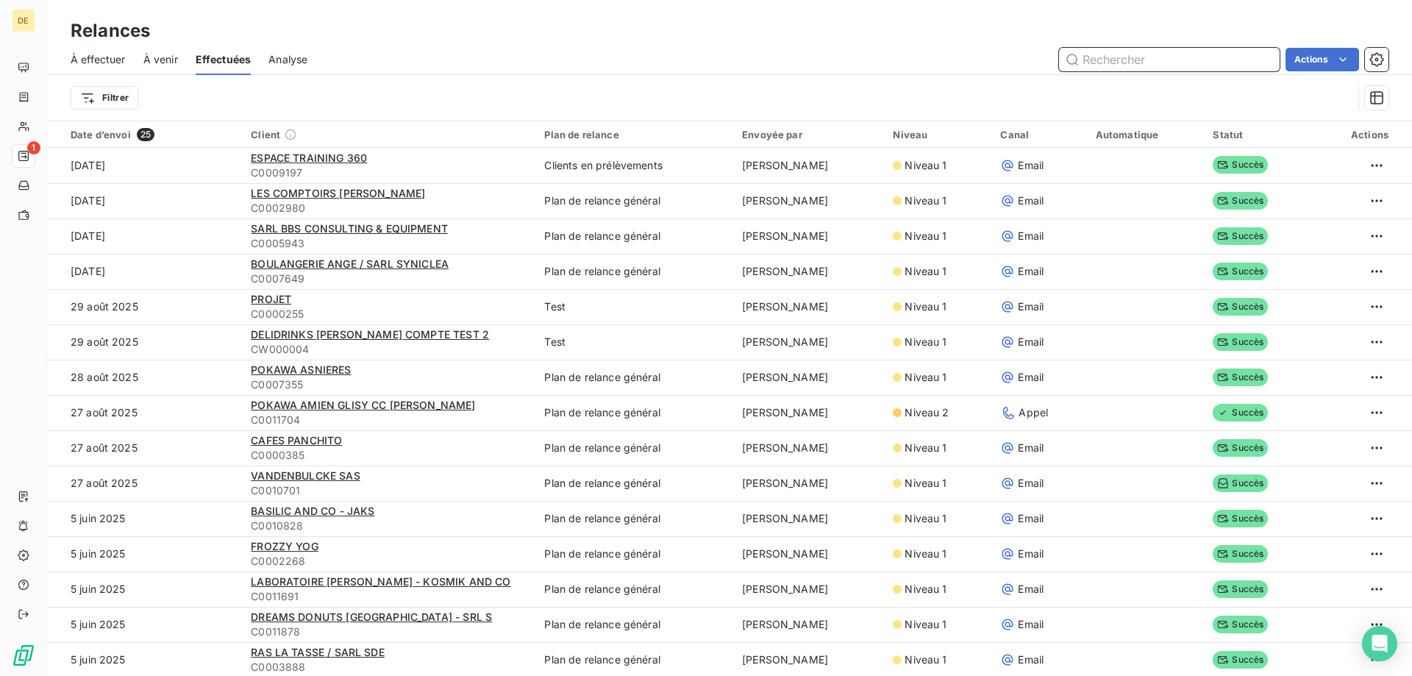
click at [1151, 64] on input "text" at bounding box center [1169, 60] width 221 height 24
click at [95, 64] on span "À effectuer" at bounding box center [98, 59] width 55 height 15
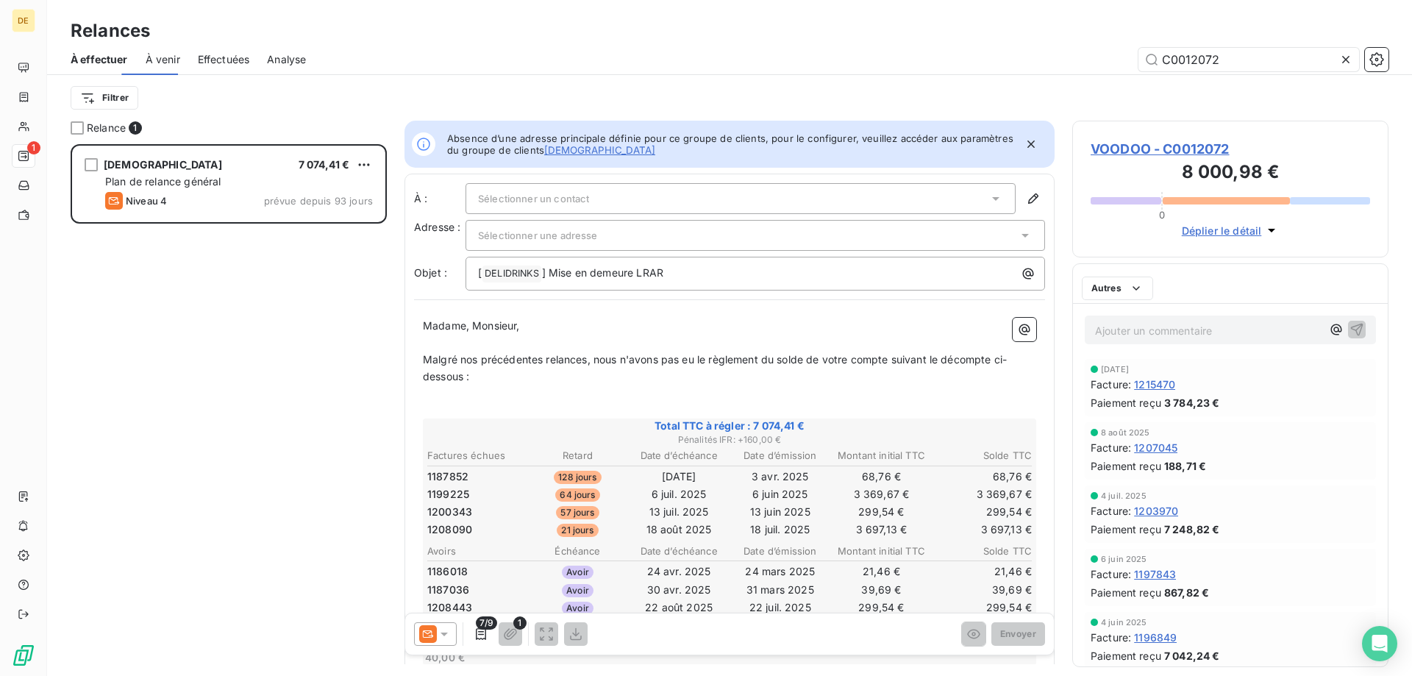
scroll to position [521, 305]
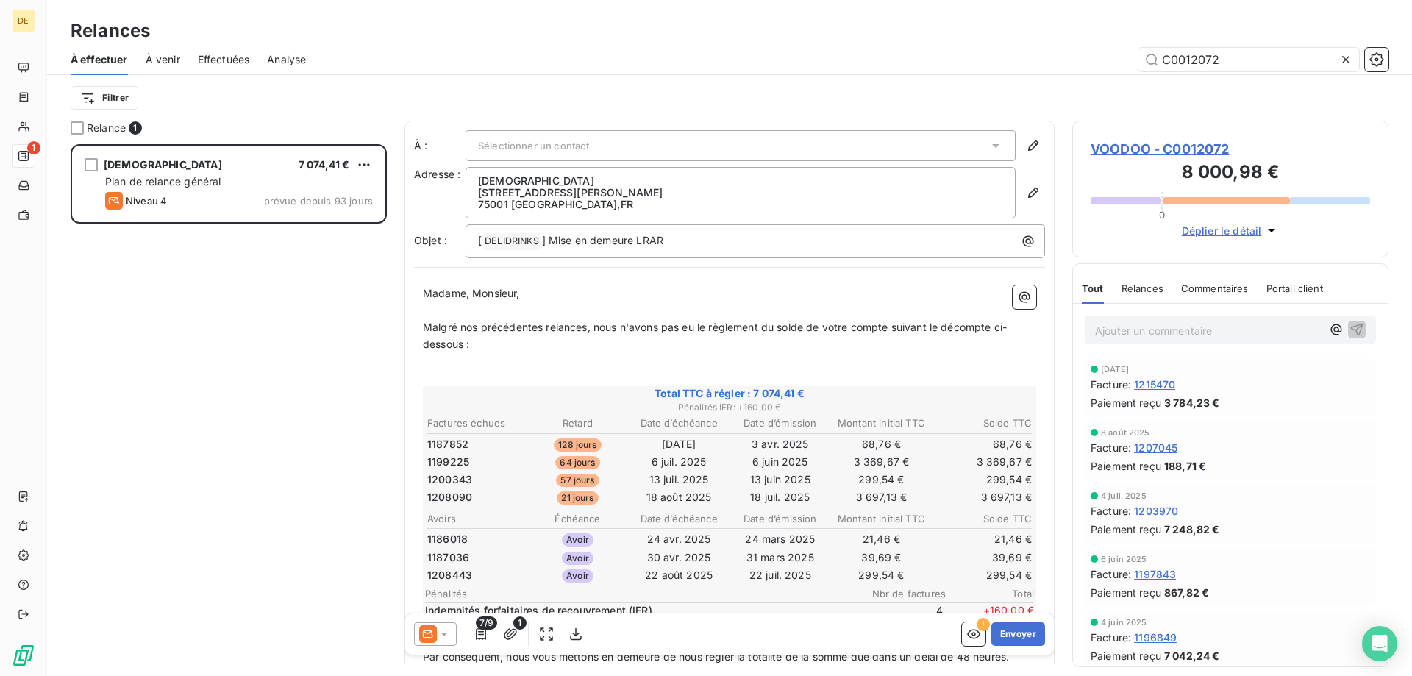
click at [813, 308] on p "﻿" at bounding box center [729, 310] width 613 height 17
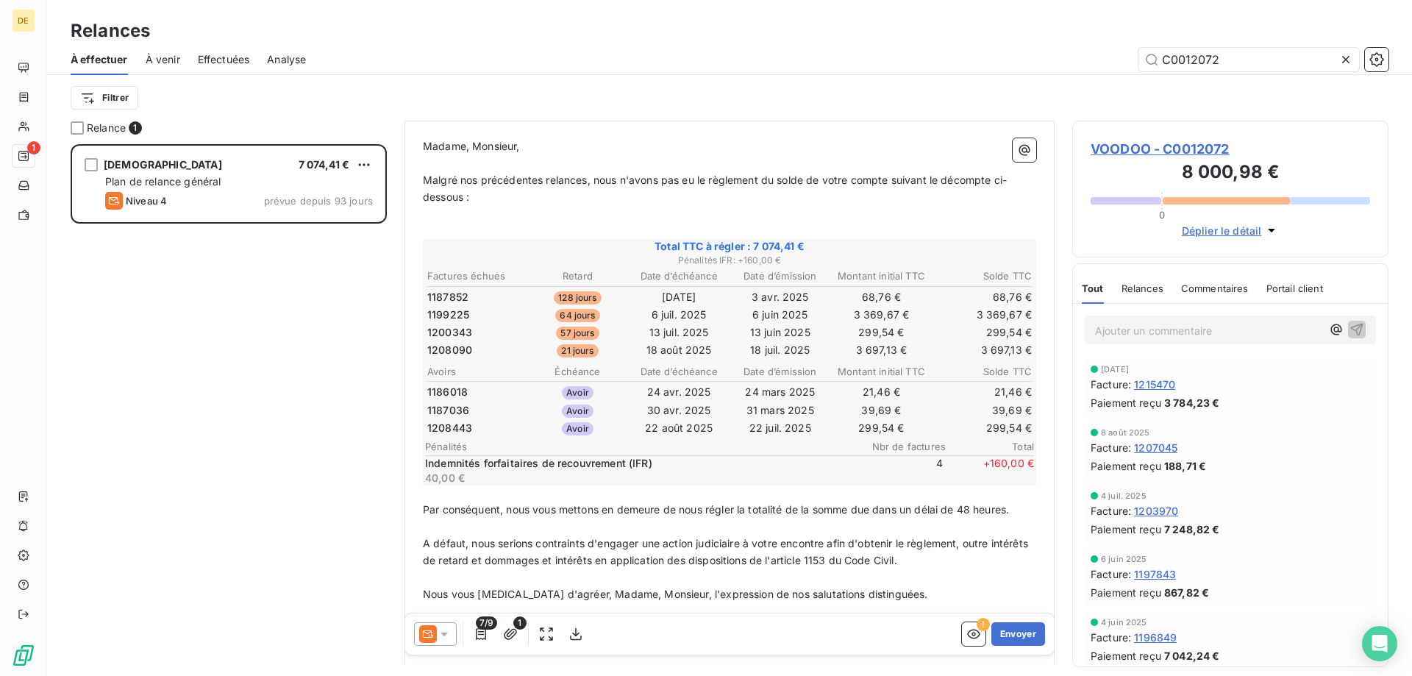
click at [443, 634] on icon at bounding box center [443, 634] width 7 height 4
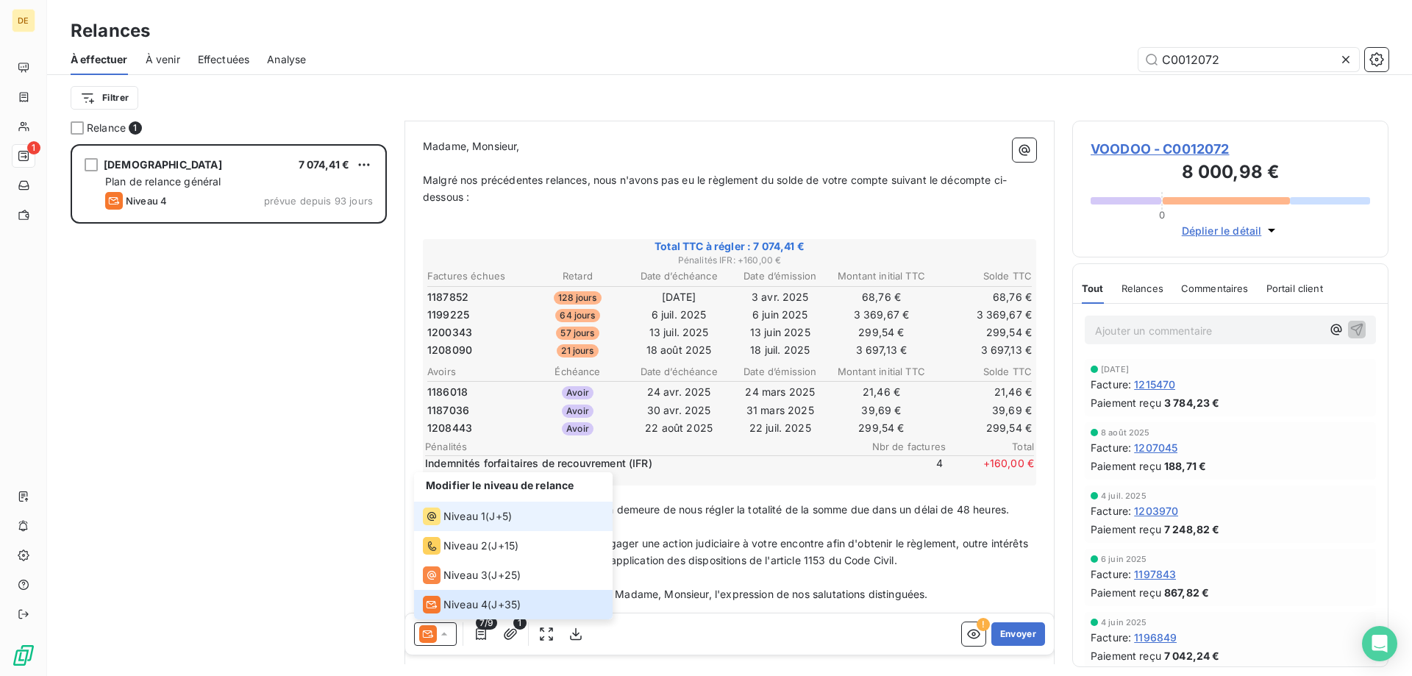
click at [474, 519] on span "Niveau 1" at bounding box center [464, 516] width 42 height 15
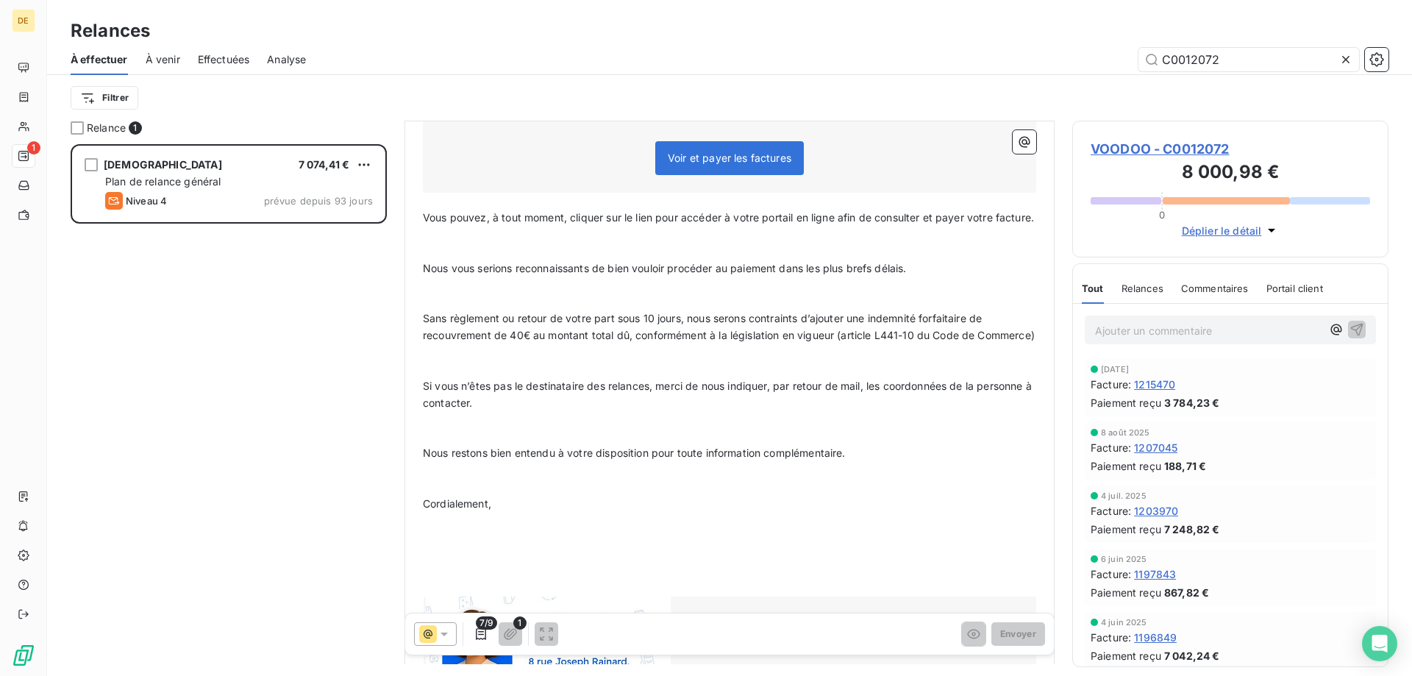
scroll to position [721, 0]
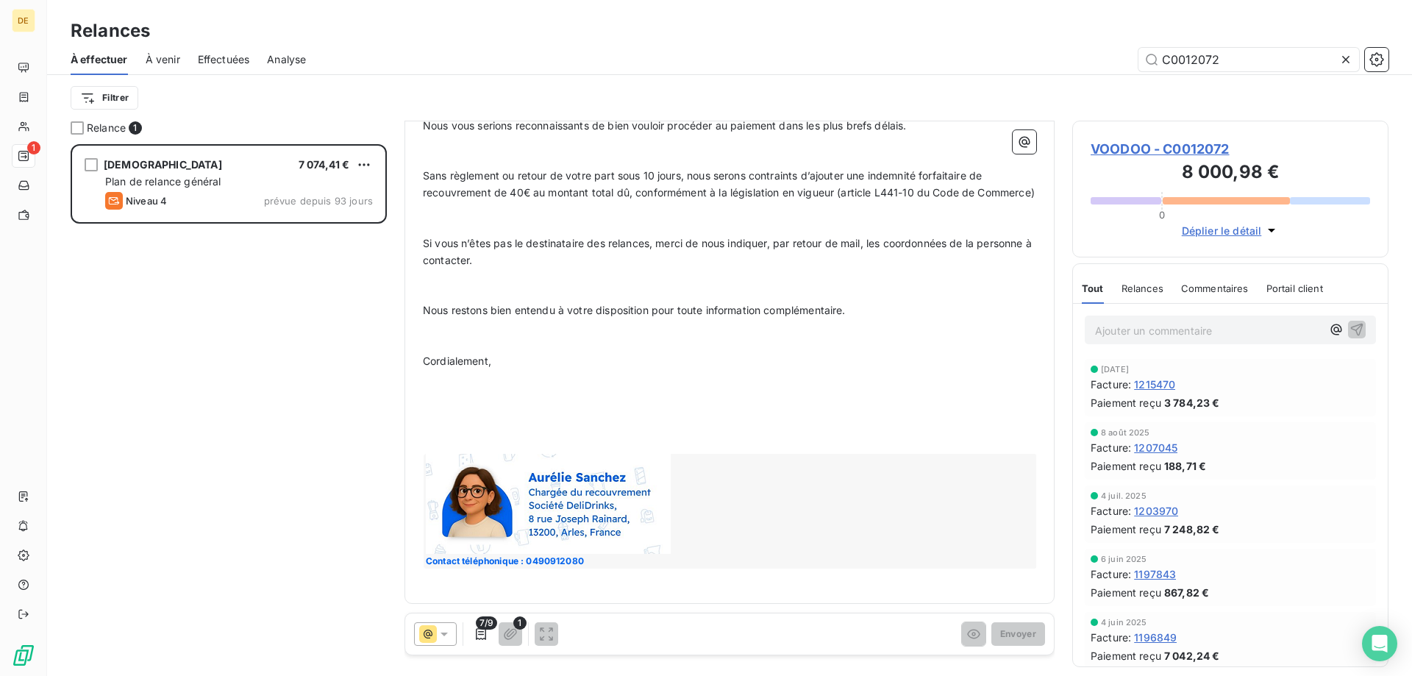
click at [778, 344] on p "﻿" at bounding box center [729, 344] width 613 height 17
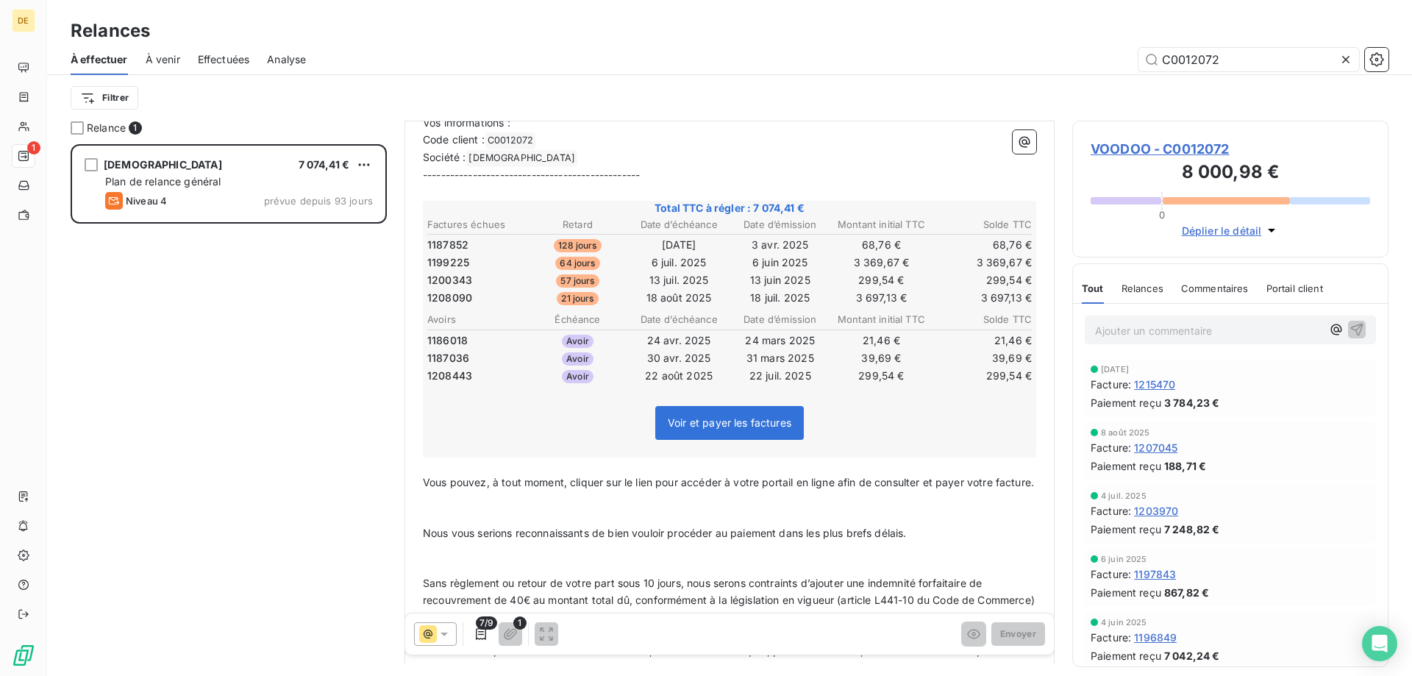
scroll to position [0, 0]
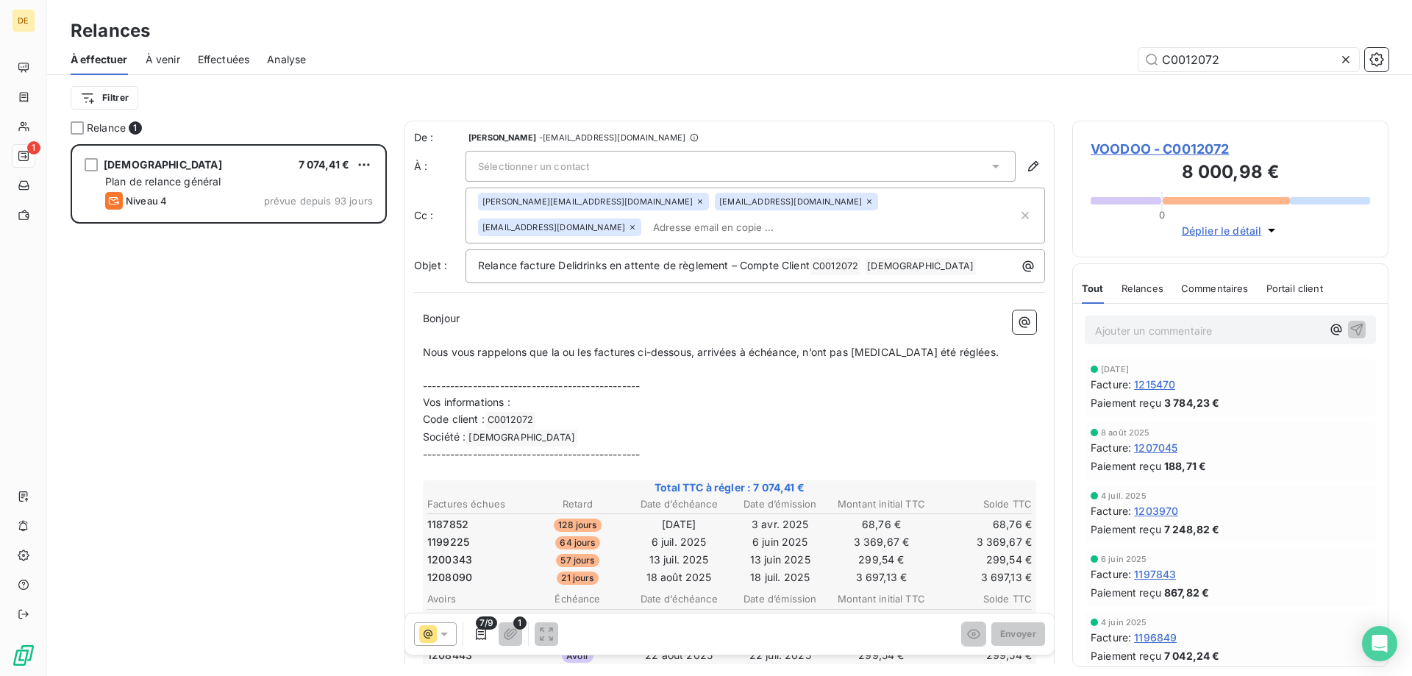
click at [604, 160] on div "Sélectionner un contact" at bounding box center [740, 166] width 550 height 31
click at [581, 197] on span "[PERSON_NAME]" at bounding box center [538, 197] width 86 height 15
click at [962, 624] on button "button" at bounding box center [974, 634] width 24 height 24
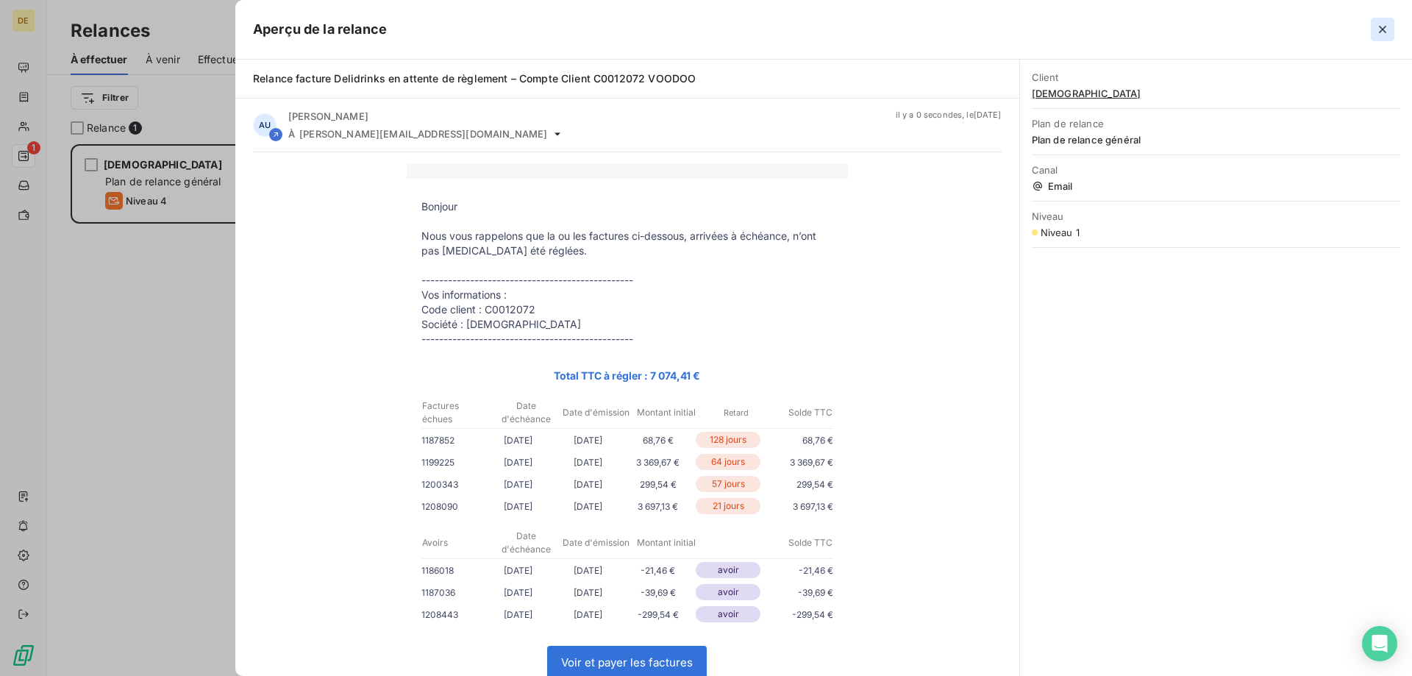
click at [1382, 32] on icon "button" at bounding box center [1382, 29] width 15 height 15
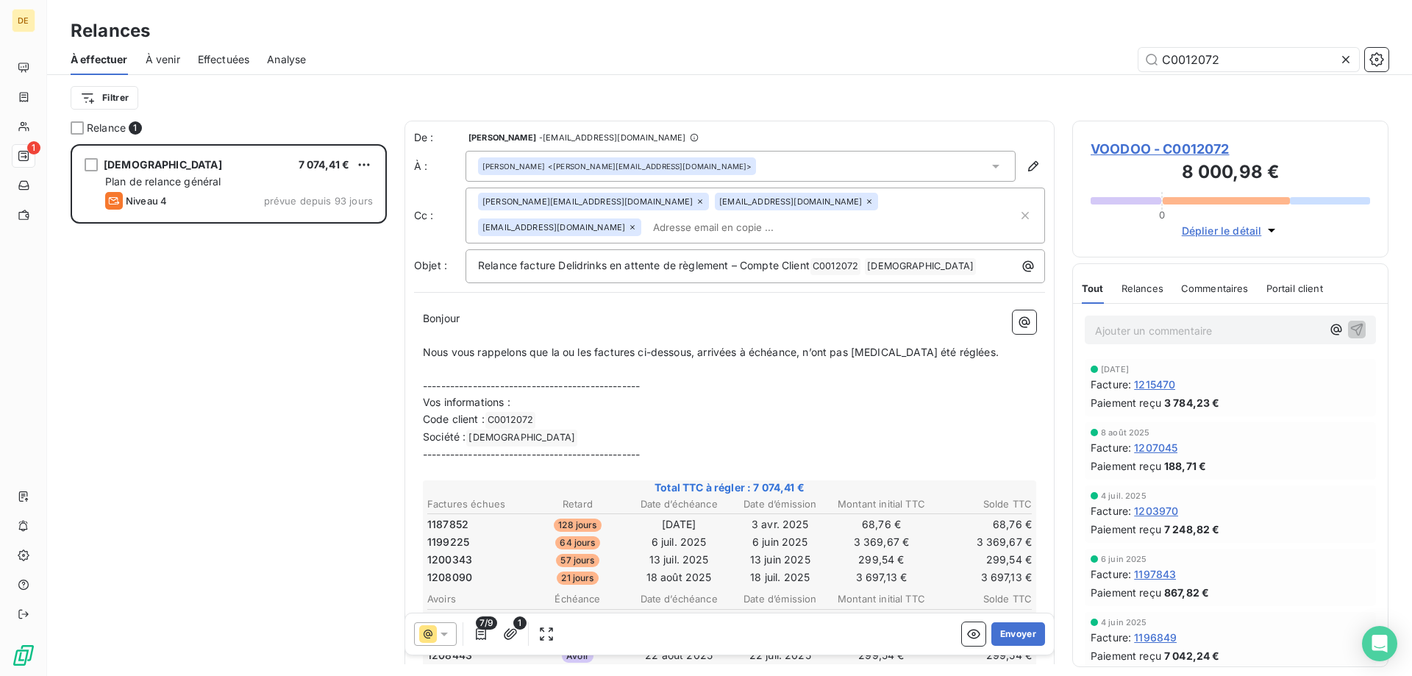
click at [657, 227] on div "[PERSON_NAME][EMAIL_ADDRESS][DOMAIN_NAME] [EMAIL_ADDRESS][DOMAIN_NAME] [EMAIL_A…" at bounding box center [748, 216] width 540 height 46
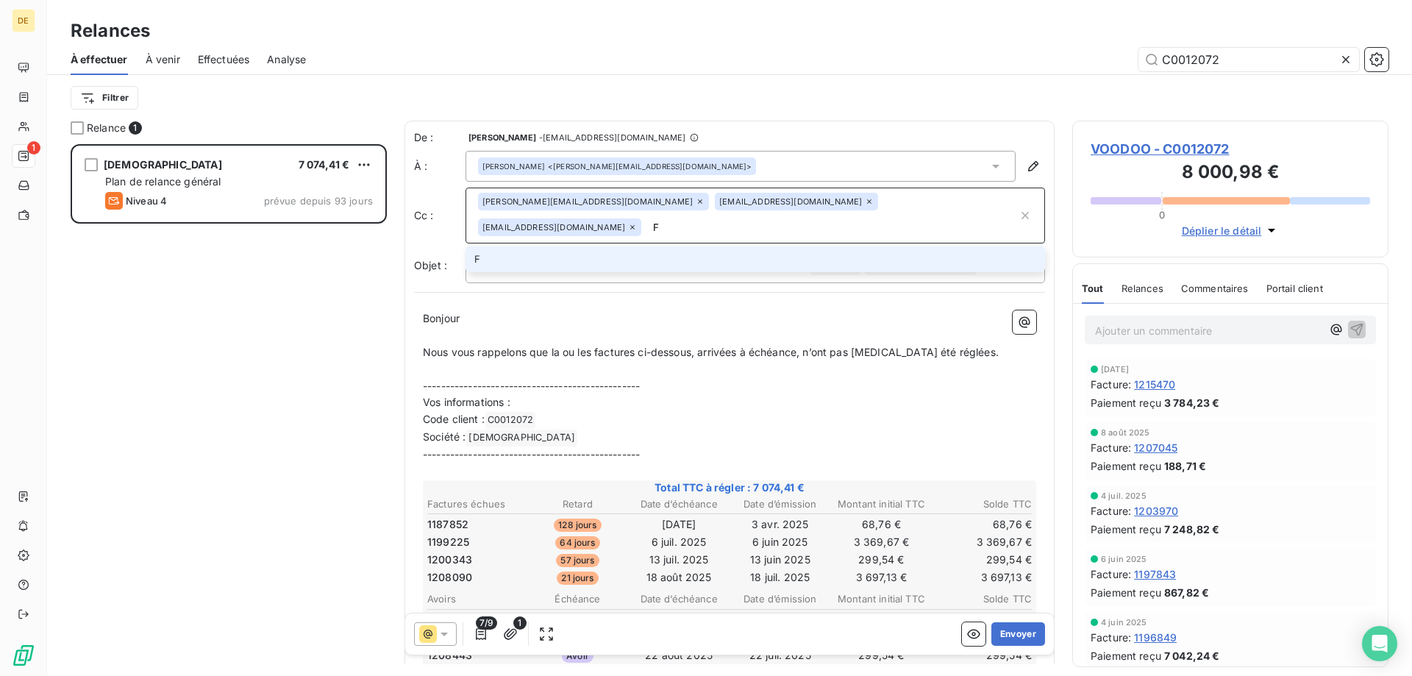
type input "[EMAIL_ADDRESS][DOMAIN_NAME]"
click at [638, 261] on li "[EMAIL_ADDRESS][DOMAIN_NAME]" at bounding box center [754, 259] width 579 height 26
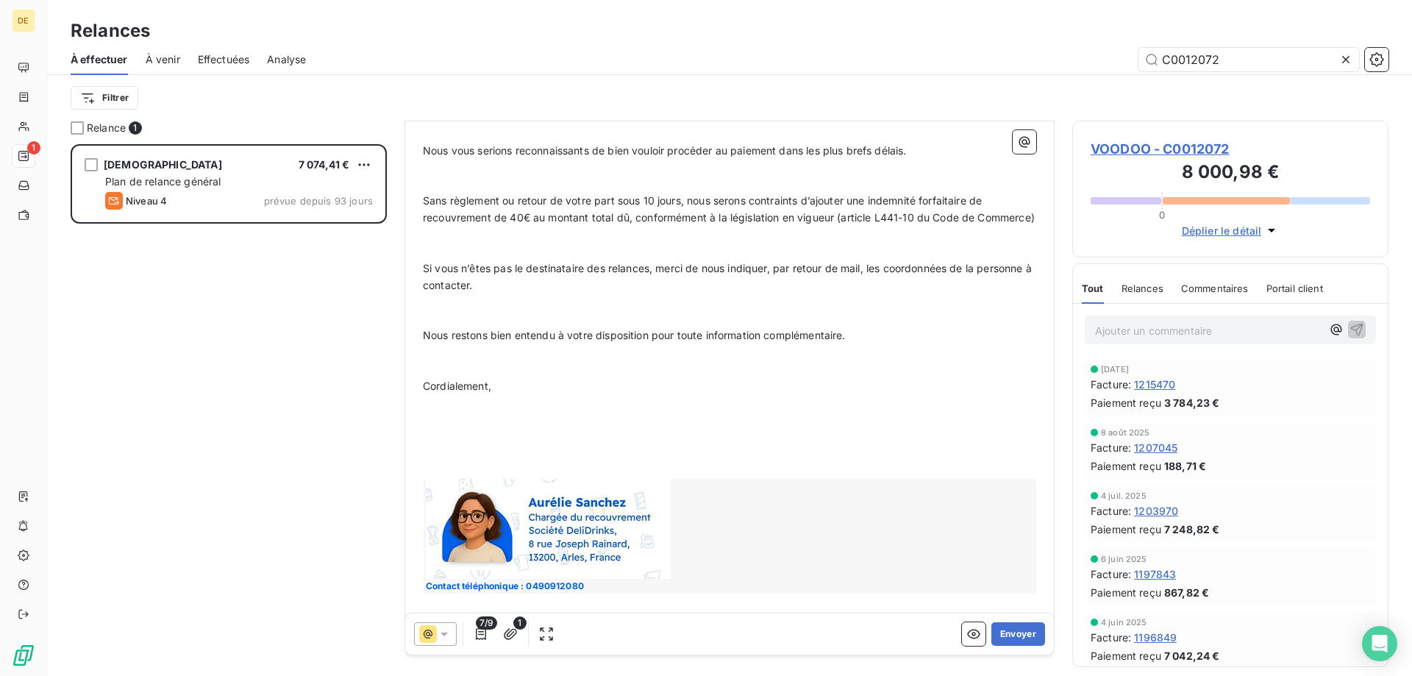
scroll to position [721, 0]
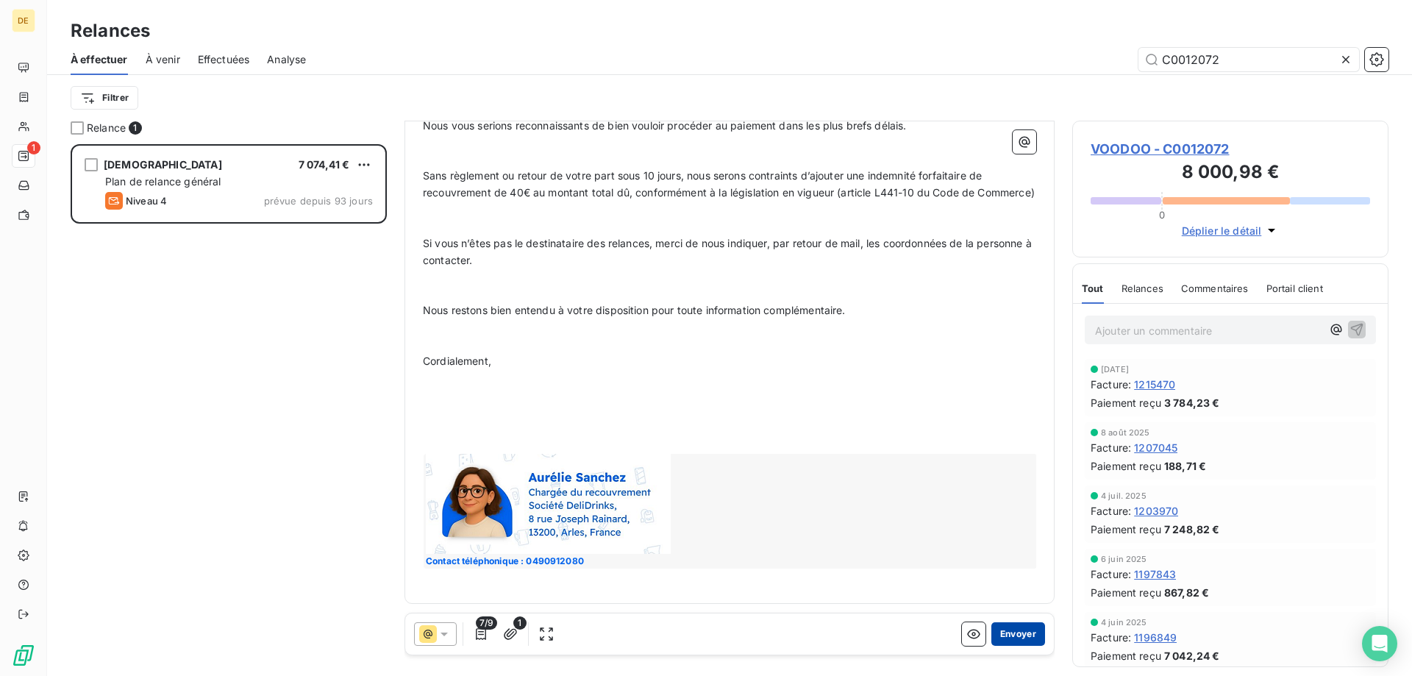
click at [1015, 632] on button "Envoyer" at bounding box center [1018, 634] width 54 height 24
